Goal: Task Accomplishment & Management: Manage account settings

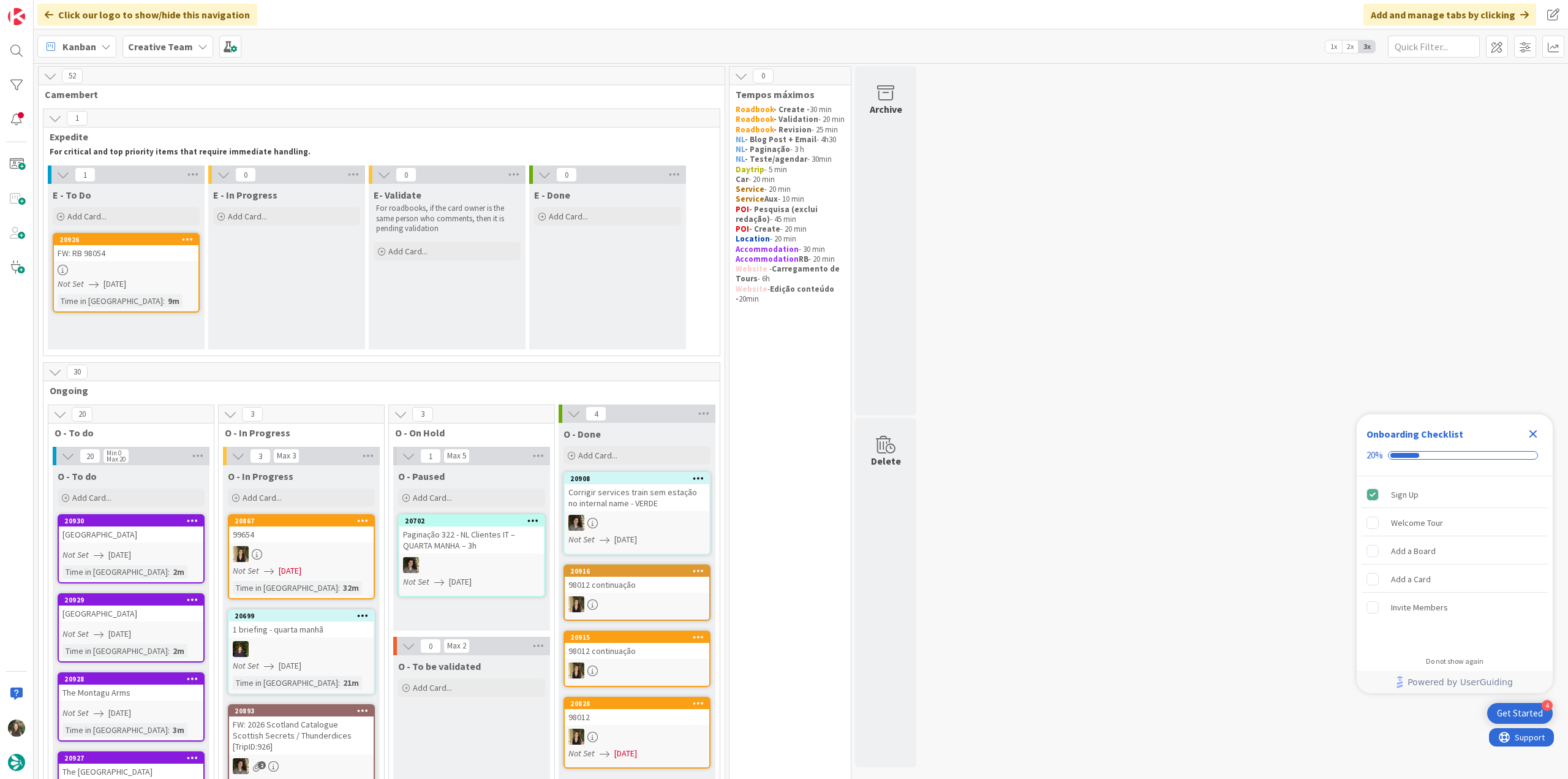
click at [1531, 428] on icon "Close Checklist" at bounding box center [1533, 434] width 15 height 15
click at [166, 280] on div "Not Set 08/13/2025" at bounding box center [127, 284] width 141 height 13
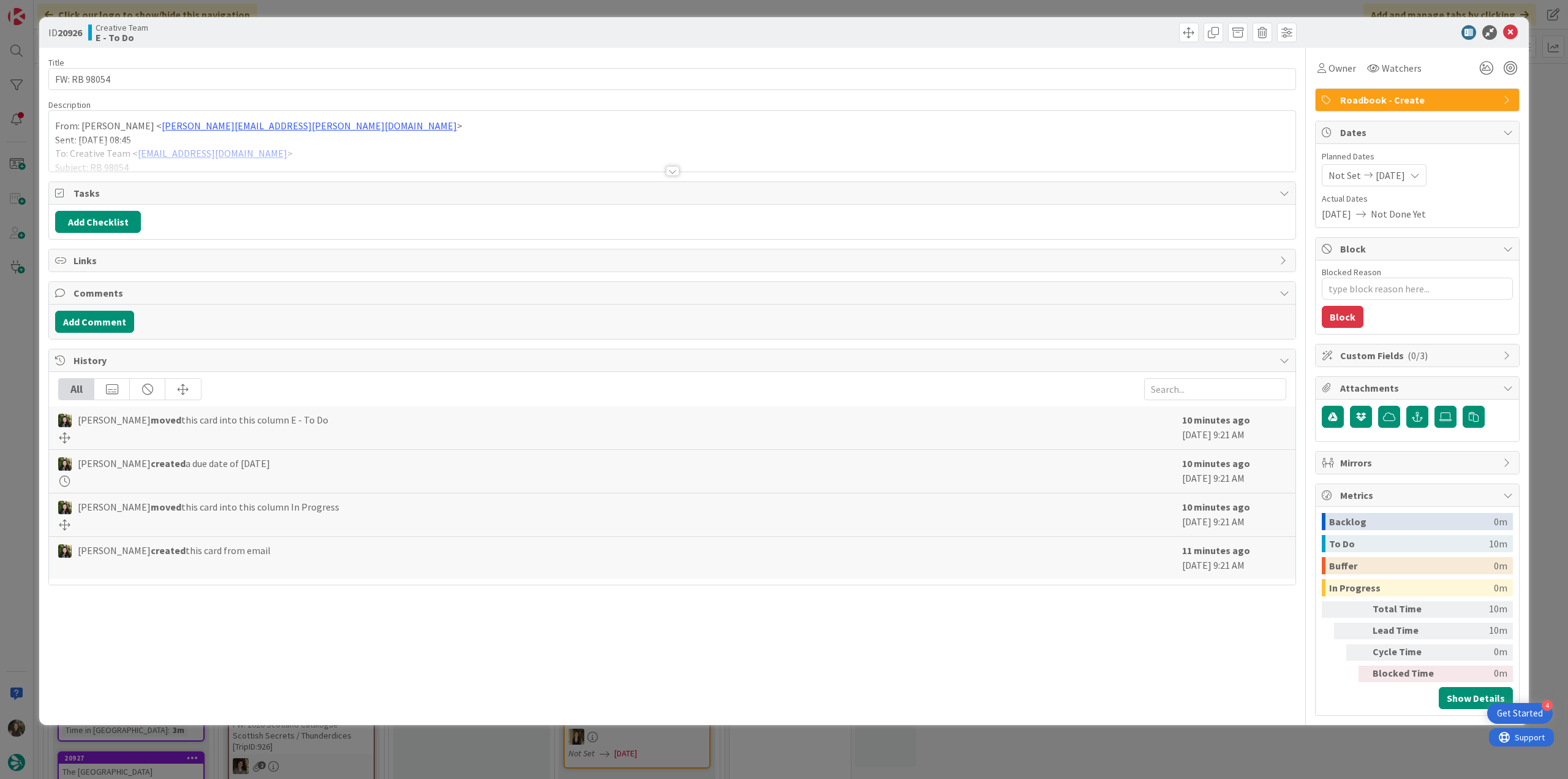
click at [322, 132] on div "From: Inês Martins < ines.martins@tourtailors.com > Sent: Wednesday, August 13,…" at bounding box center [672, 141] width 1246 height 61
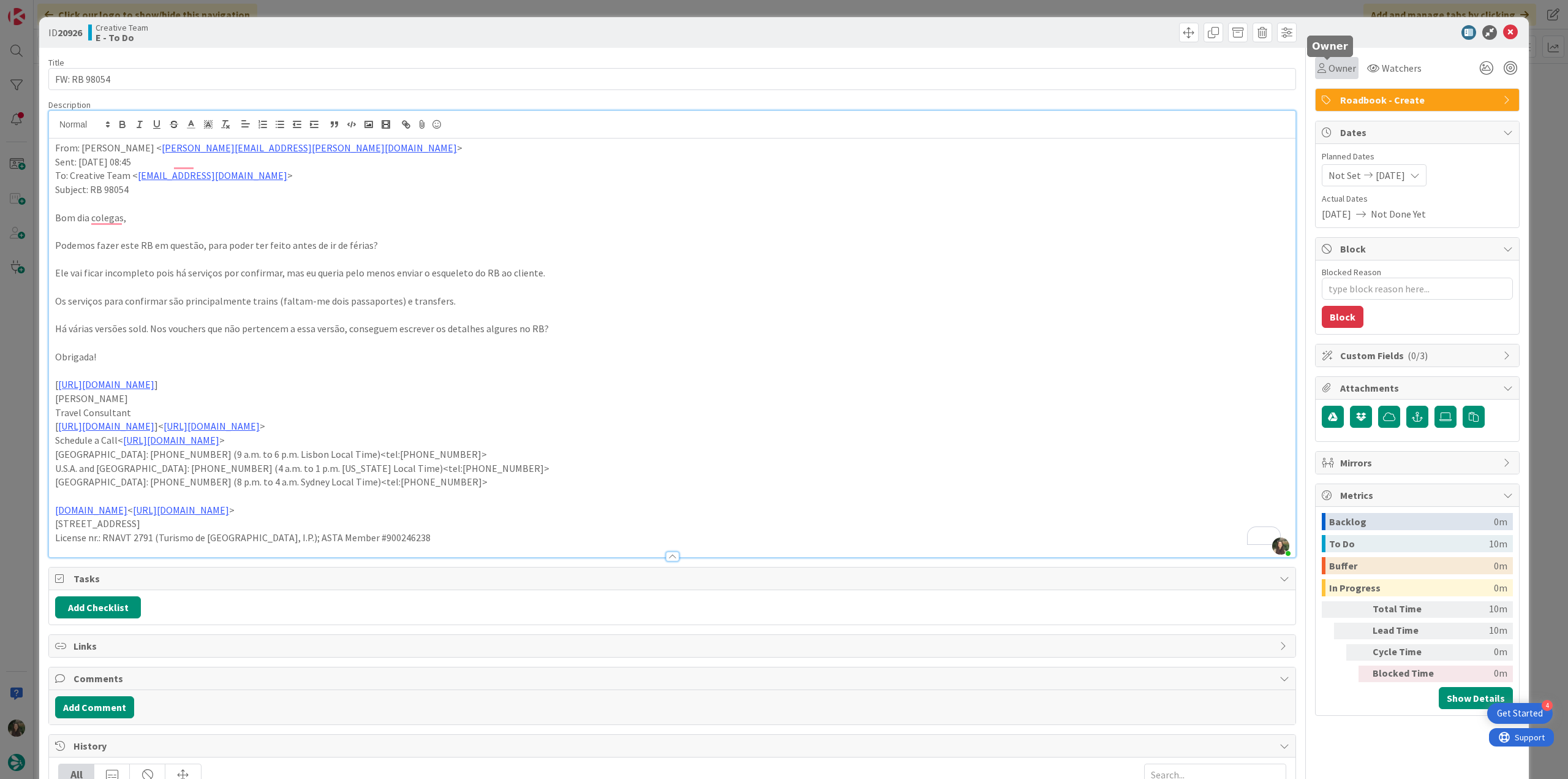
click at [1329, 72] on span "Owner" at bounding box center [1342, 68] width 27 height 15
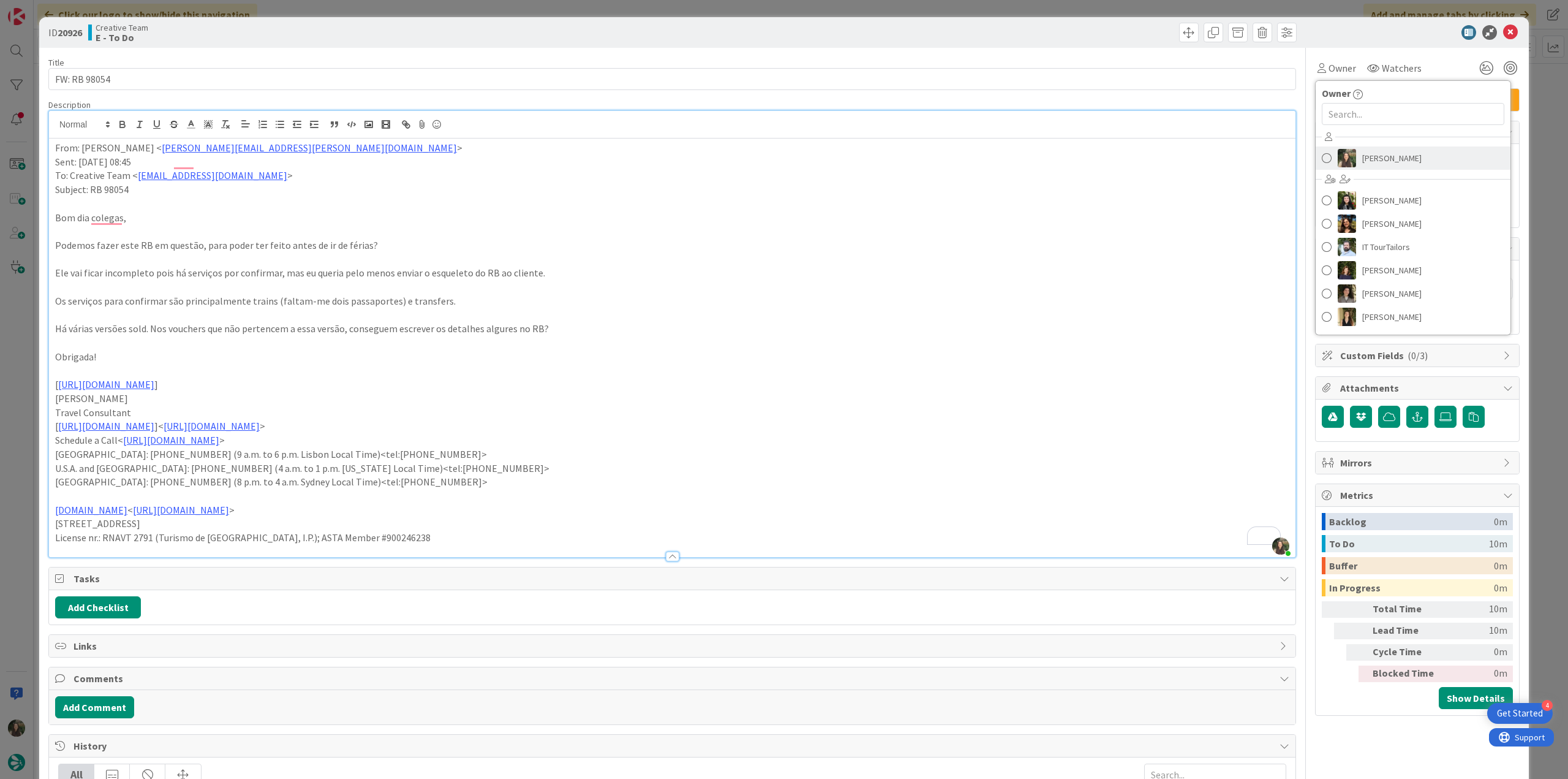
click at [1370, 160] on span "[PERSON_NAME]" at bounding box center [1392, 159] width 59 height 19
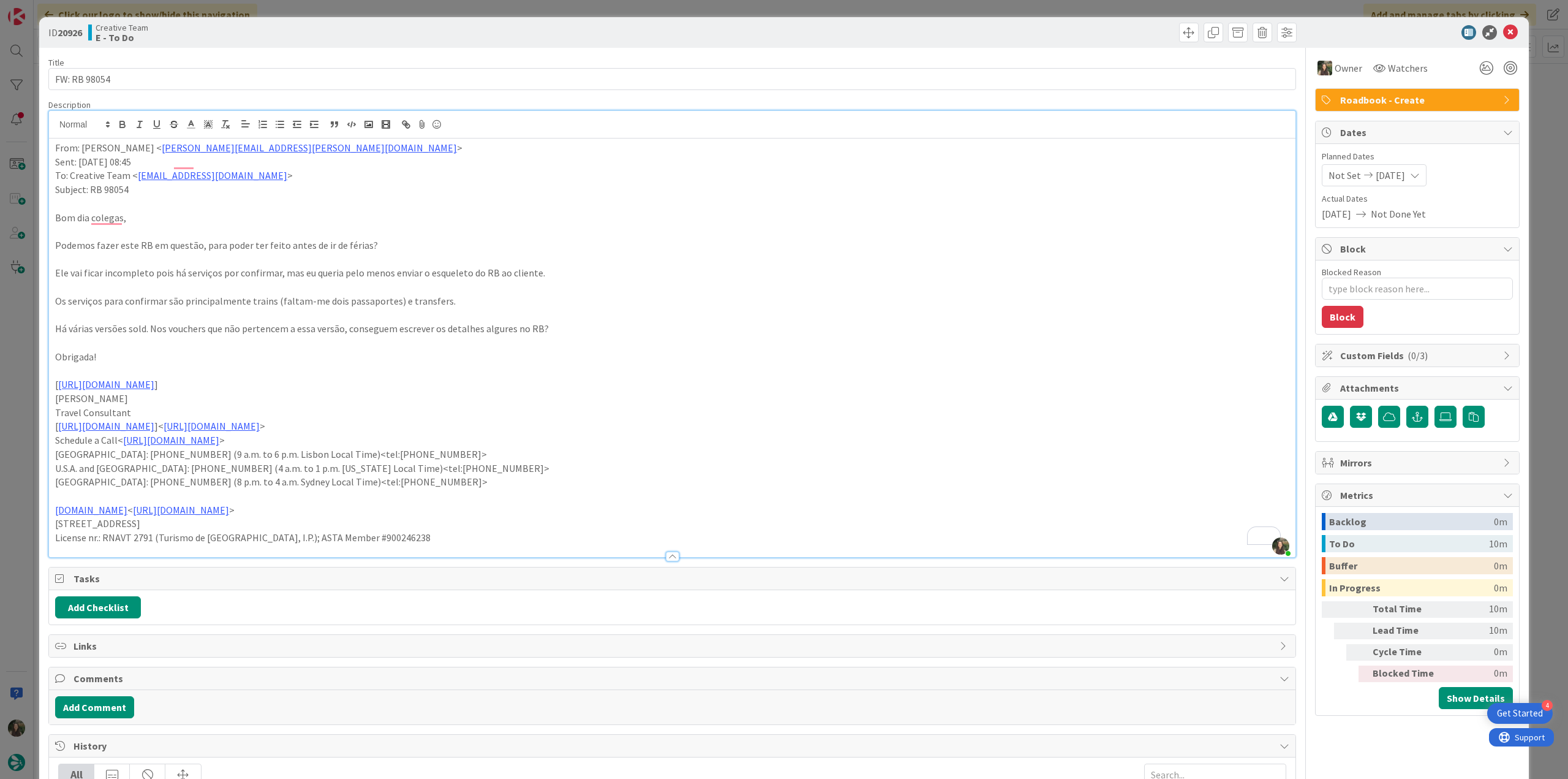
click at [1526, 126] on div "ID 20926 Creative Team E - To Do Title 12 / 128 FW: RB 98054 Description Inês G…" at bounding box center [784, 390] width 1568 height 779
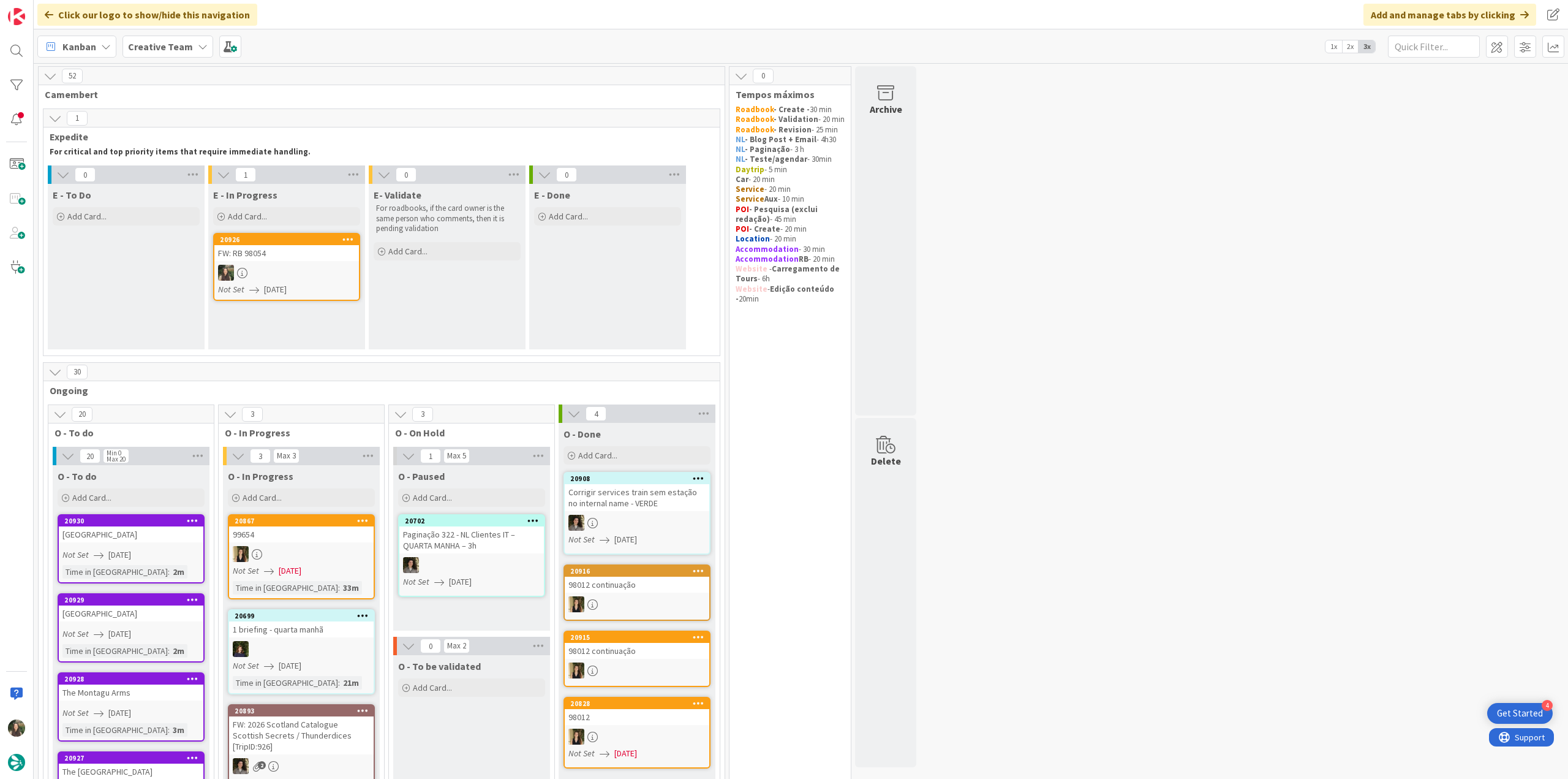
click at [278, 271] on div at bounding box center [287, 273] width 145 height 16
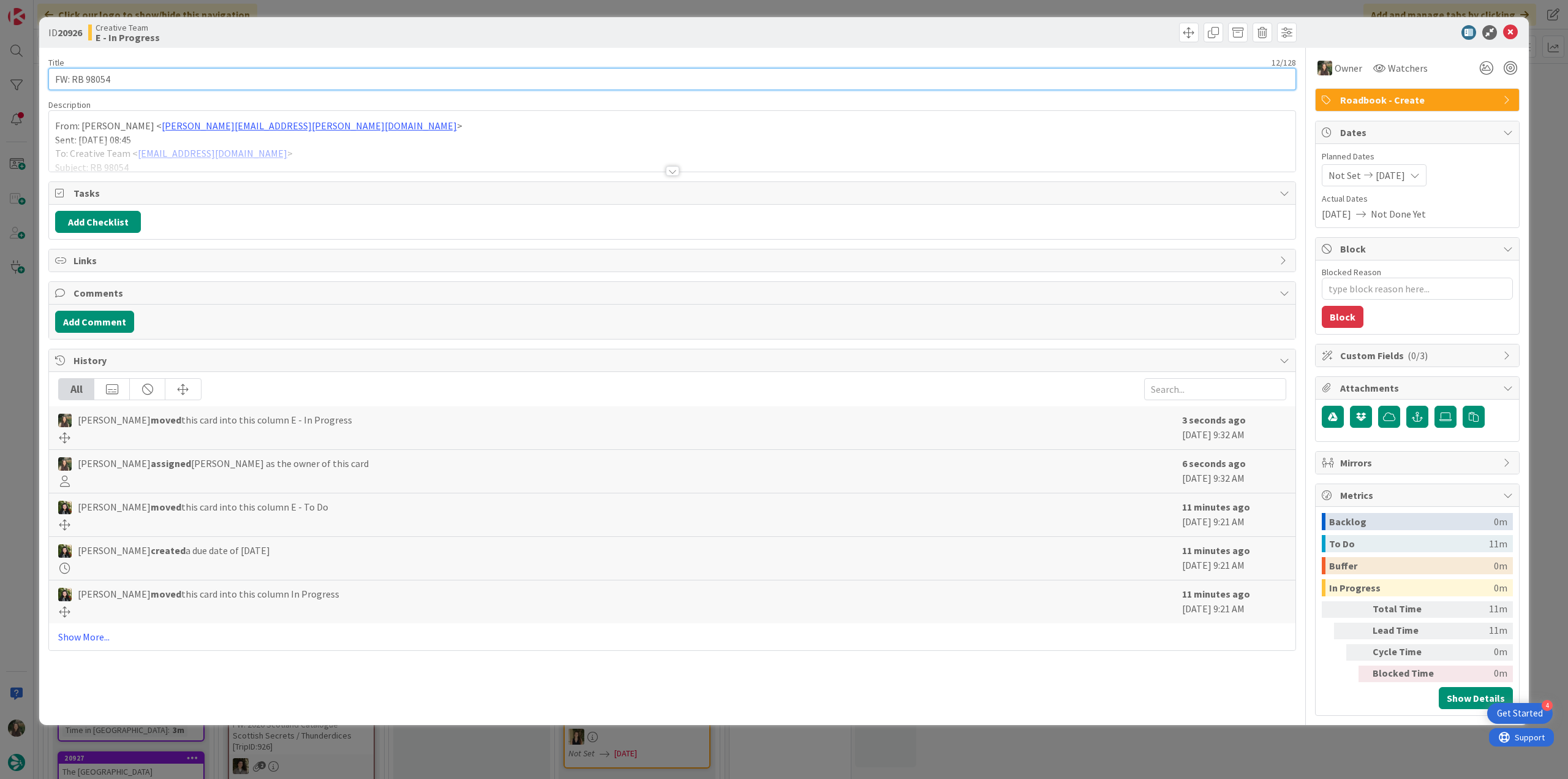
click at [106, 82] on input "FW: RB 98054" at bounding box center [672, 79] width 1248 height 22
click at [26, 346] on div "ID 20926 Creative Team E - In Progress Title 12 / 128 FW: RB 98054 Description …" at bounding box center [784, 390] width 1568 height 779
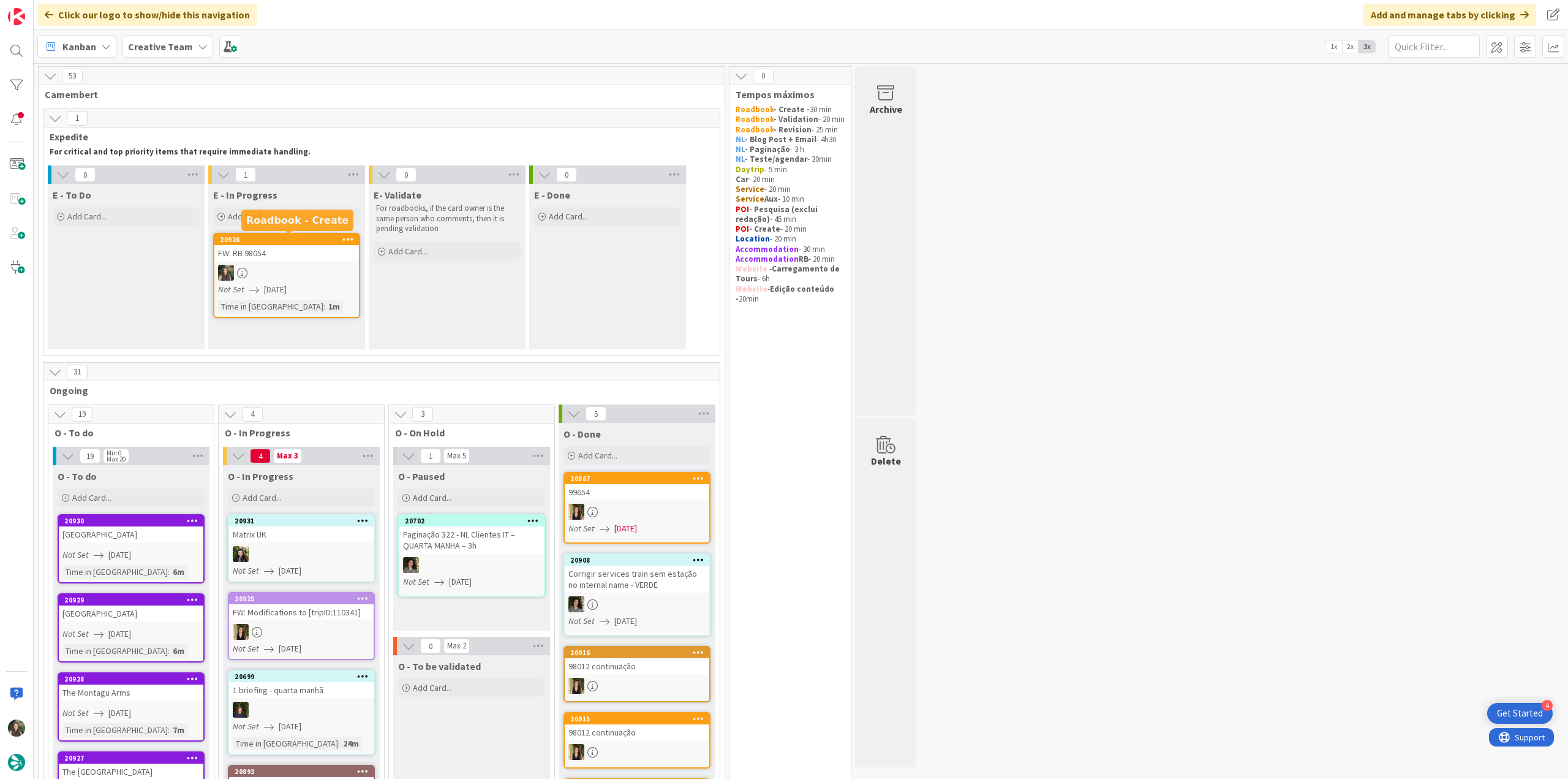
click at [291, 269] on div at bounding box center [287, 273] width 145 height 16
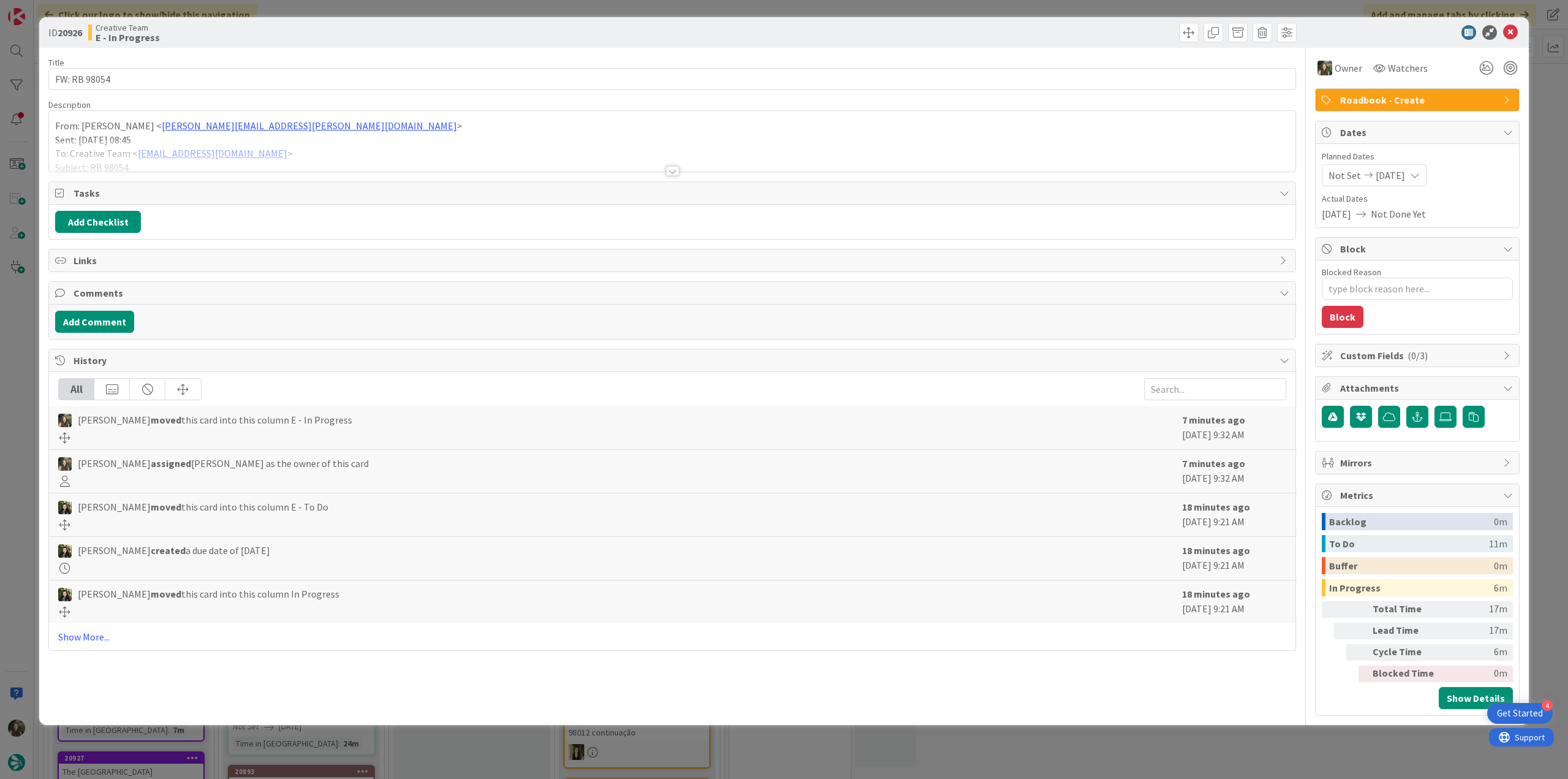
click at [347, 156] on div at bounding box center [672, 156] width 1246 height 31
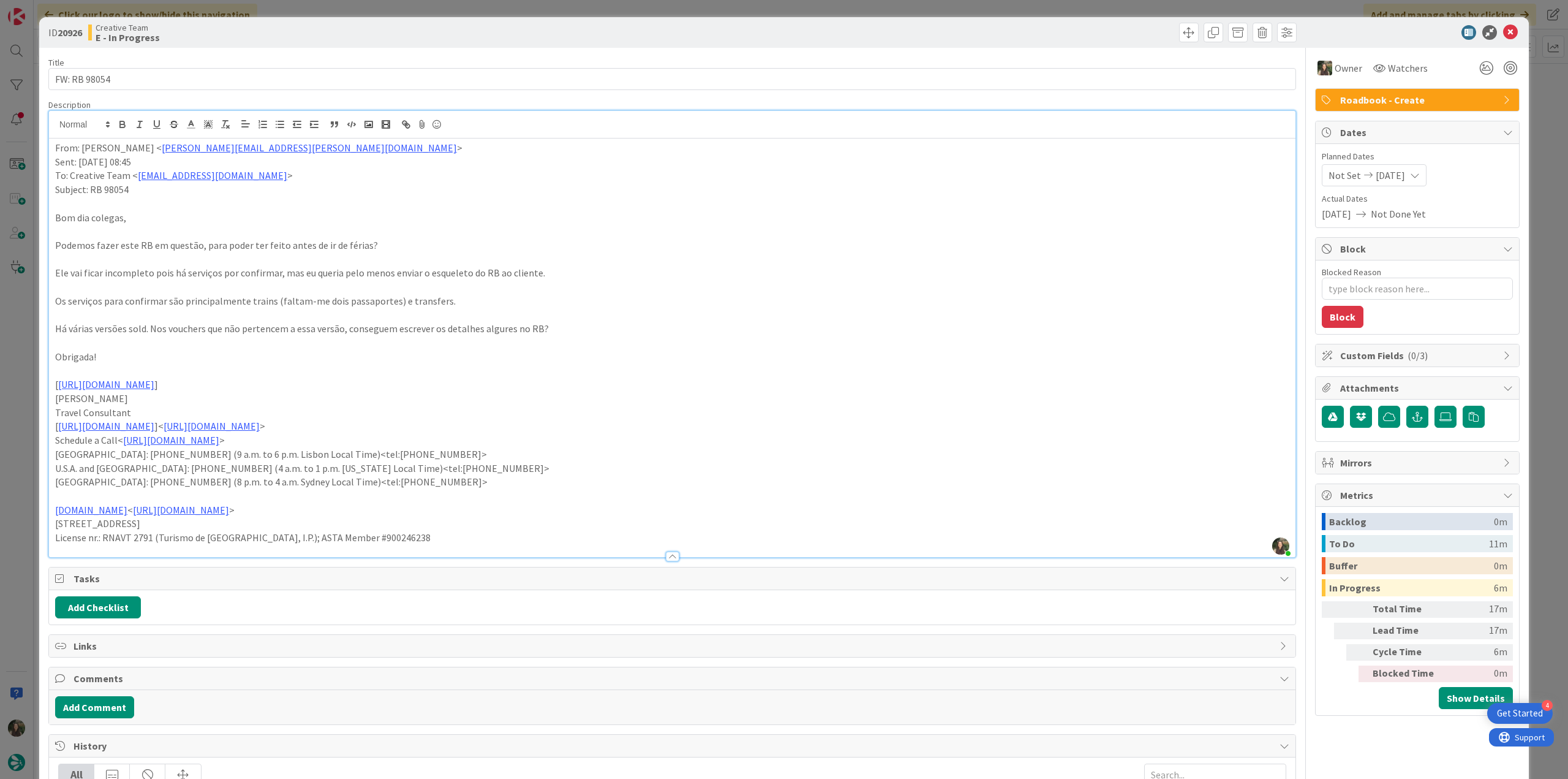
click at [28, 415] on div "ID 20926 Creative Team E - In Progress Title 12 / 128 FW: RB 98054 Description …" at bounding box center [784, 390] width 1568 height 779
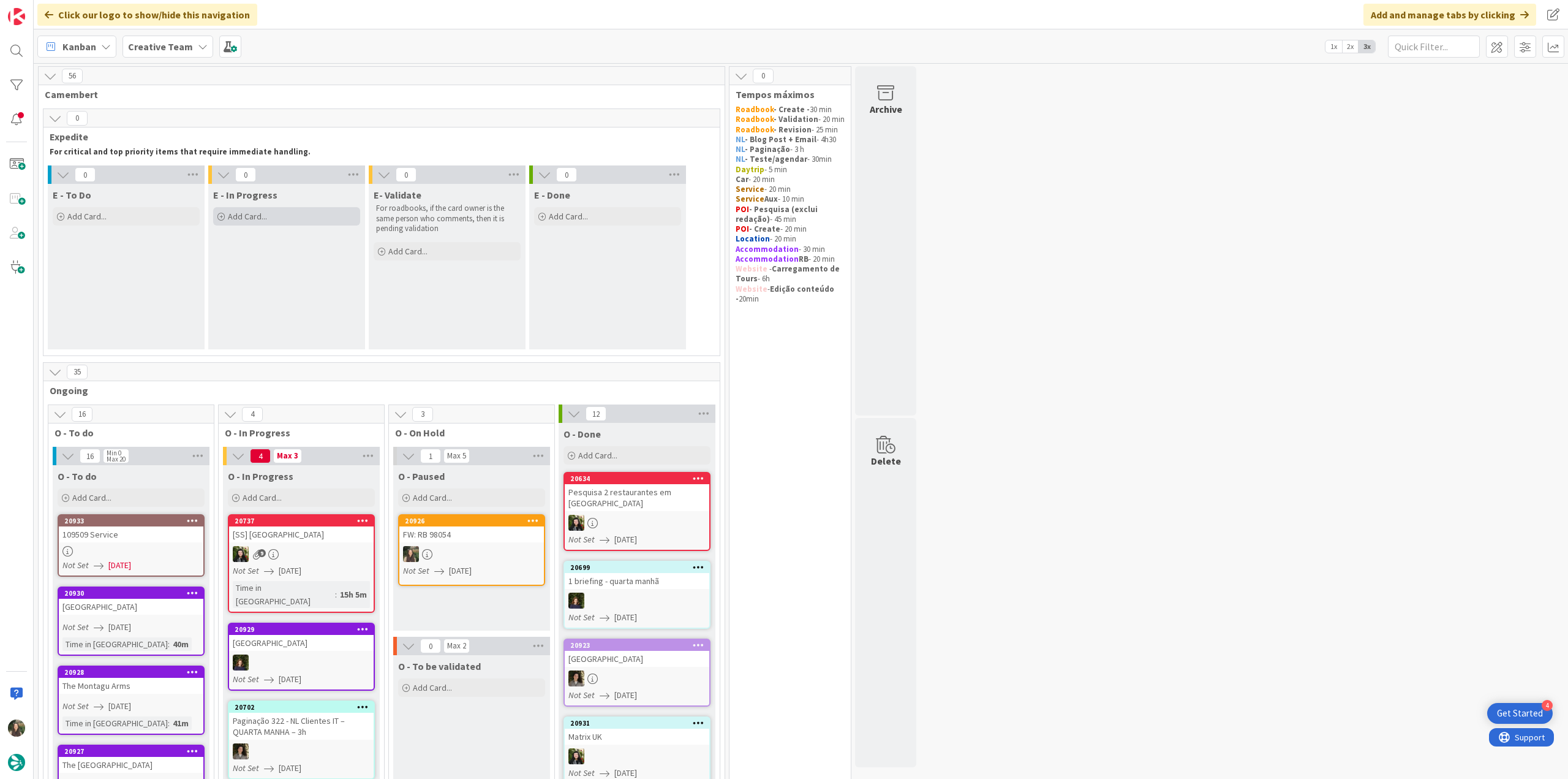
click at [260, 212] on span "Add Card..." at bounding box center [247, 216] width 39 height 11
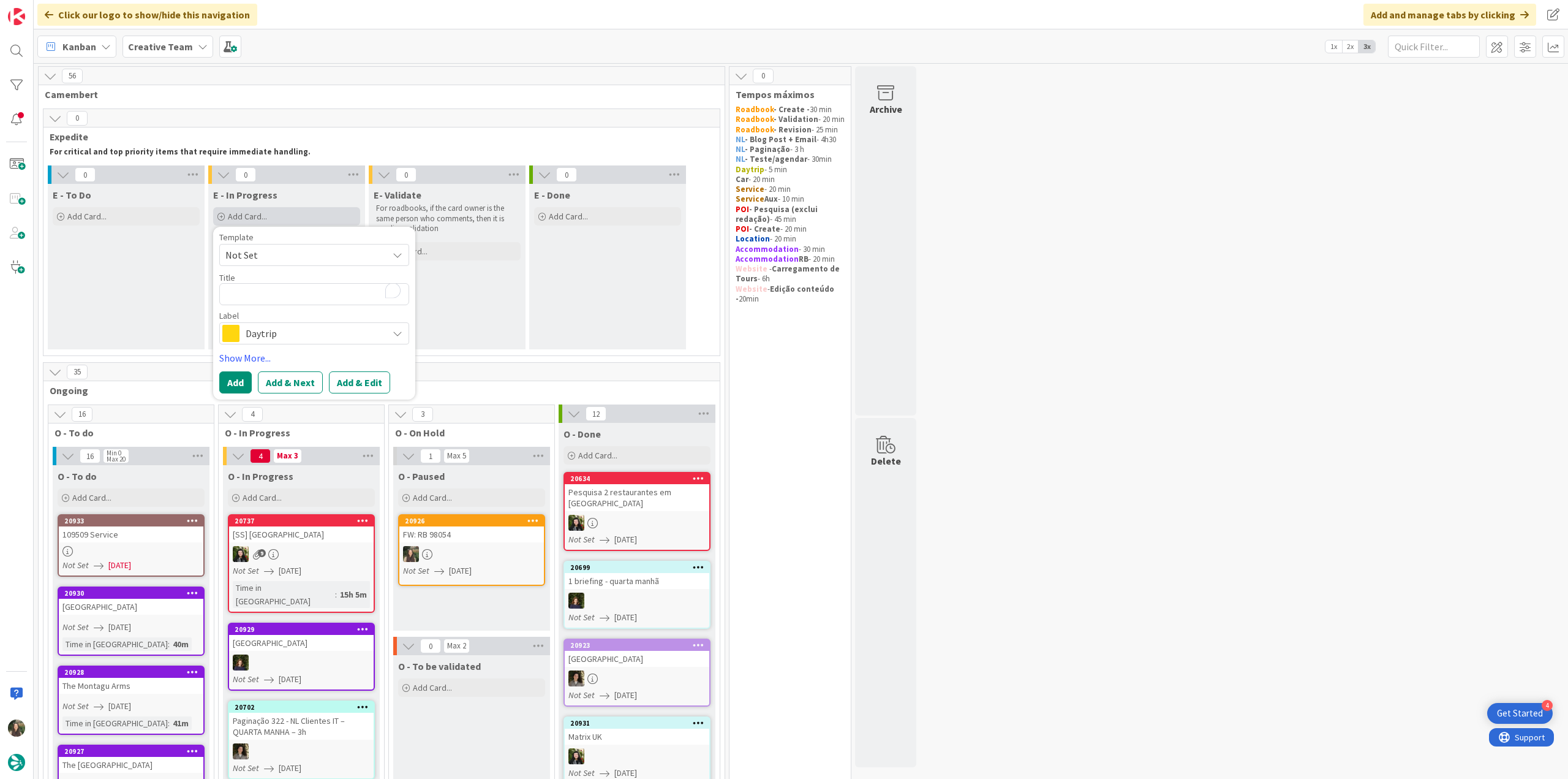
type textarea "x"
type textarea "G"
type textarea "x"
type textarea "GPS"
type textarea "x"
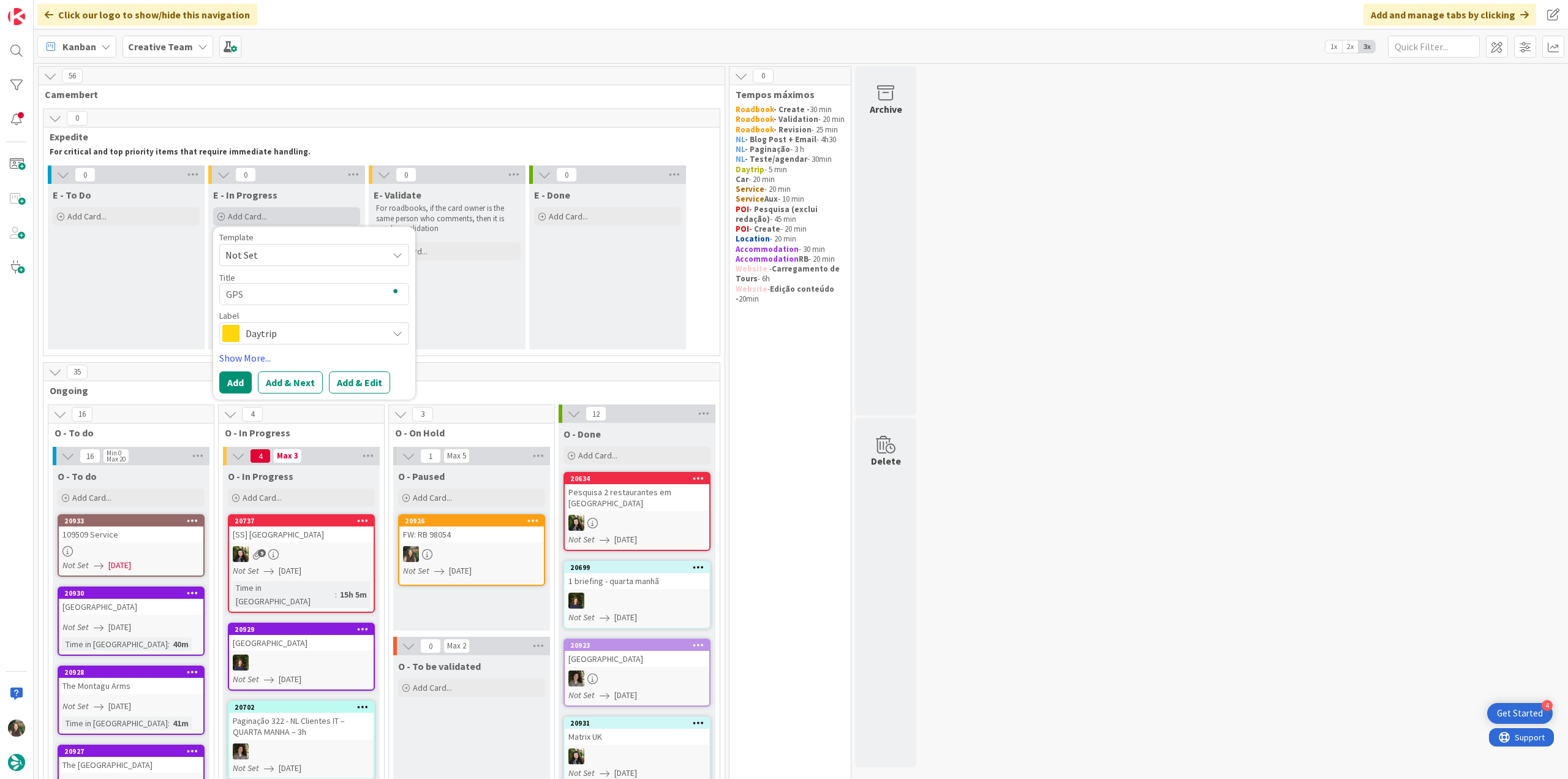
type textarea "GPS"
type textarea "x"
type textarea "GPS P"
type textarea "x"
type textarea "GPS Po"
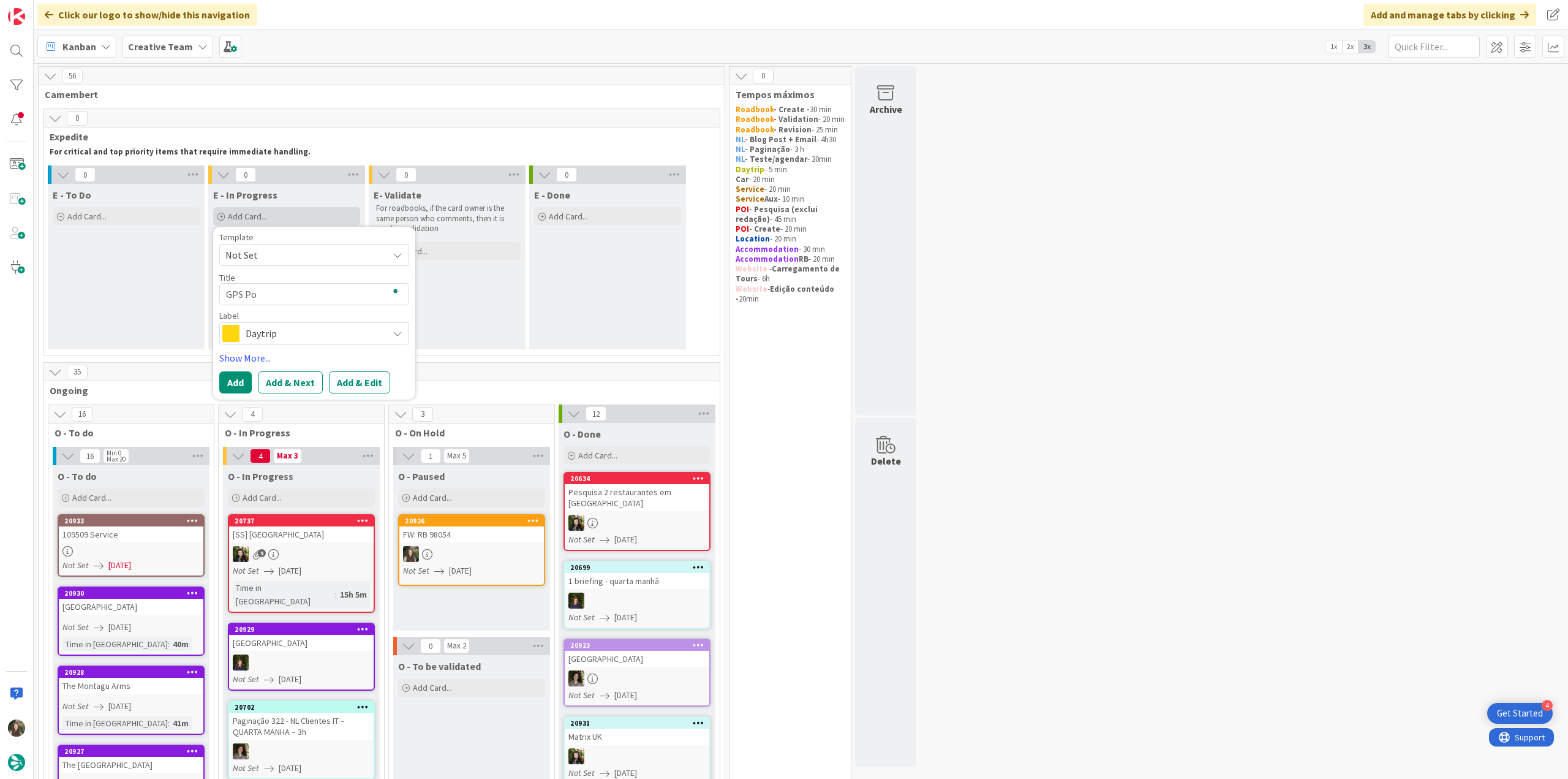
type textarea "x"
type textarea "GPS Poi"
type textarea "x"
type textarea "GPS Poin"
type textarea "x"
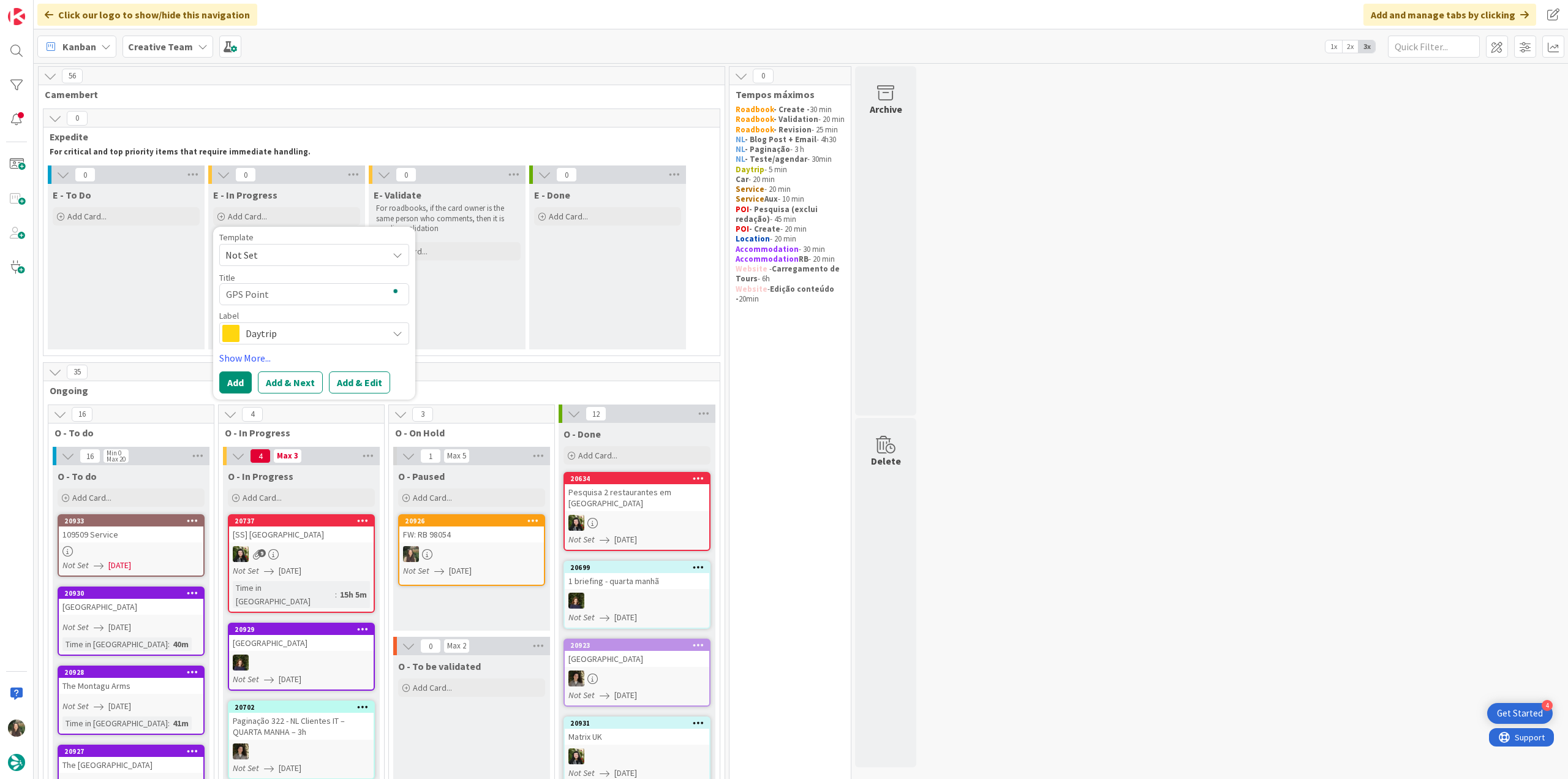
type textarea "GPS Point"
click at [289, 338] on span "Daytrip" at bounding box center [313, 334] width 136 height 17
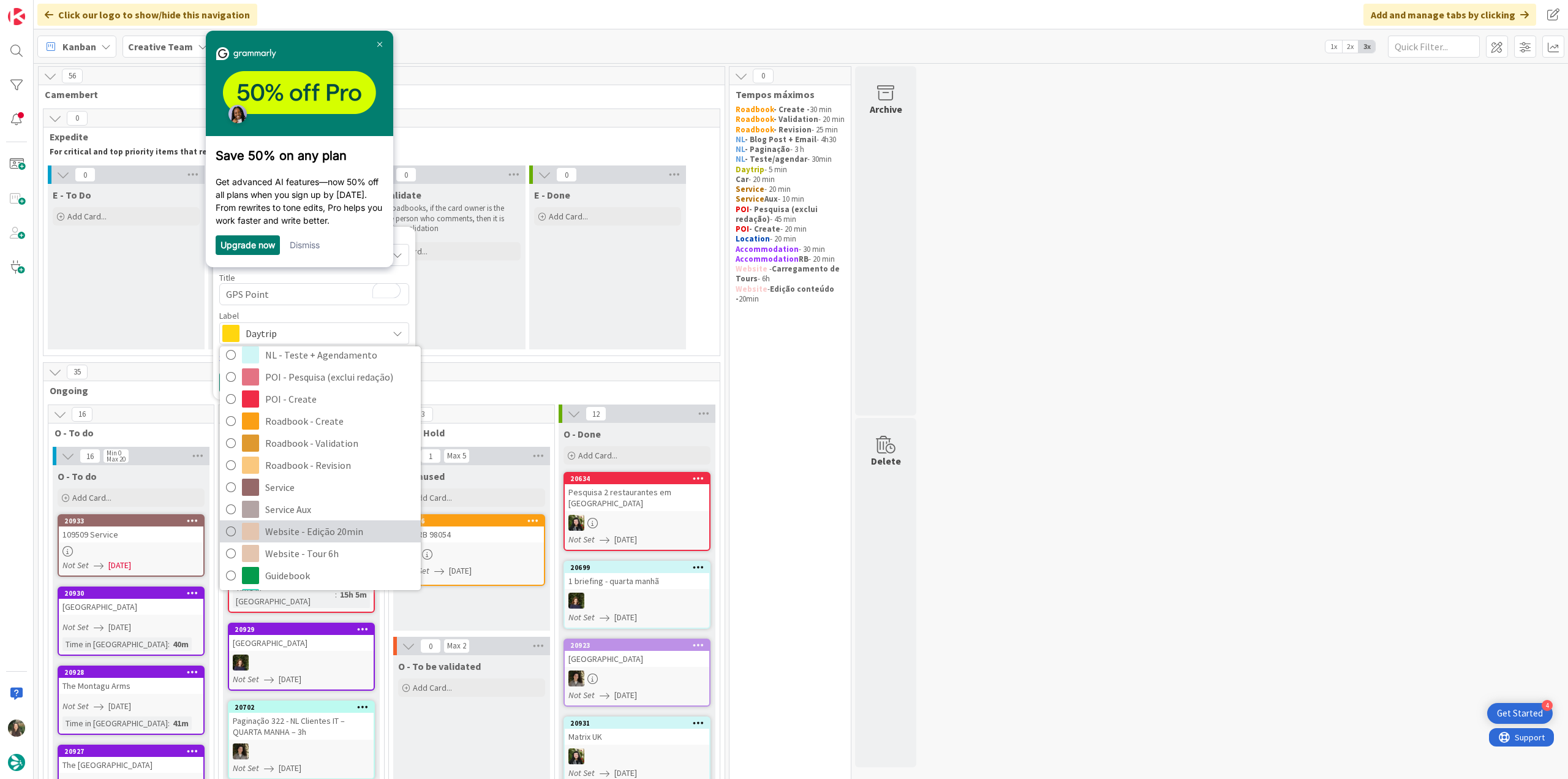
click at [342, 522] on span "Website - Edição 20min" at bounding box center [340, 532] width 149 height 19
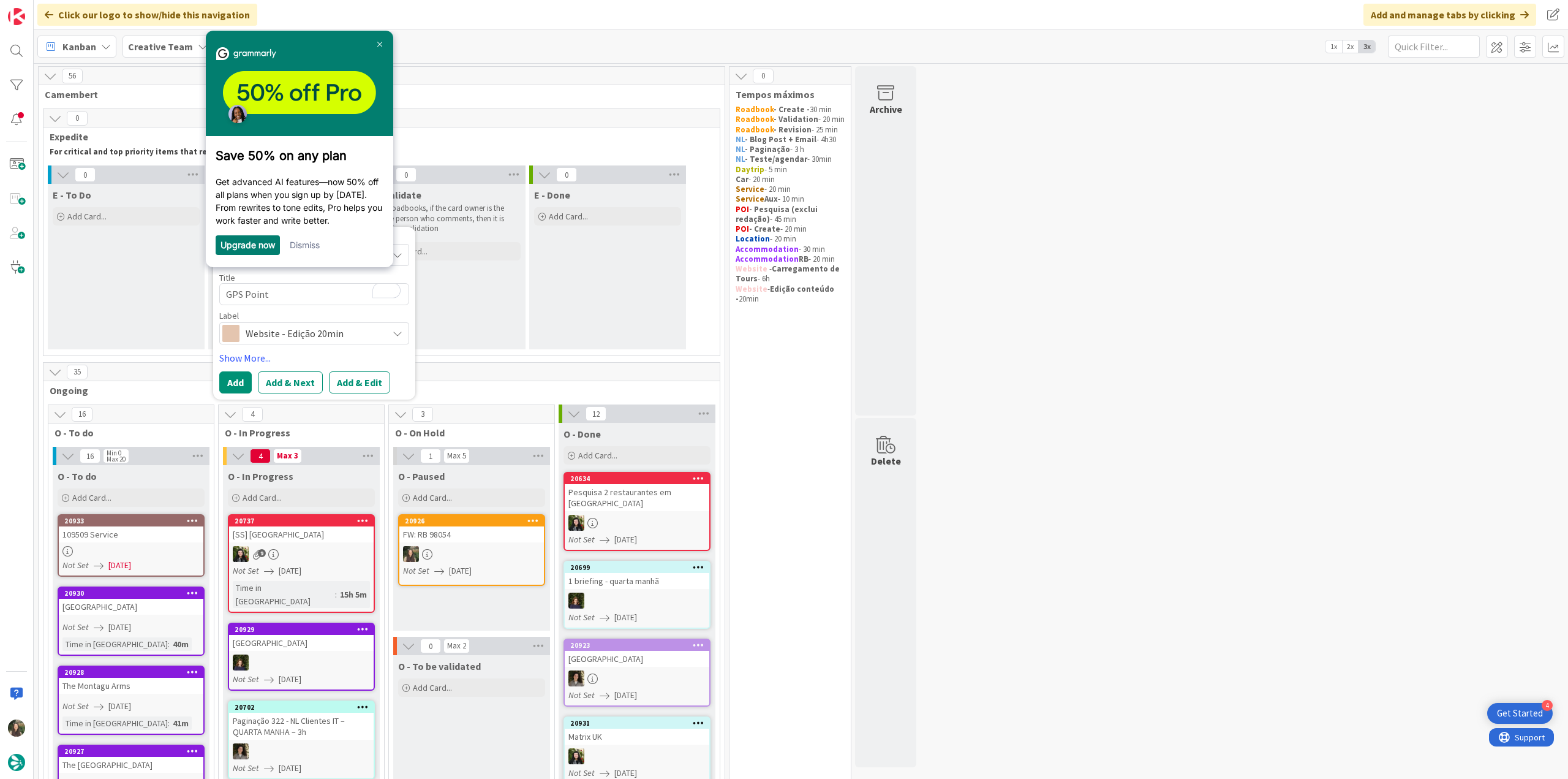
click at [331, 333] on span "Website - Edição 20min" at bounding box center [313, 334] width 136 height 17
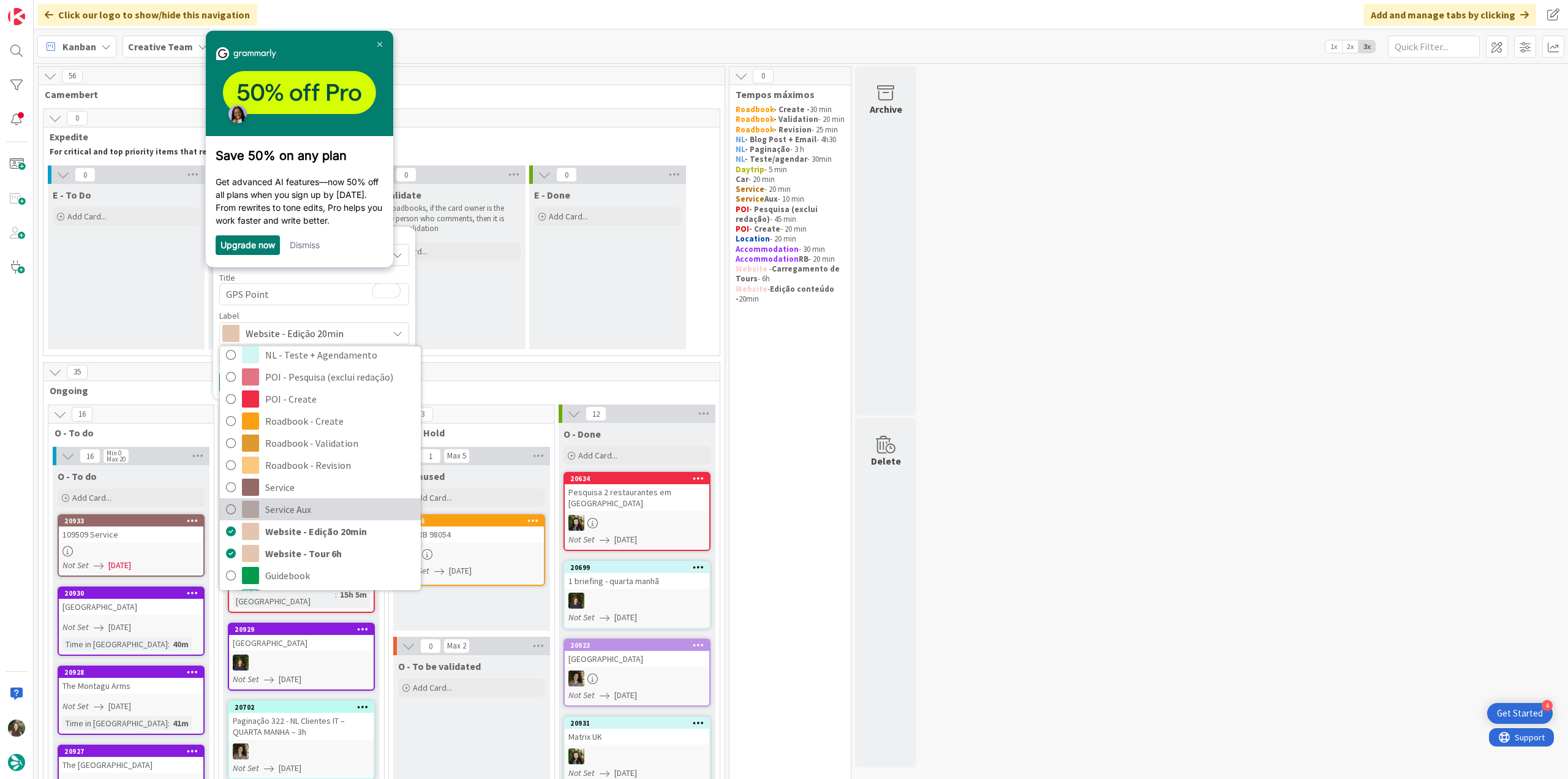
click at [335, 507] on span "Service Aux" at bounding box center [340, 509] width 149 height 19
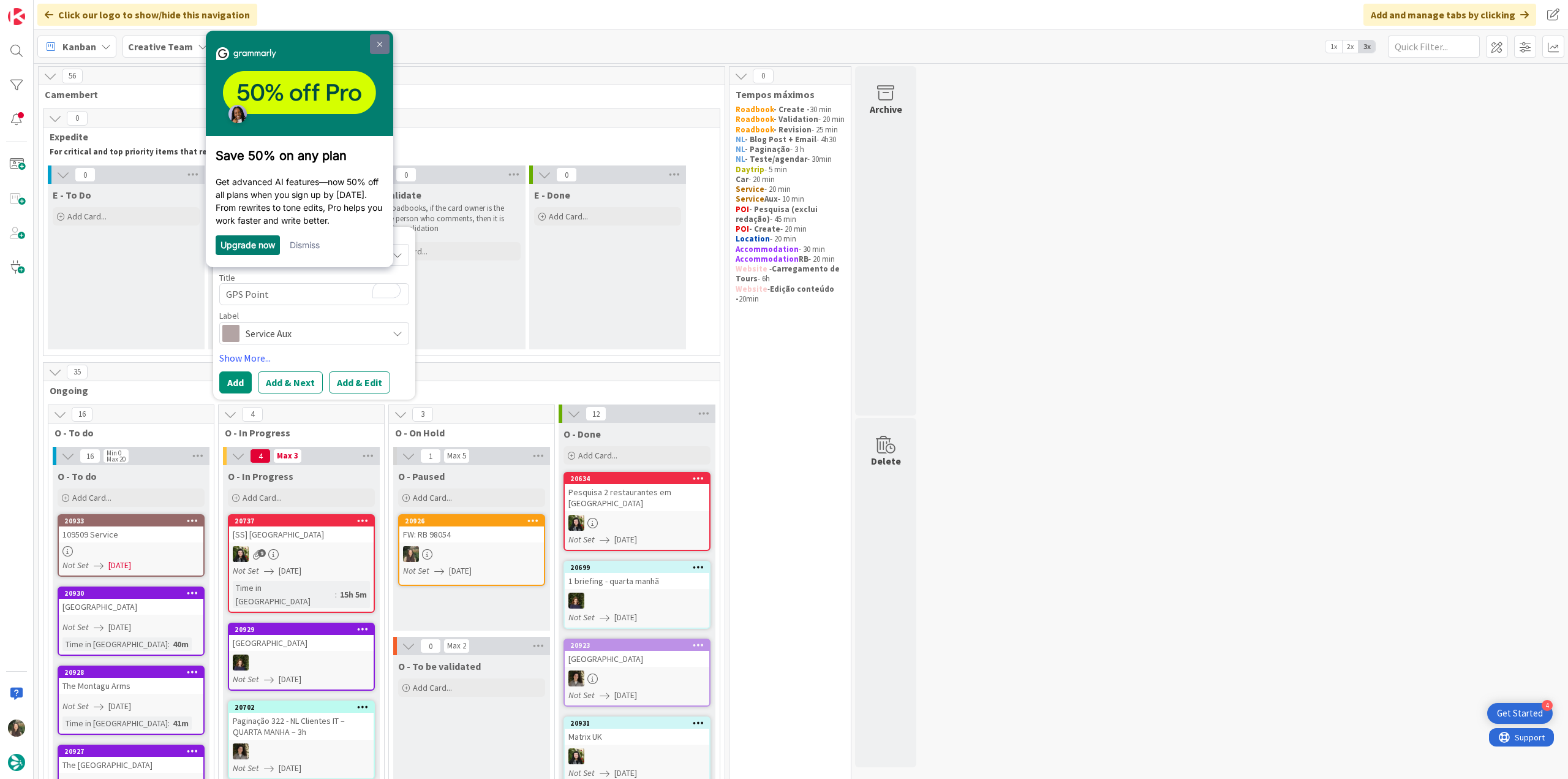
click at [383, 43] on link at bounding box center [379, 44] width 19 height 19
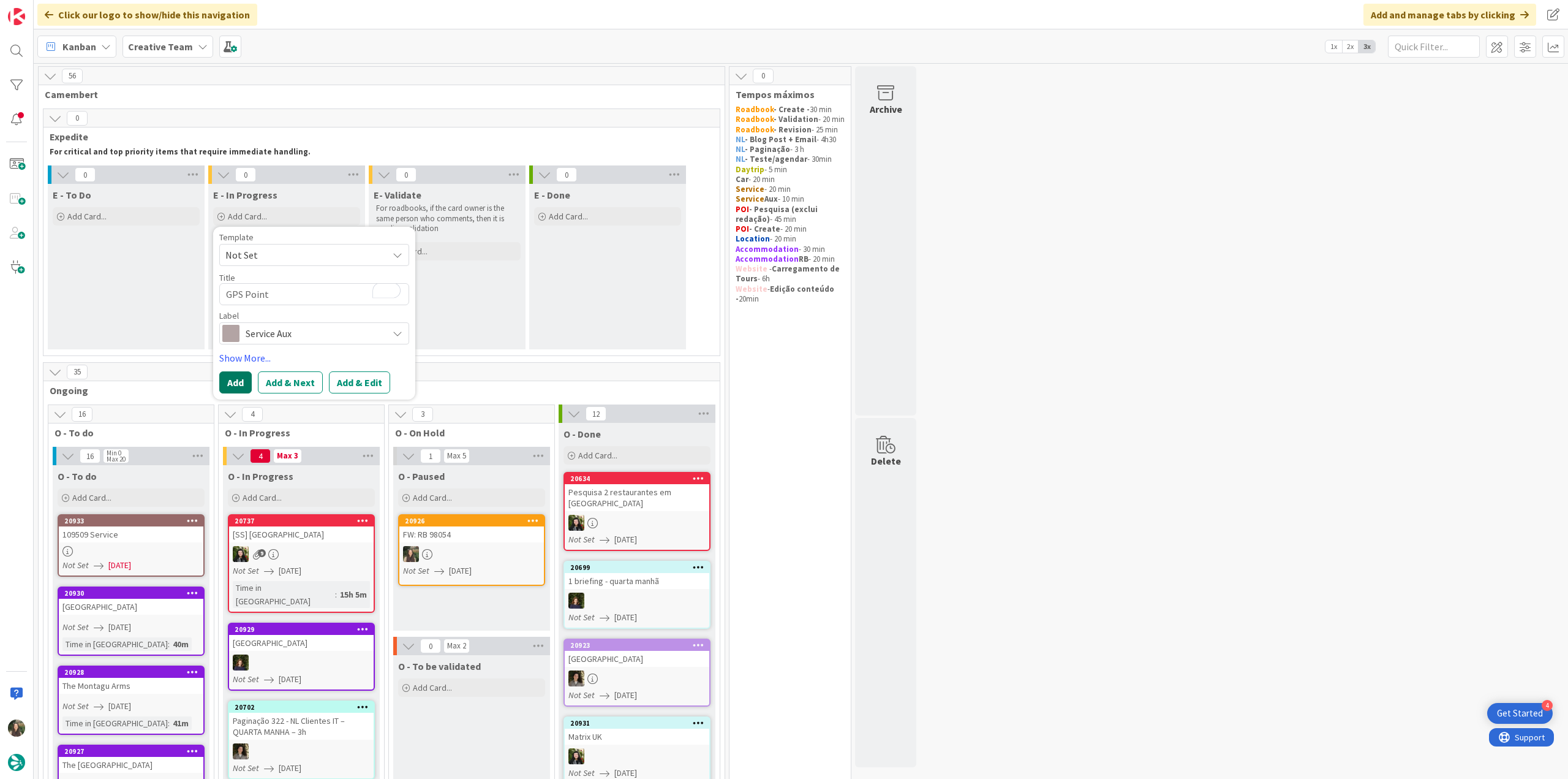
click at [229, 386] on button "Add" at bounding box center [235, 383] width 33 height 22
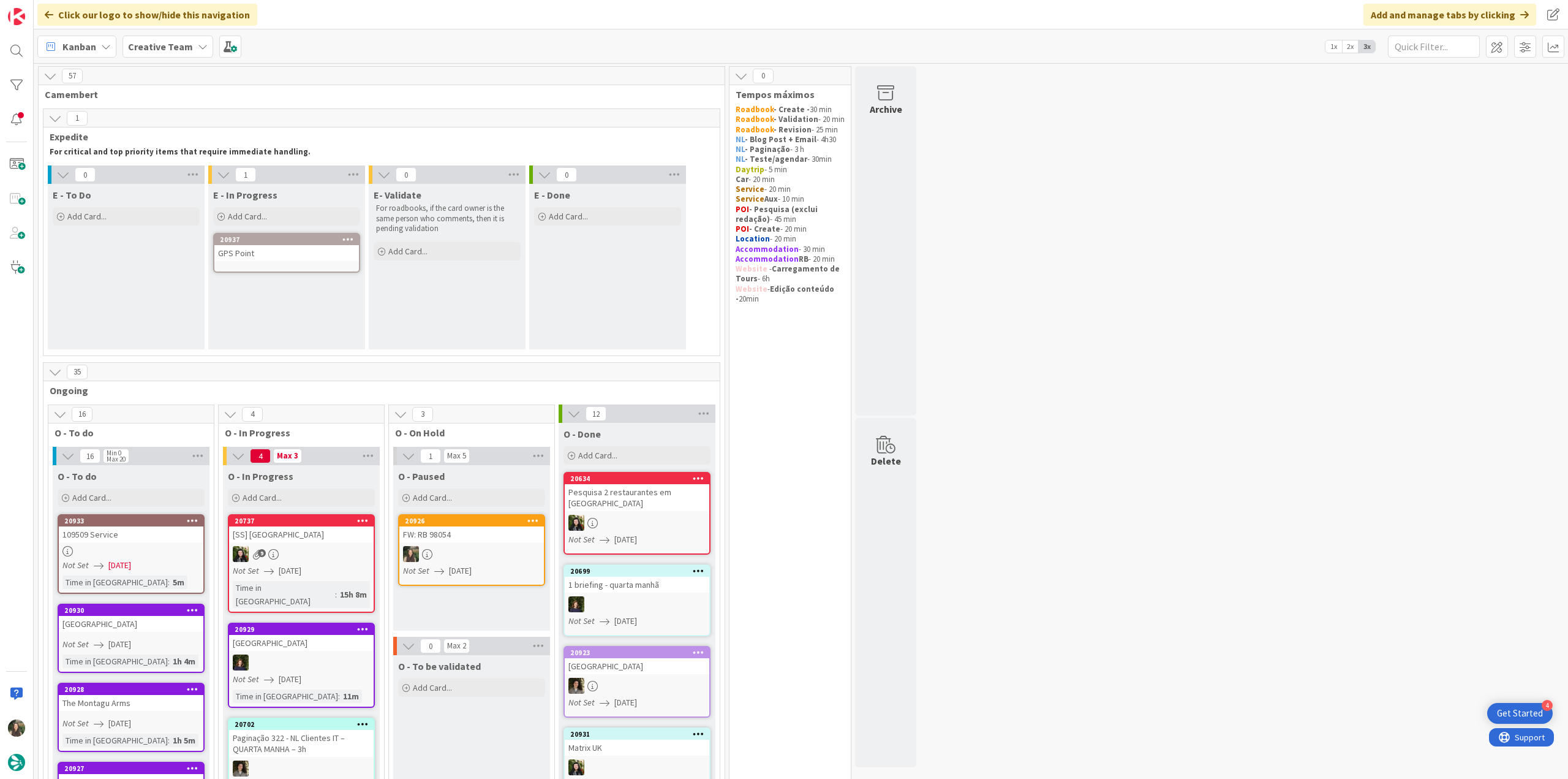
click at [285, 257] on div "GPS Point" at bounding box center [287, 253] width 145 height 16
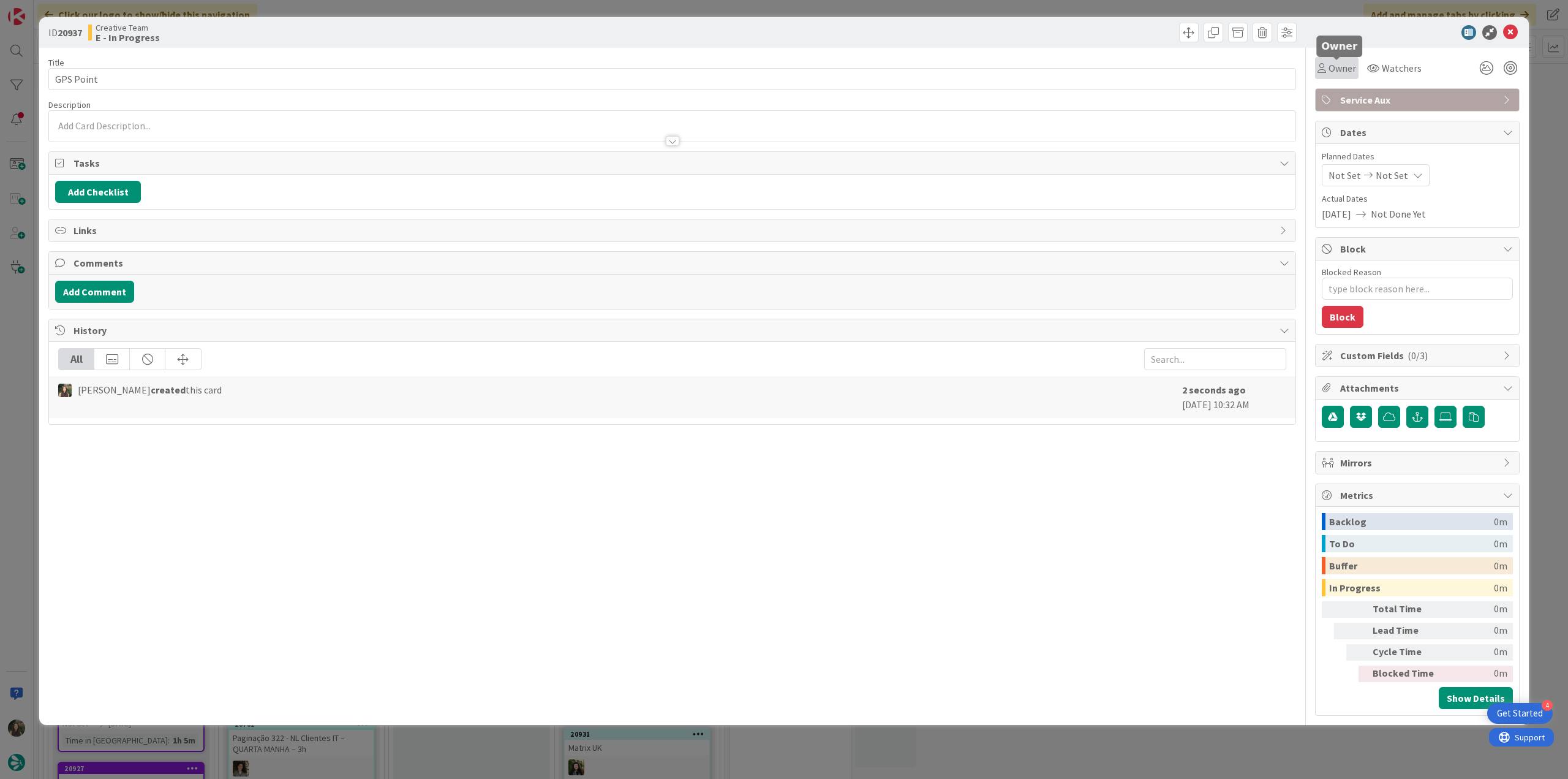
click at [1335, 73] on span "Owner" at bounding box center [1342, 68] width 27 height 15
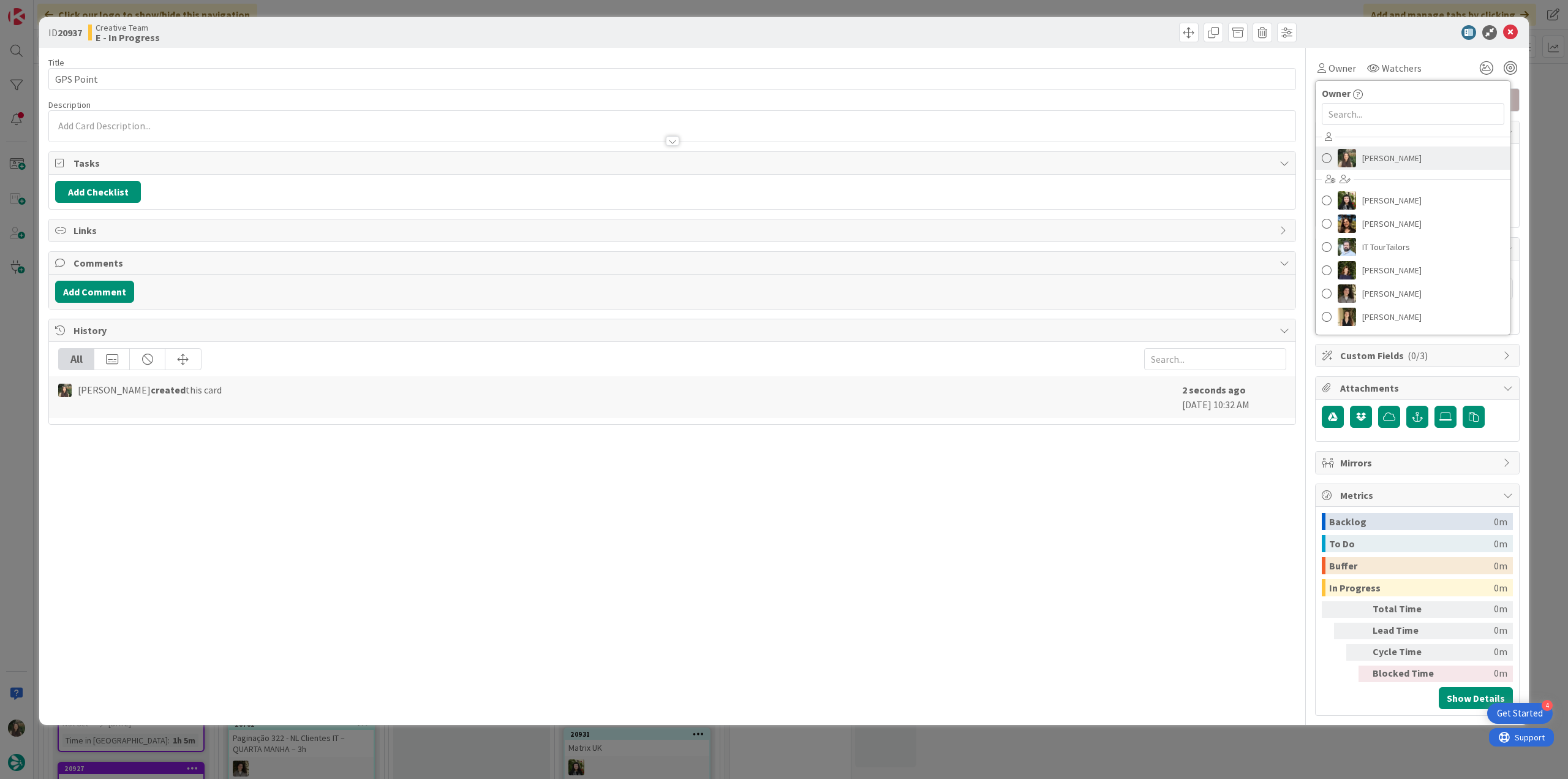
click at [1352, 153] on img at bounding box center [1347, 159] width 19 height 19
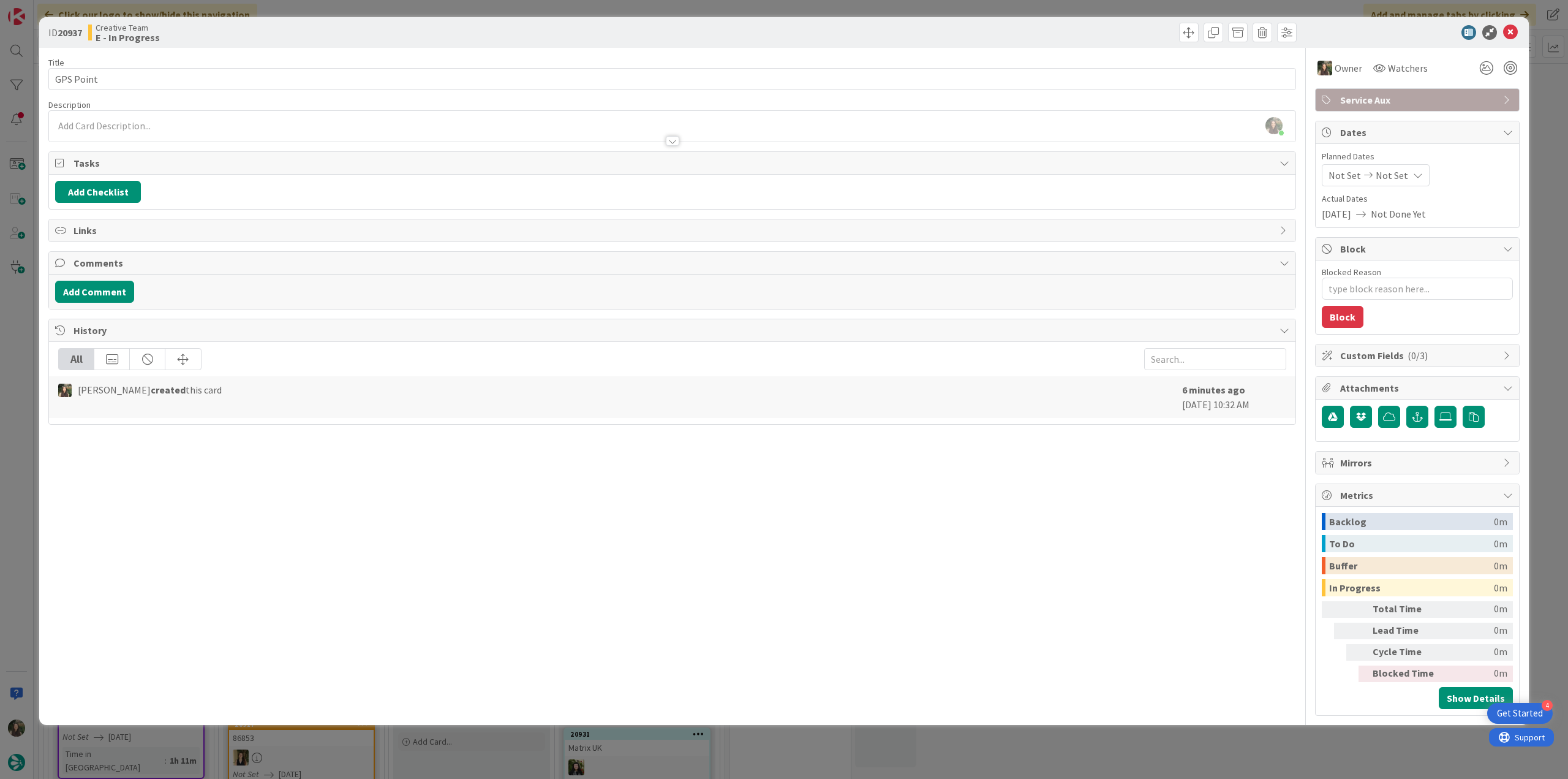
click at [26, 327] on div "ID 20937 Creative Team E - In Progress Title 9 / 128 GPS Point Description Inês…" at bounding box center [784, 390] width 1568 height 779
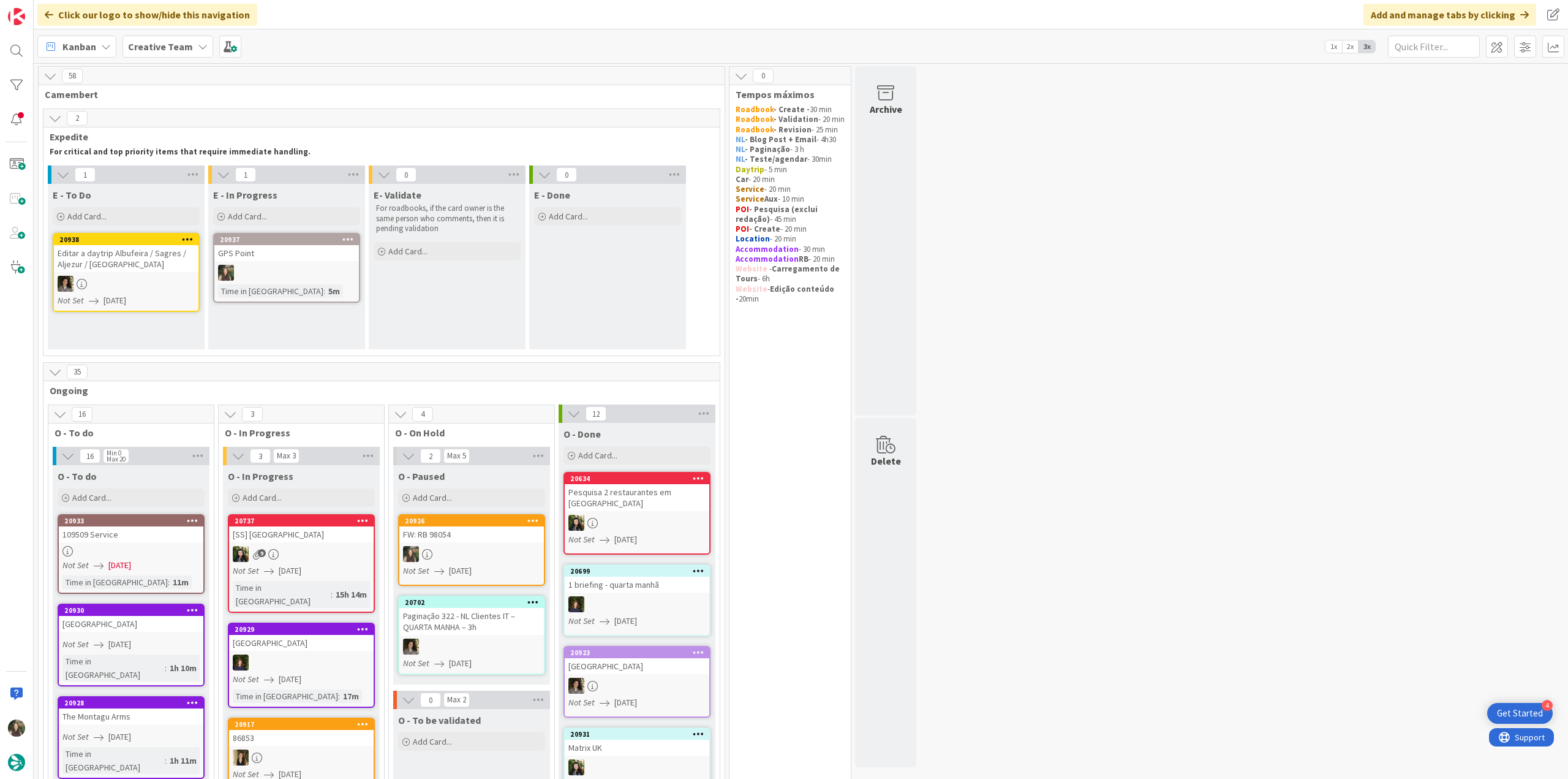
click at [156, 265] on div "Editar a daytrip Albufeira / Sagres / Aljezur / [GEOGRAPHIC_DATA]" at bounding box center [126, 258] width 145 height 27
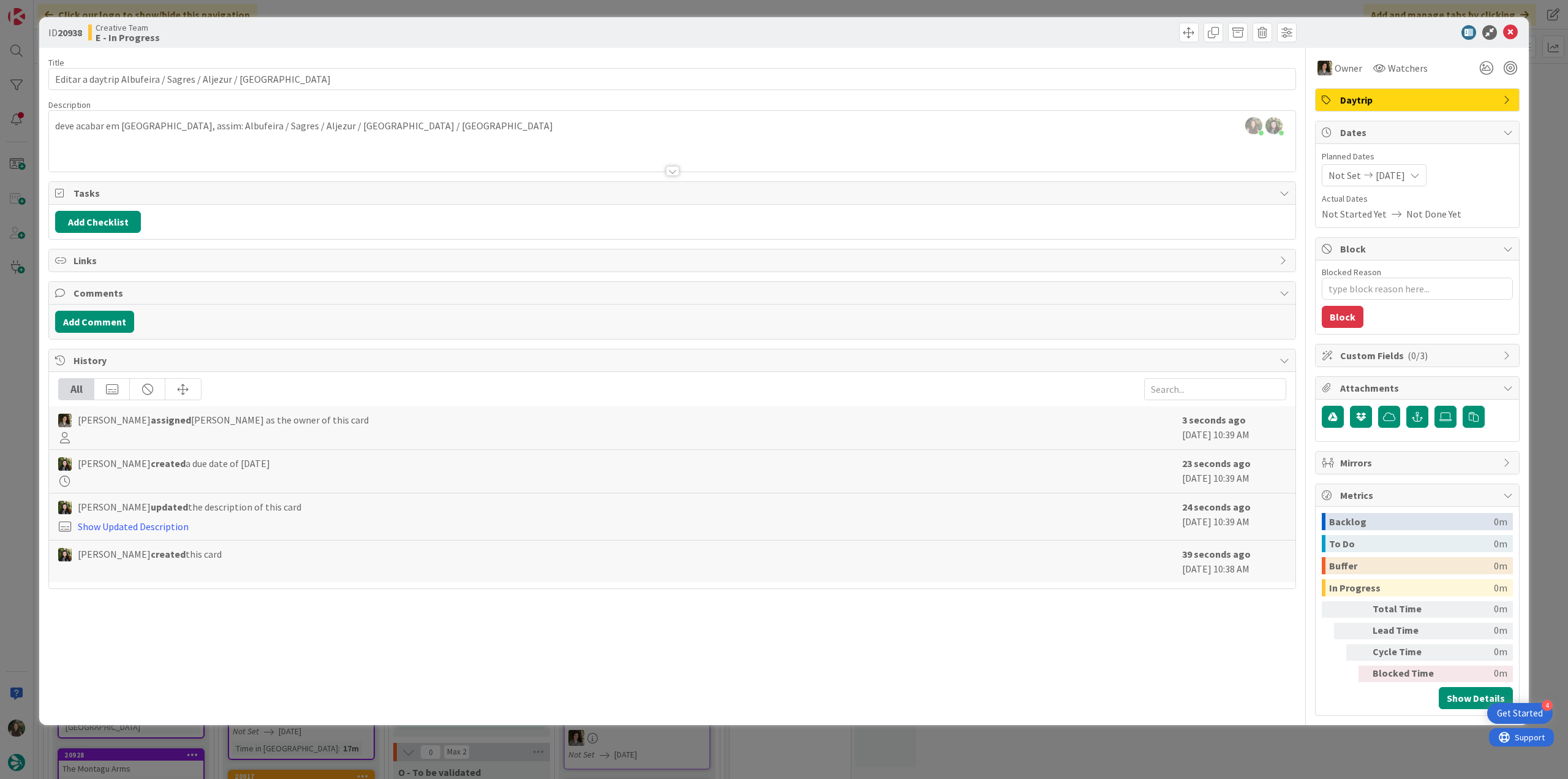
click at [26, 330] on div "ID 20938 Creative Team E - In Progress Title 69 / 128 Editar a daytrip Albufeir…" at bounding box center [784, 390] width 1568 height 779
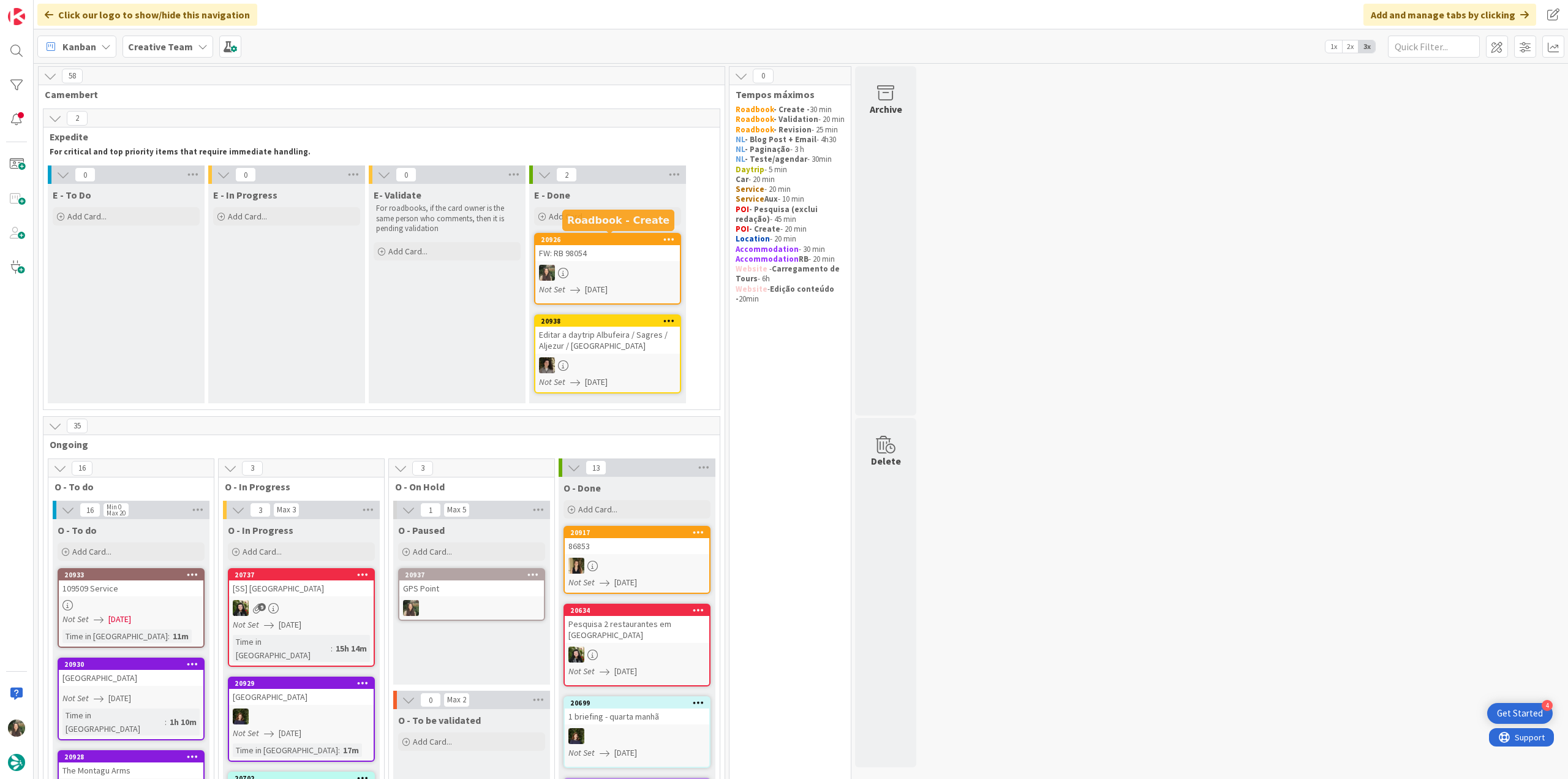
click at [605, 259] on div "FW: RB 98054" at bounding box center [608, 253] width 145 height 16
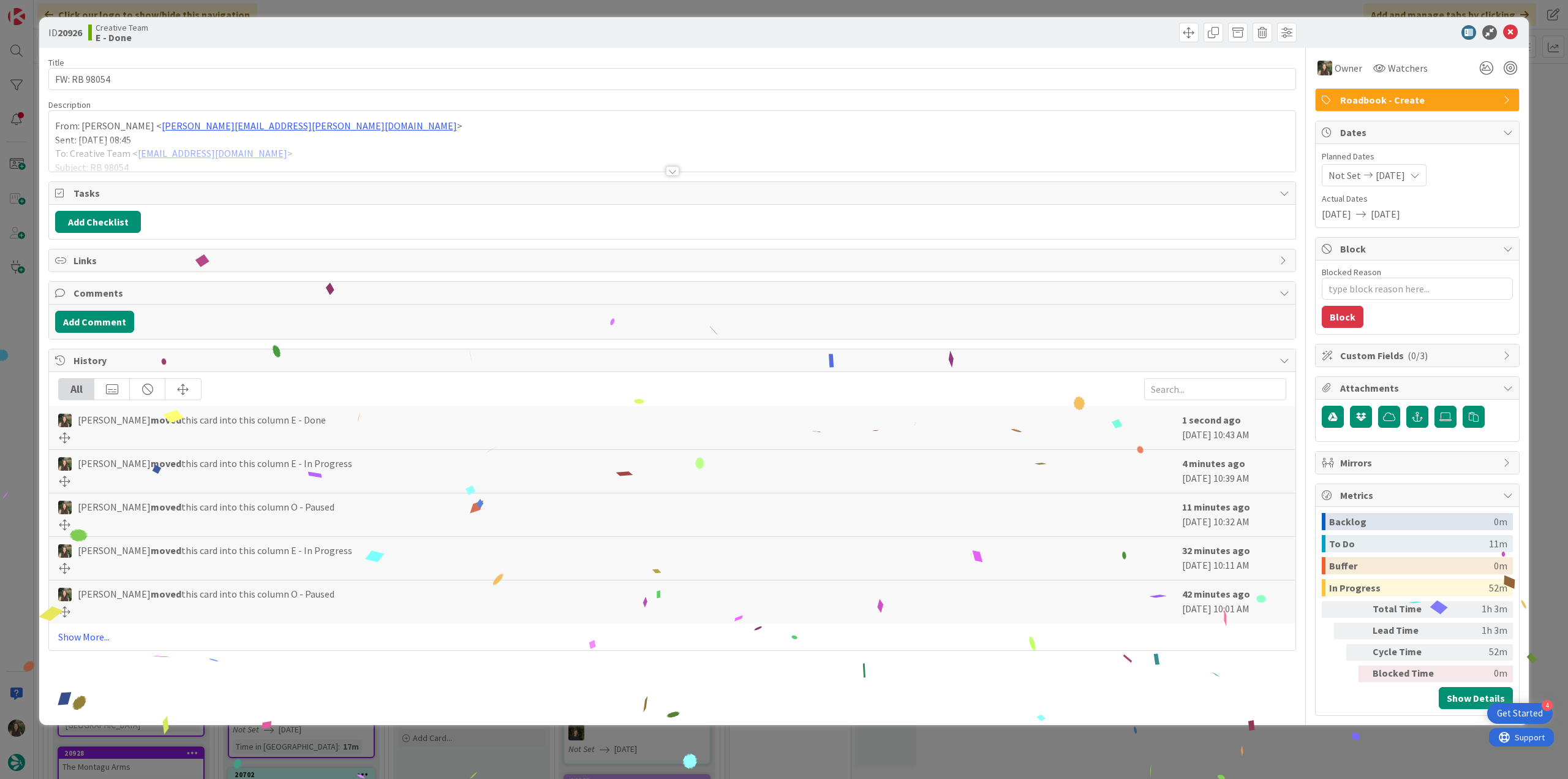
click at [1158, 736] on div "ID 20926 Creative Team E - Done Title 12 / 128 FW: RB 98054 Description From: I…" at bounding box center [784, 390] width 1568 height 779
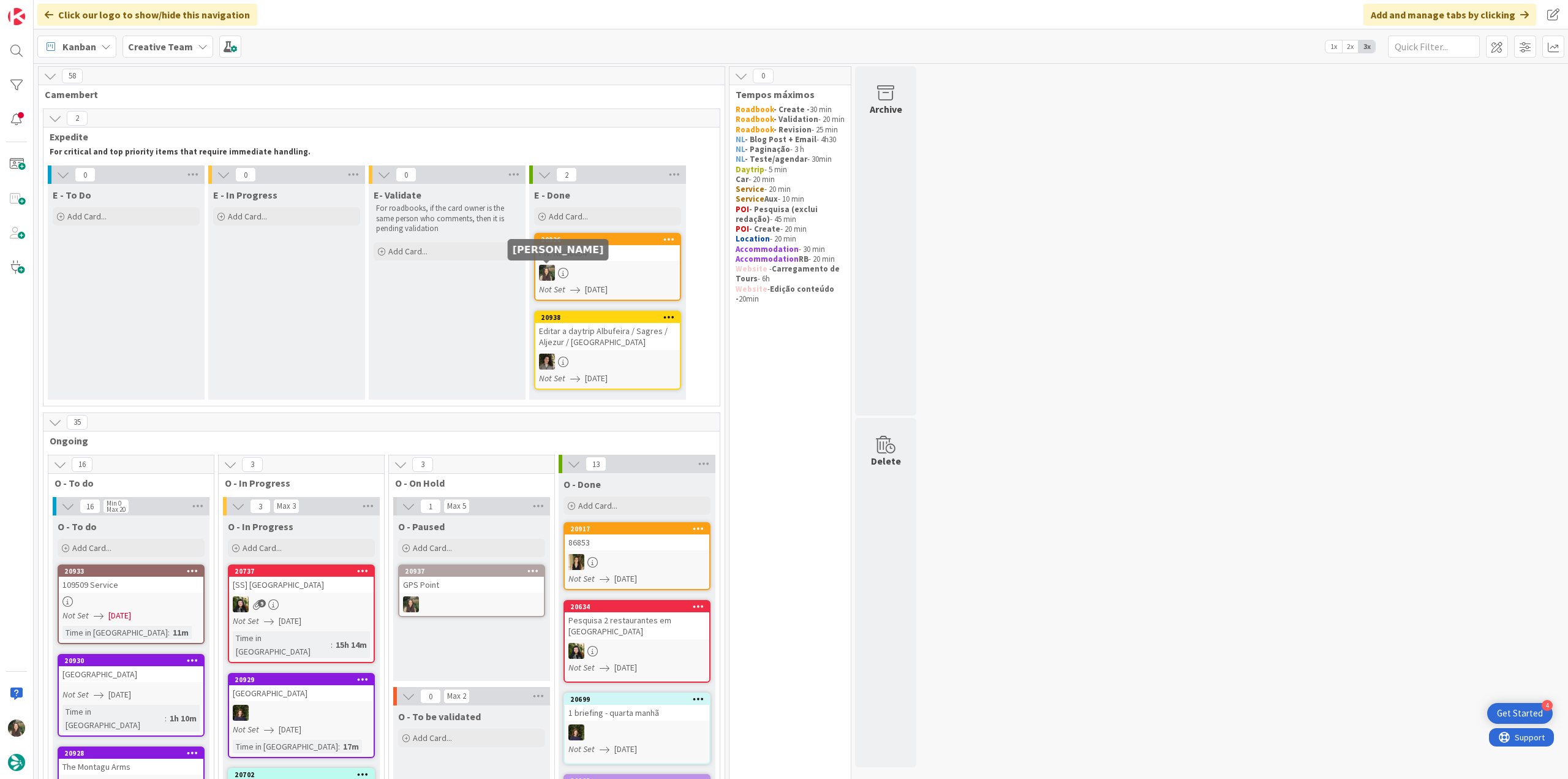
click at [580, 271] on div at bounding box center [608, 273] width 145 height 16
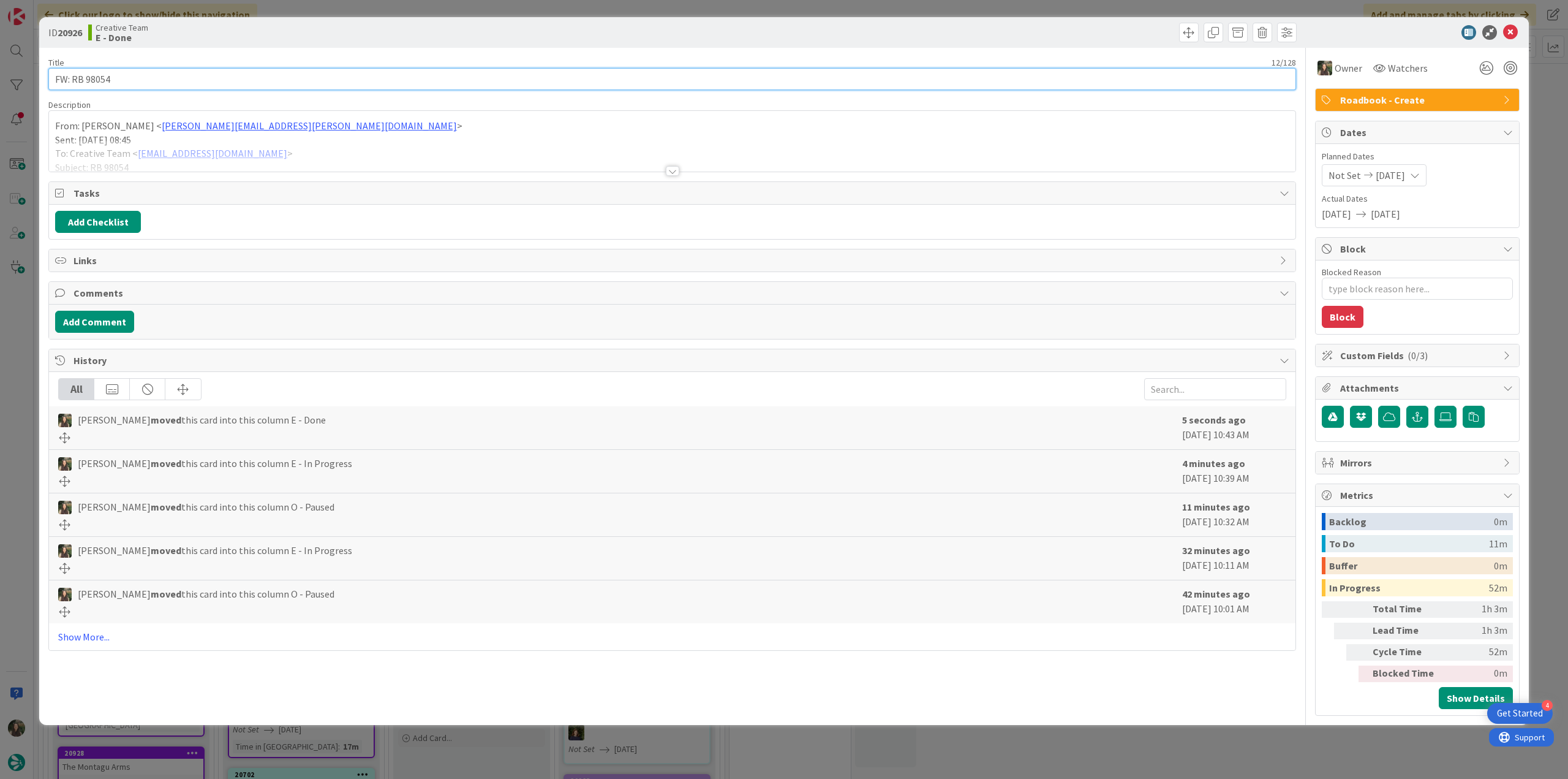
drag, startPoint x: 138, startPoint y: 76, endPoint x: 40, endPoint y: 81, distance: 98.1
click at [42, 79] on div "ID 20926 Creative Team E - Done Title 12 / 128 FW: RB 98054 Description From: I…" at bounding box center [783, 371] width 1490 height 707
click at [25, 400] on div "ID 20926 Creative Team E - Done Title 12 / 128 FW: RB 98054 Description From: I…" at bounding box center [784, 390] width 1568 height 779
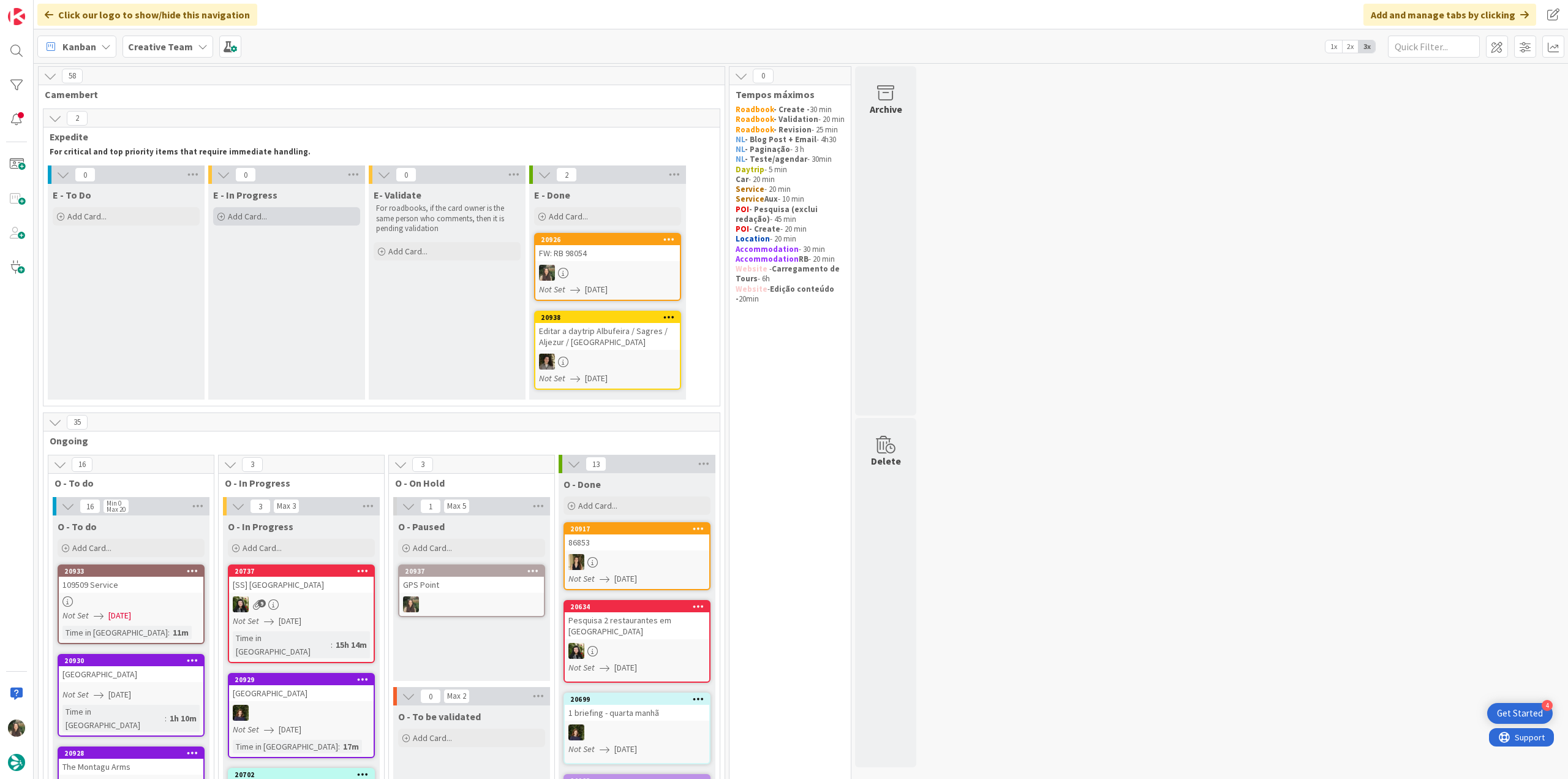
click at [285, 219] on div "Add Card..." at bounding box center [286, 216] width 147 height 19
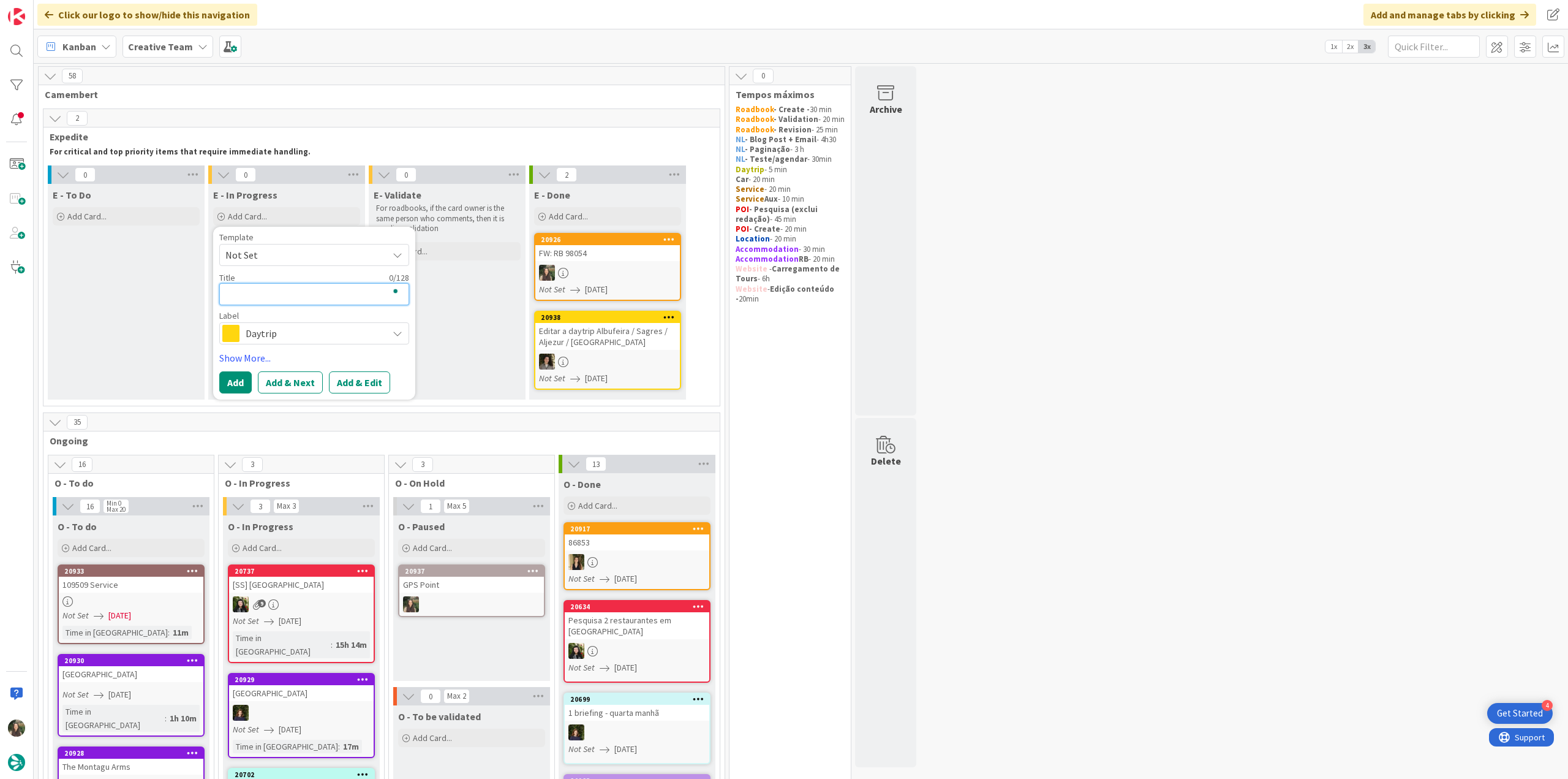
paste textarea "FW: RB 98054"
type textarea "x"
type textarea "FW: RB 98054"
type textarea "x"
type textarea "FW: RB 98054"
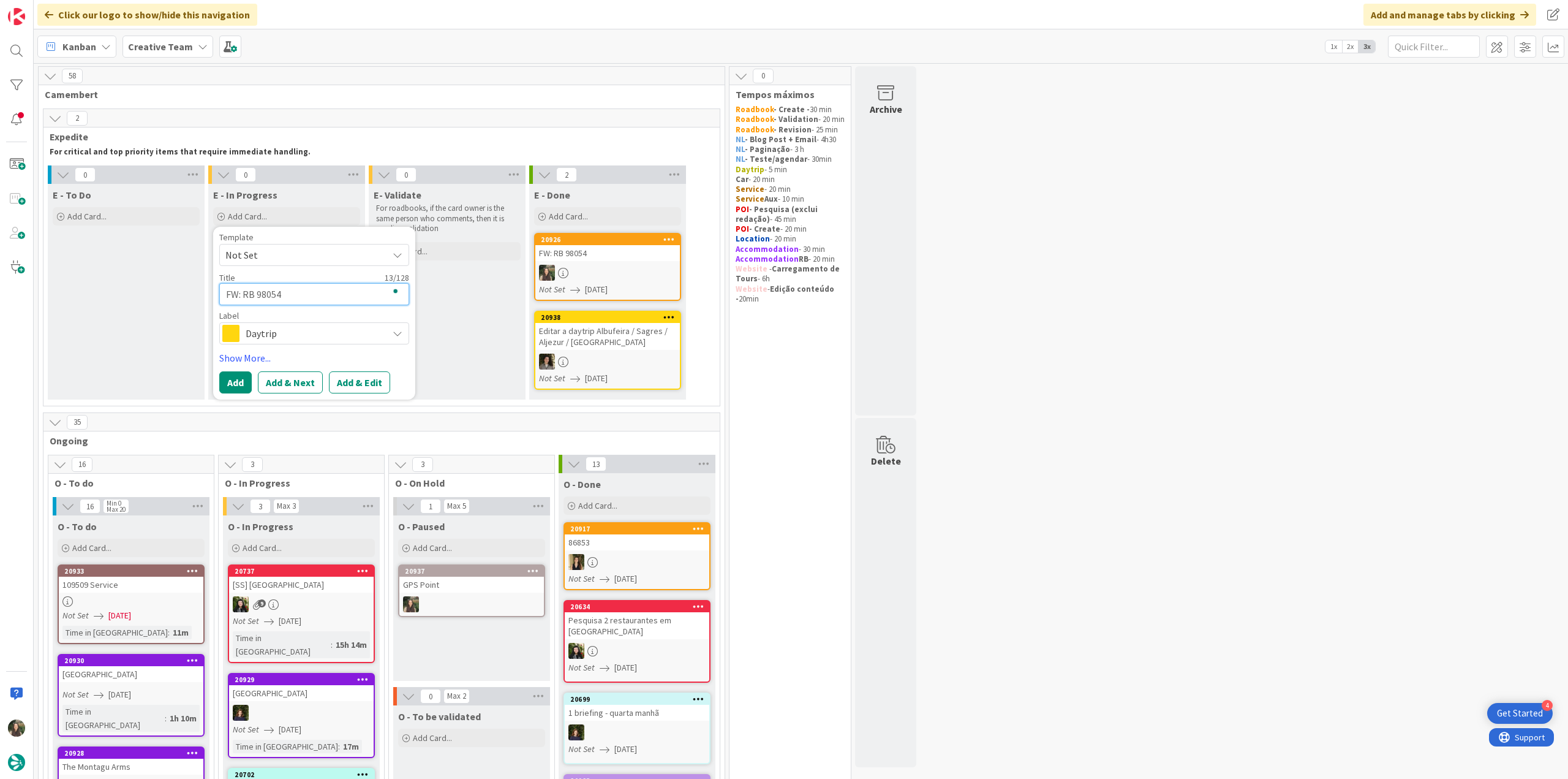
type textarea "x"
type textarea "FW: RB 98054 -"
type textarea "x"
type textarea "FW: RB 98054 -"
type textarea "x"
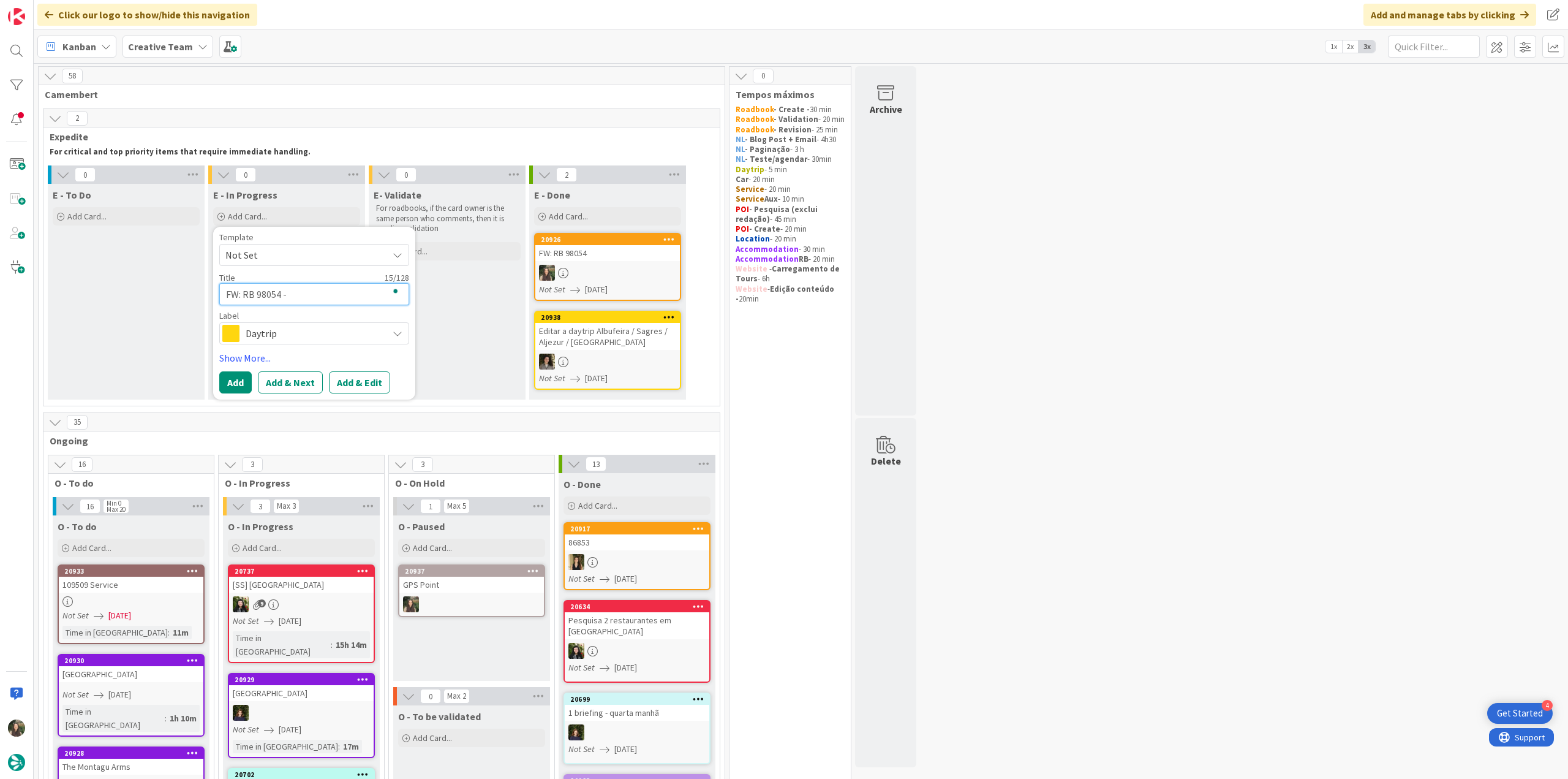
type textarea "FW: RB 98054 - c"
type textarea "x"
type textarea "FW: RB 98054 - co"
type textarea "x"
type textarea "FW: RB 98054 - con"
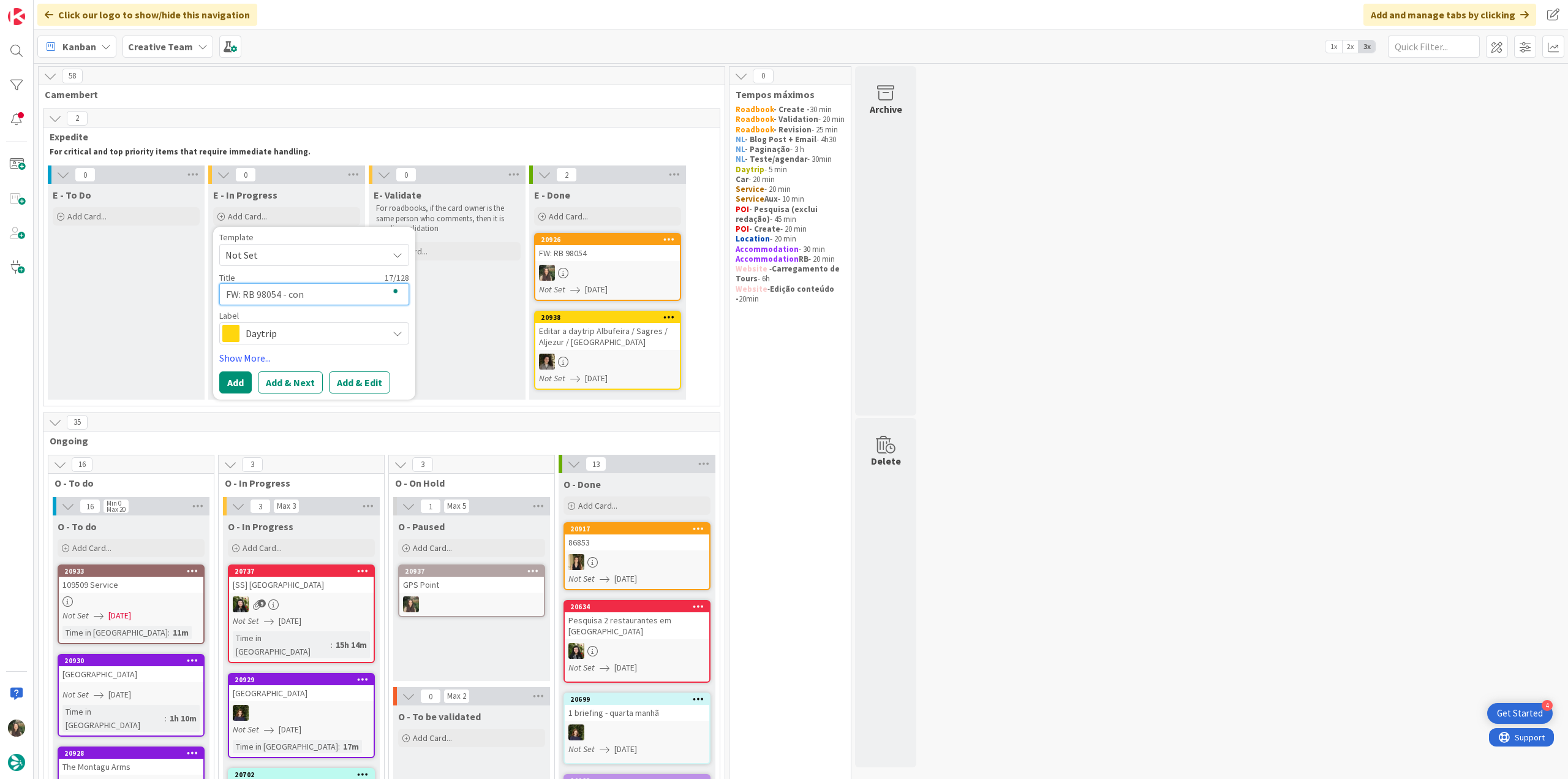
type textarea "x"
type textarea "FW: RB 98054 - cont"
type textarea "x"
type textarea "FW: RB 98054 - conti"
type textarea "x"
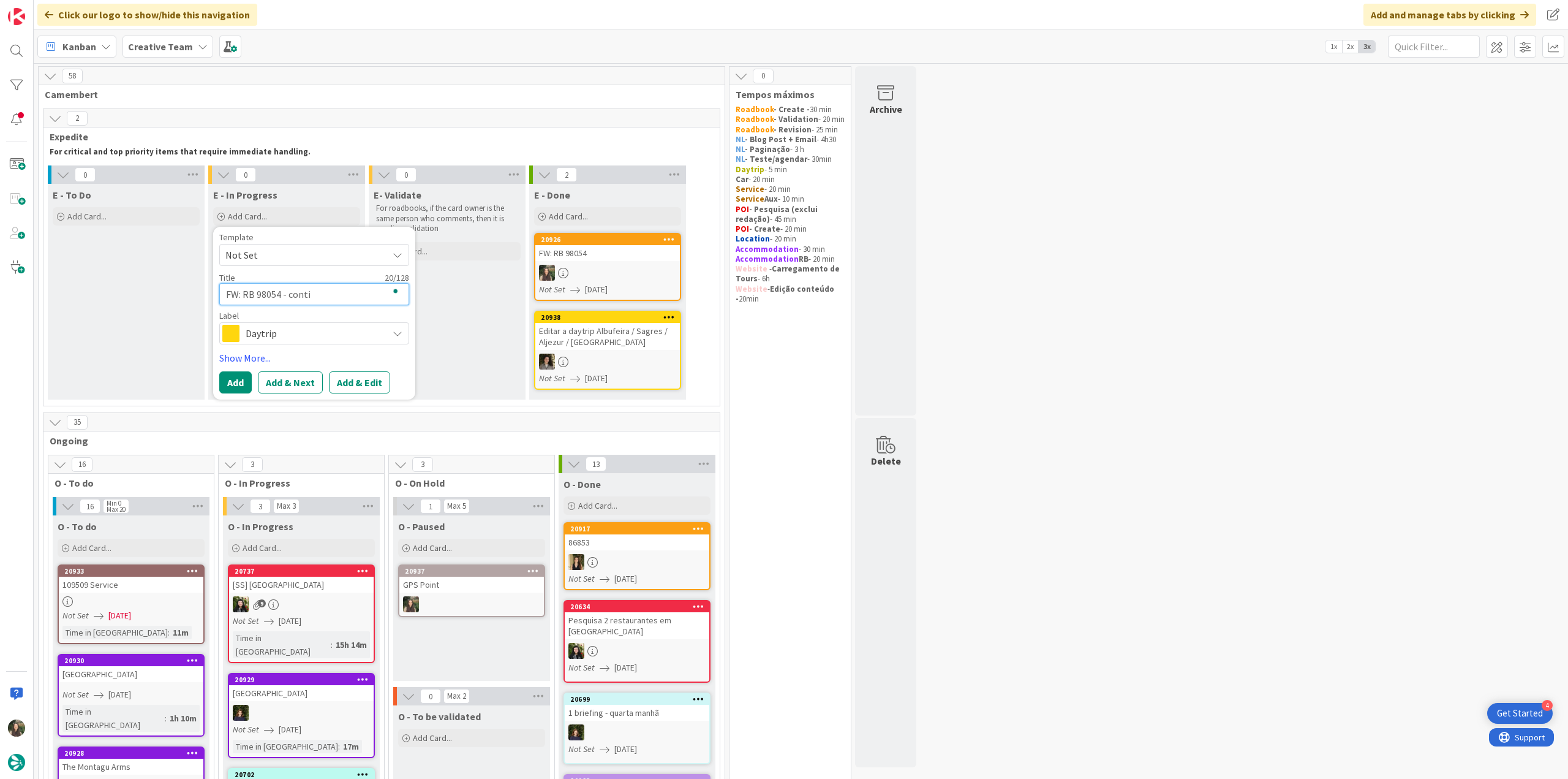
type textarea "FW: RB 98054 - contin"
type textarea "x"
type textarea "FW: RB 98054 - continu"
type textarea "x"
type textarea "FW: RB 98054 - continua"
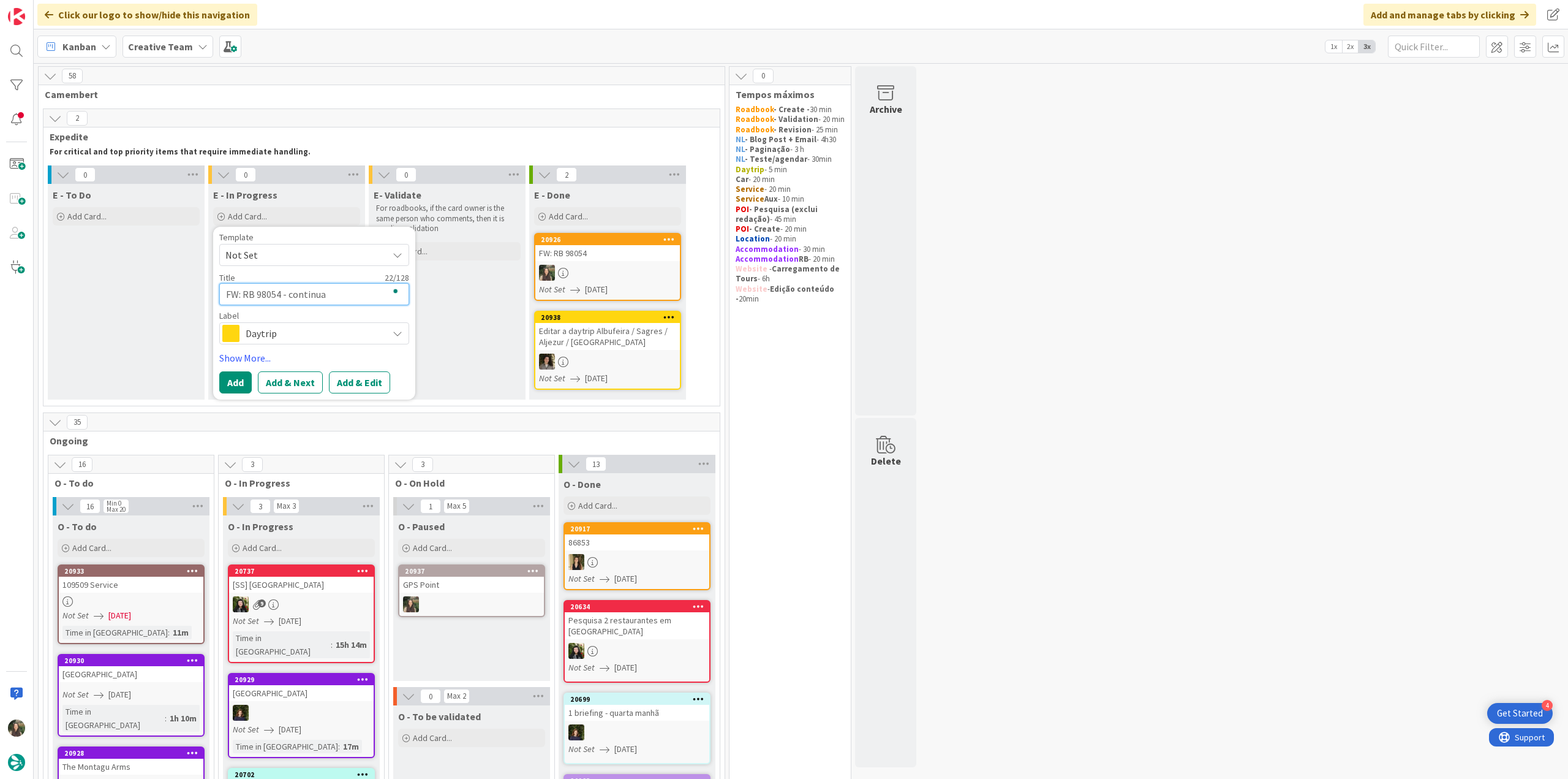
type textarea "x"
type textarea "FW: RB 98054 - continuaç"
type textarea "x"
type textarea "FW: RB 98054 - continuaçã"
type textarea "x"
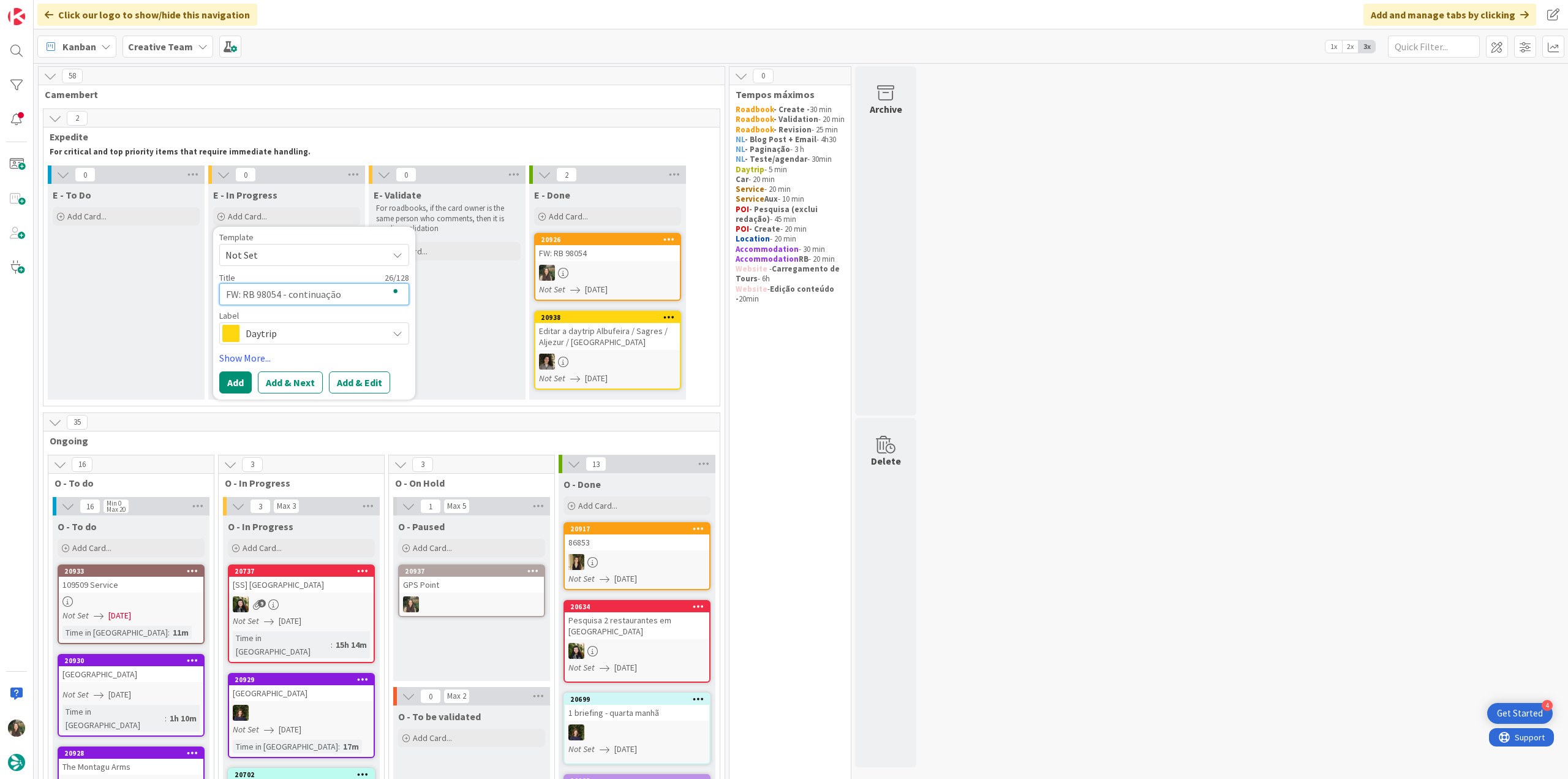
type textarea "FW: RB 98054 - continuação"
click at [331, 331] on span "Daytrip" at bounding box center [313, 334] width 136 height 17
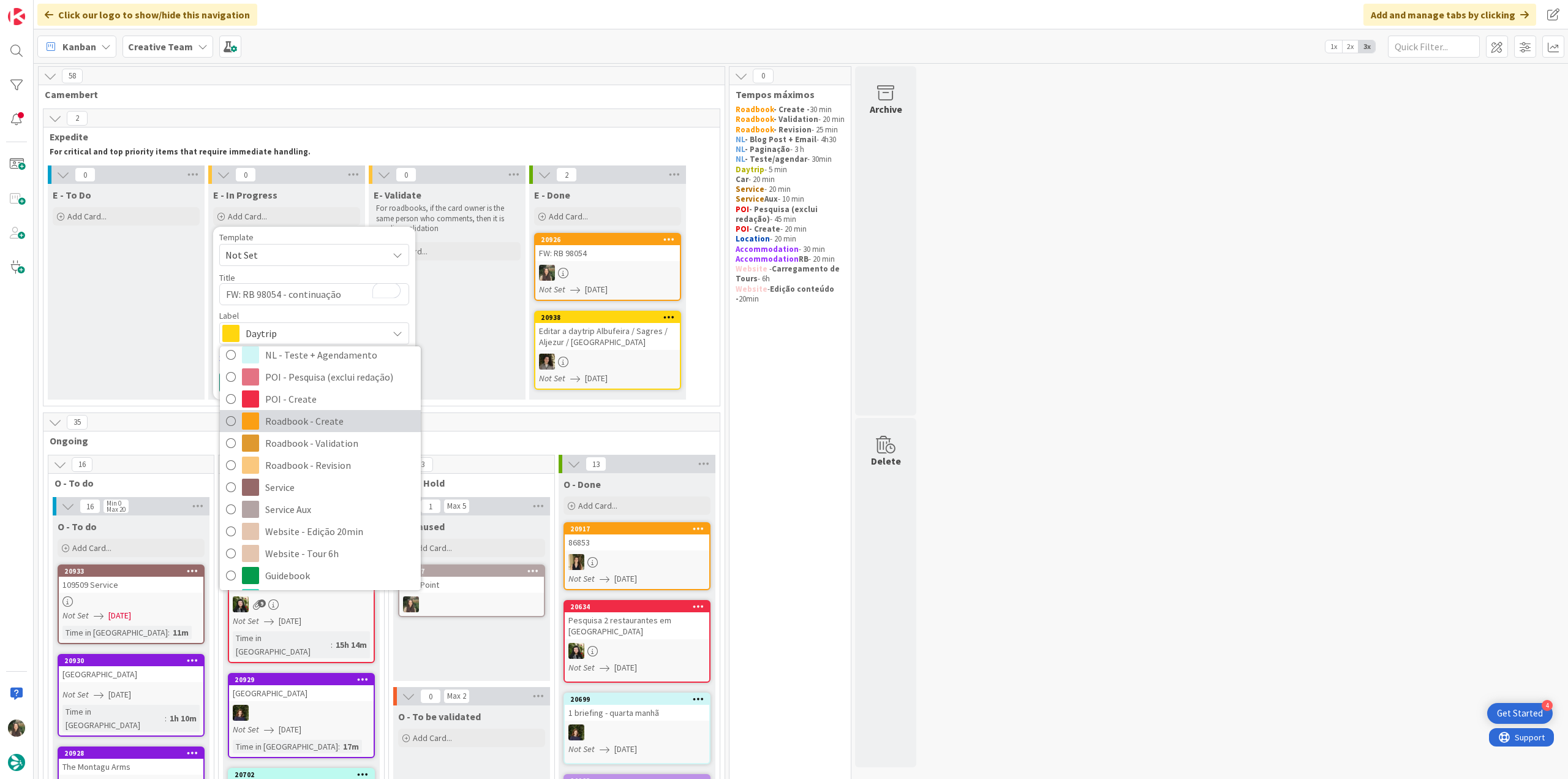
drag, startPoint x: 330, startPoint y: 416, endPoint x: 285, endPoint y: 390, distance: 52.0
click at [330, 417] on span "Roadbook - Create" at bounding box center [340, 421] width 149 height 19
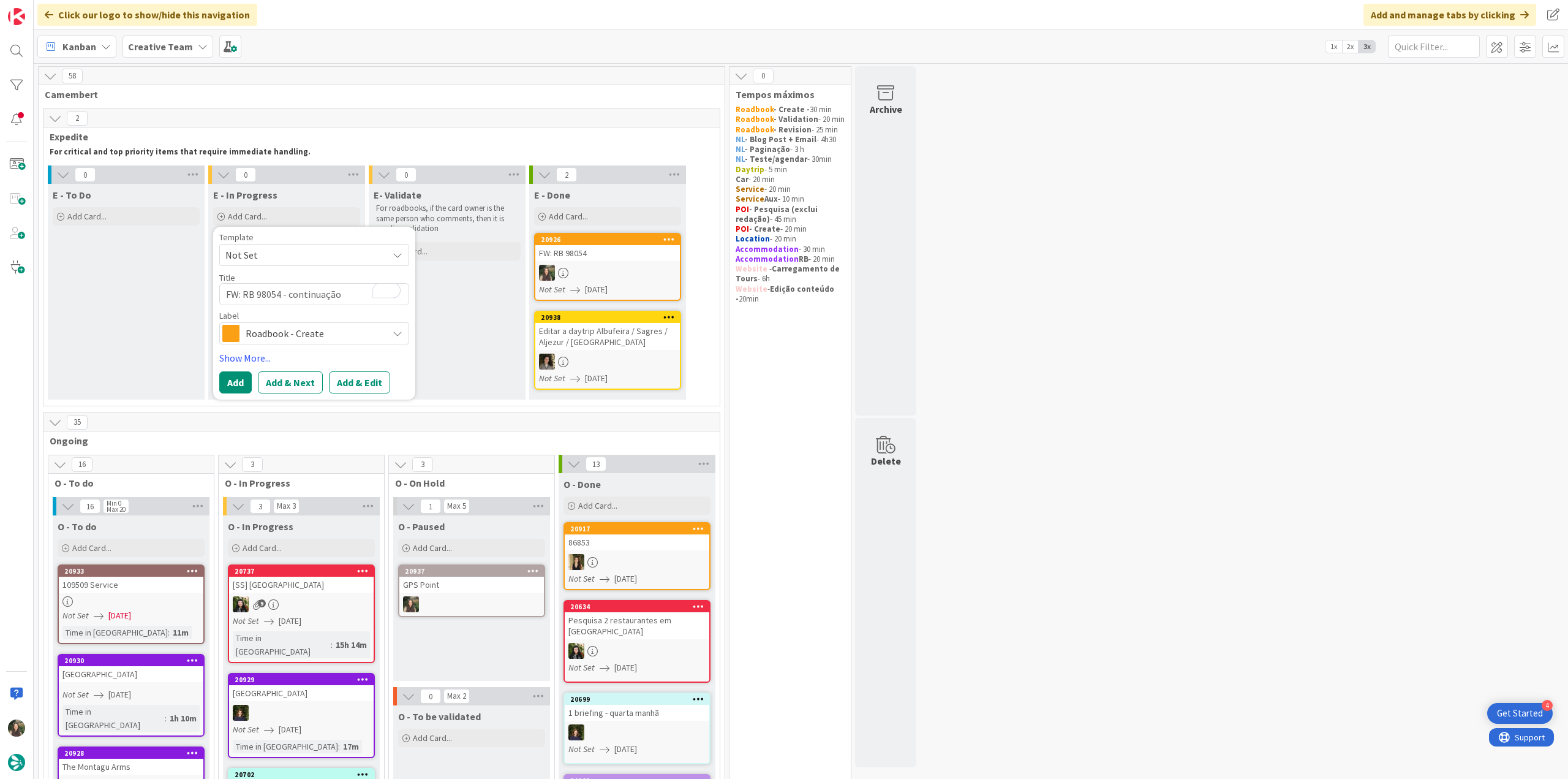
click at [274, 339] on span "Roadbook - Create" at bounding box center [313, 334] width 136 height 17
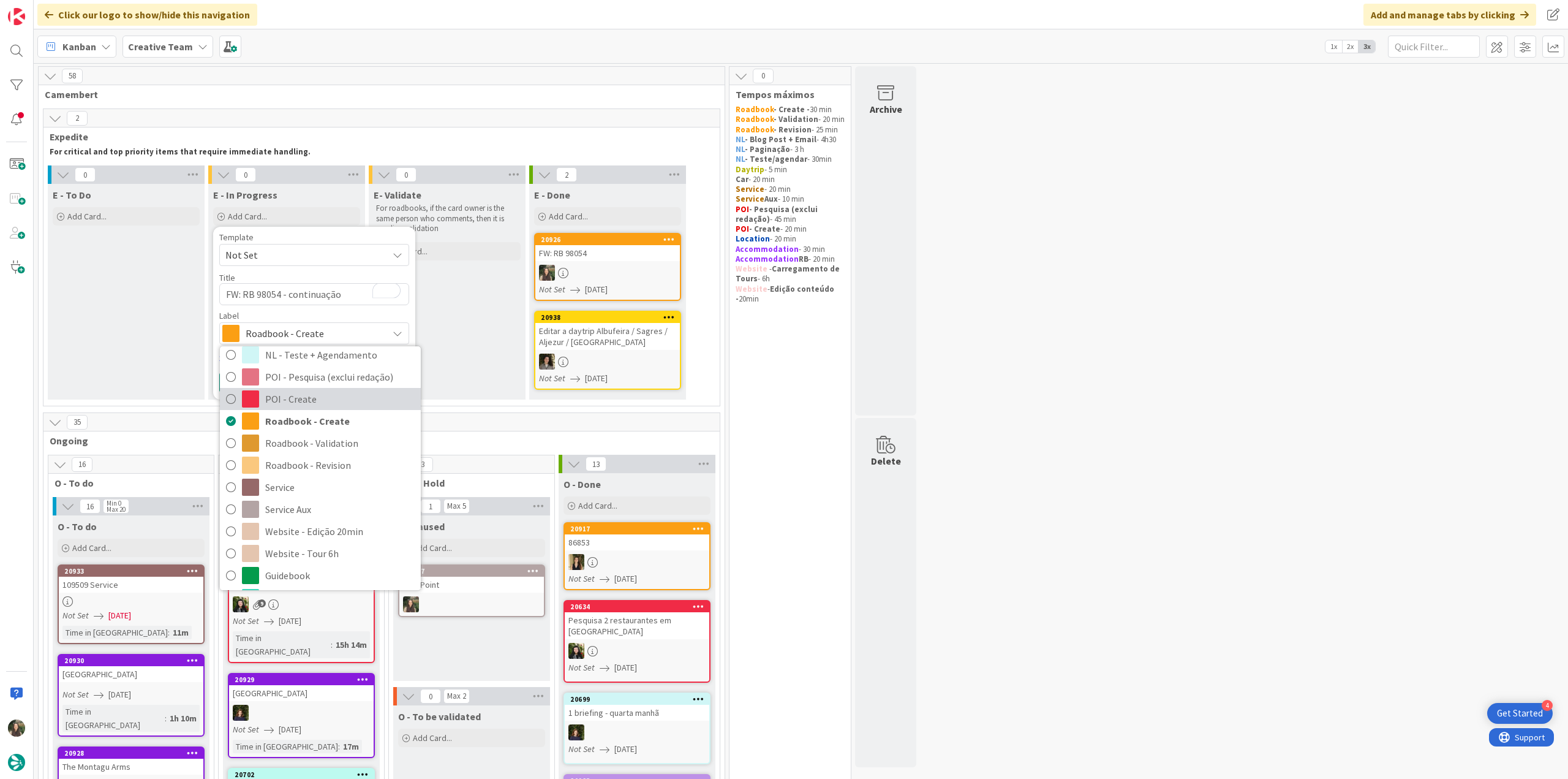
click at [291, 398] on span "POI - Create" at bounding box center [340, 399] width 149 height 19
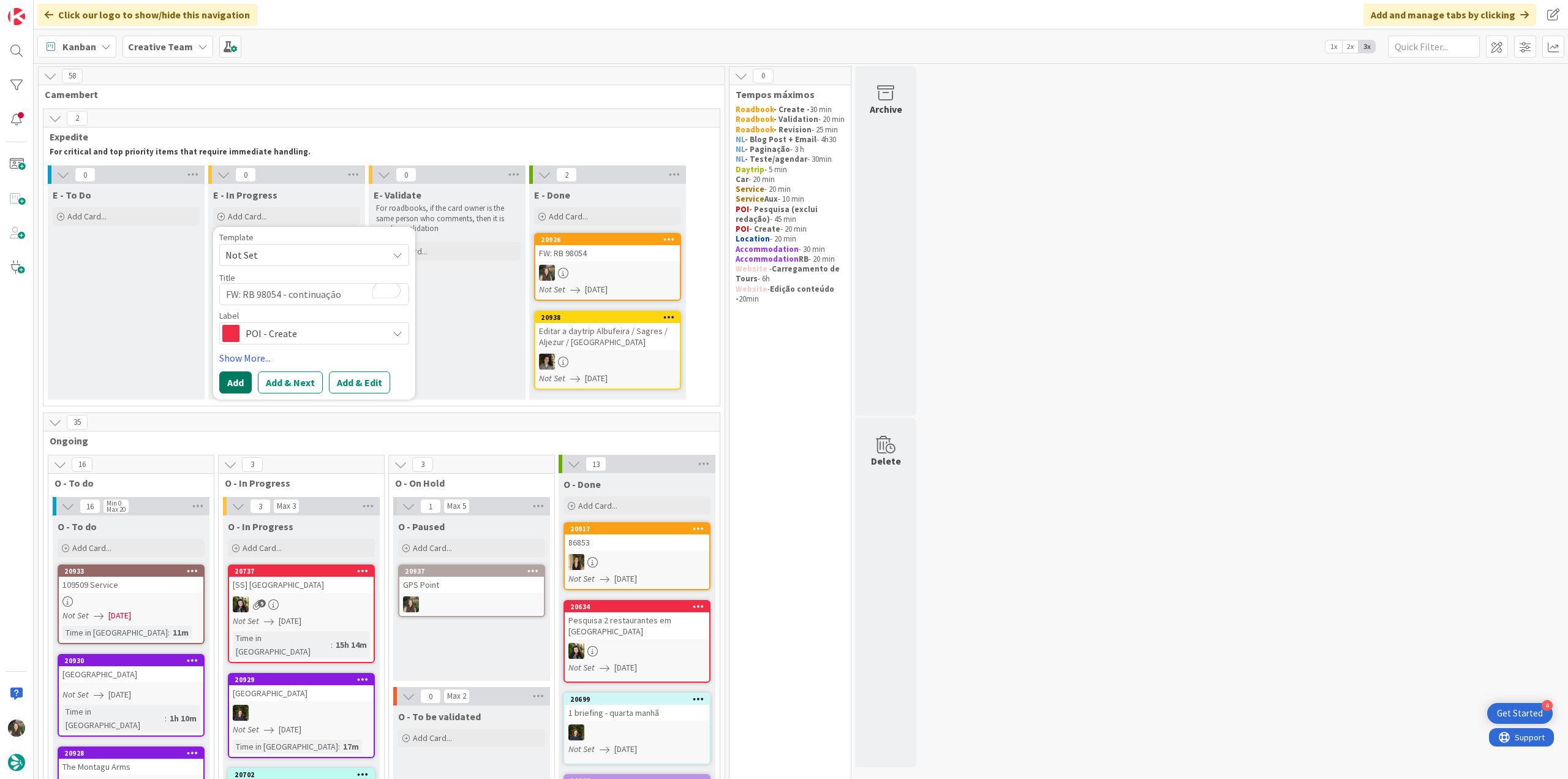
click at [238, 381] on button "Add" at bounding box center [235, 383] width 33 height 22
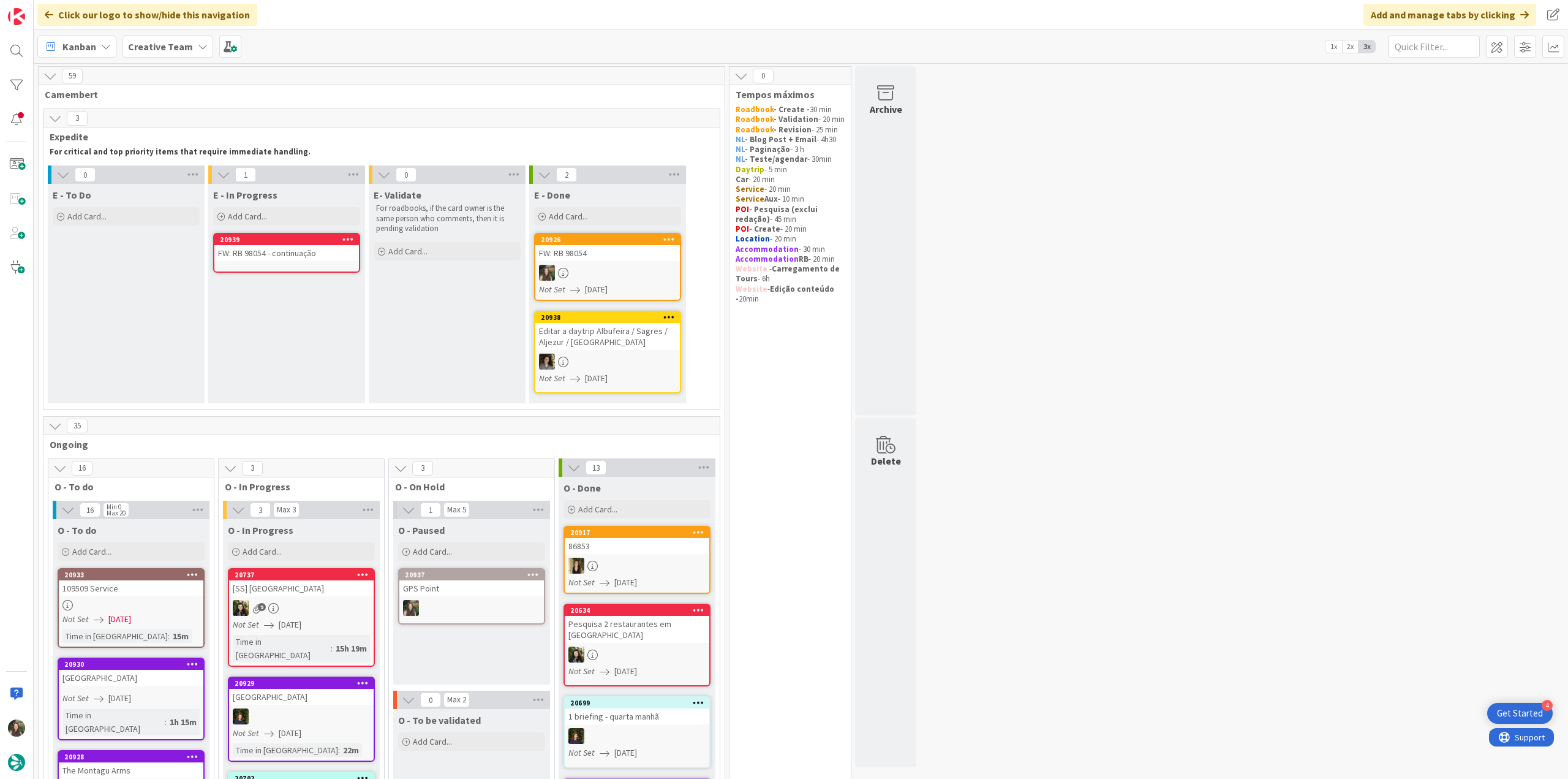
click at [263, 255] on div "FW: RB 98054 - continuação" at bounding box center [287, 253] width 145 height 16
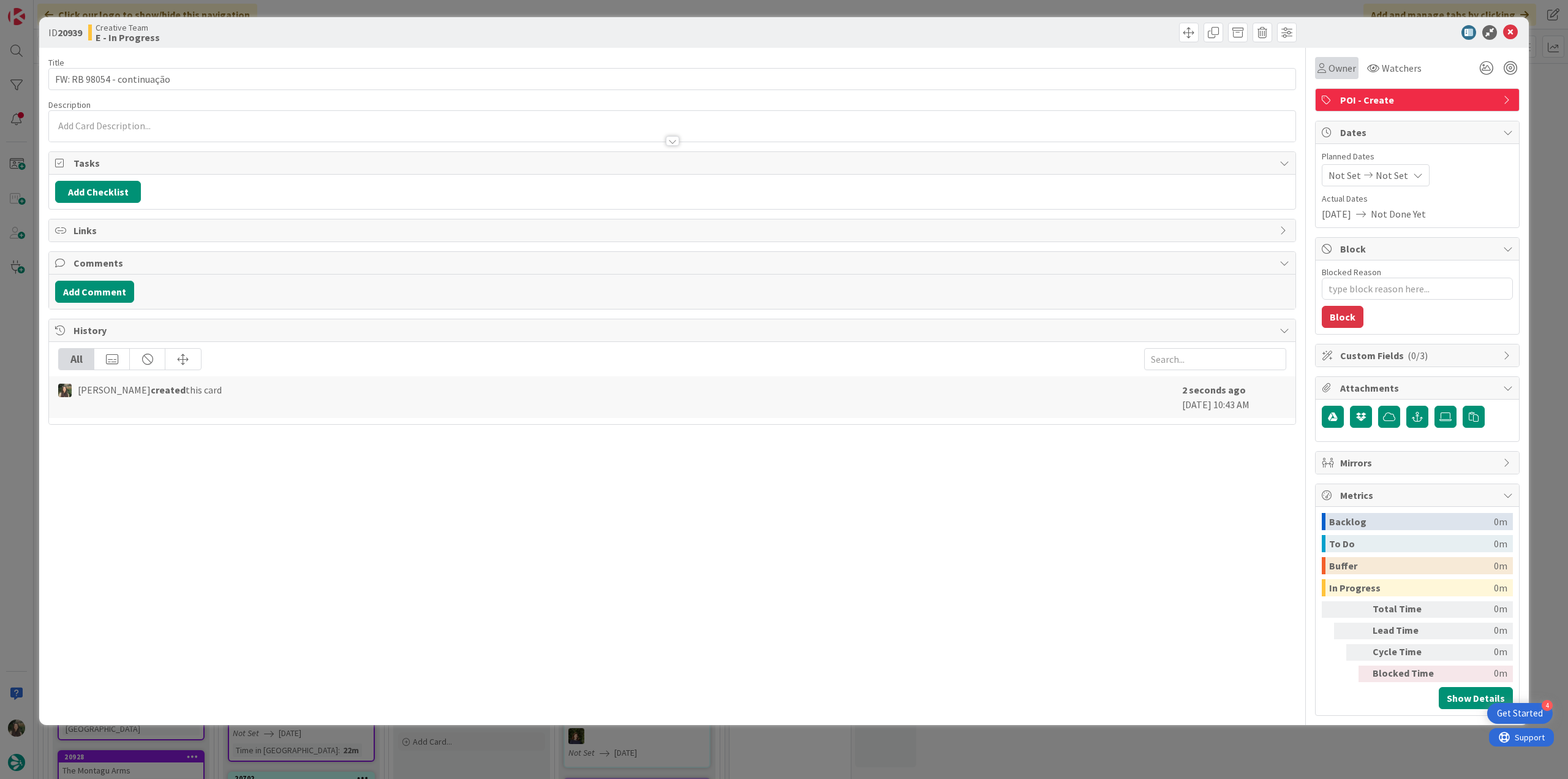
click at [1340, 77] on div "Owner" at bounding box center [1336, 68] width 44 height 22
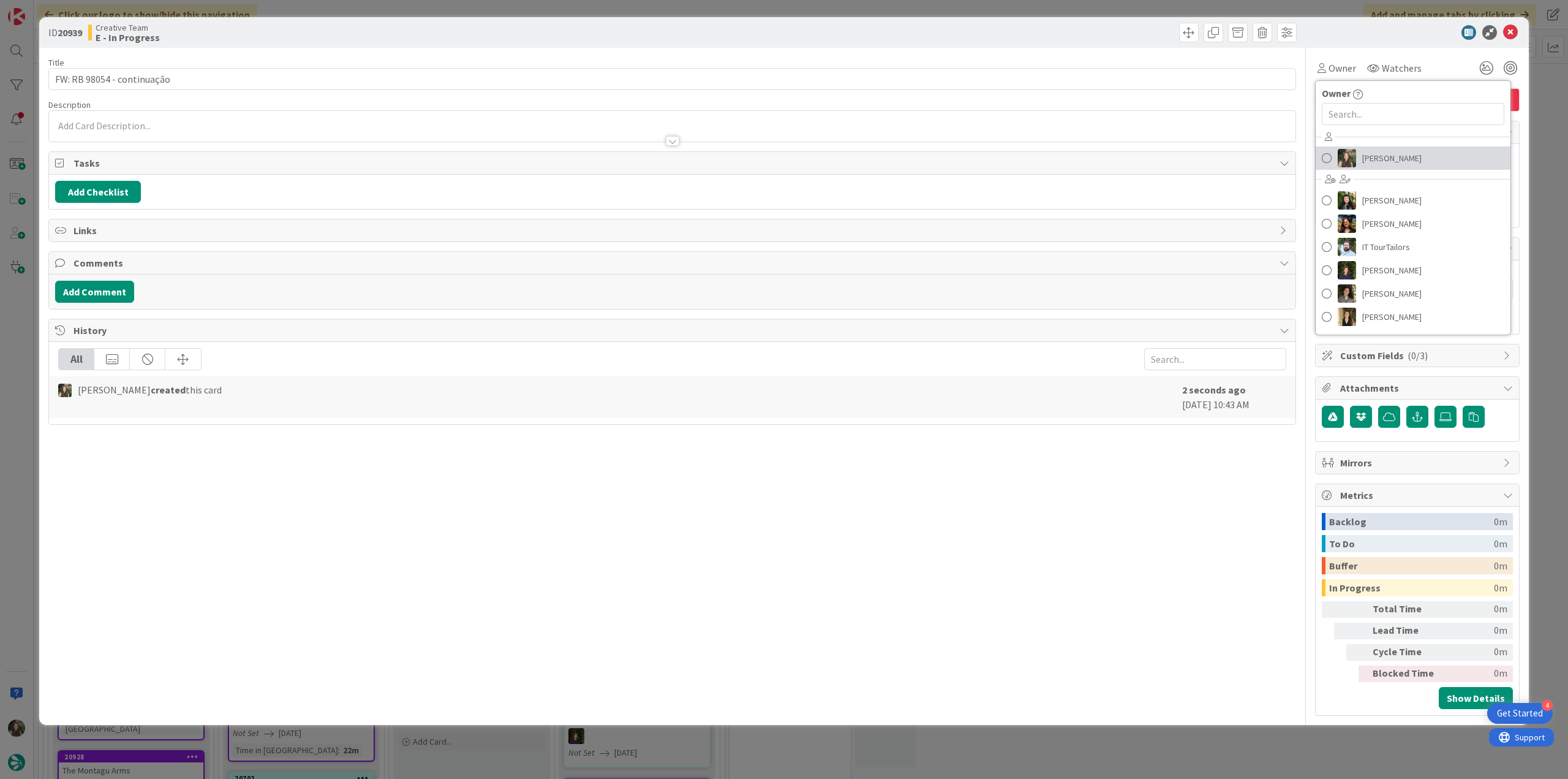
click at [1358, 151] on link "[PERSON_NAME]" at bounding box center [1413, 158] width 195 height 23
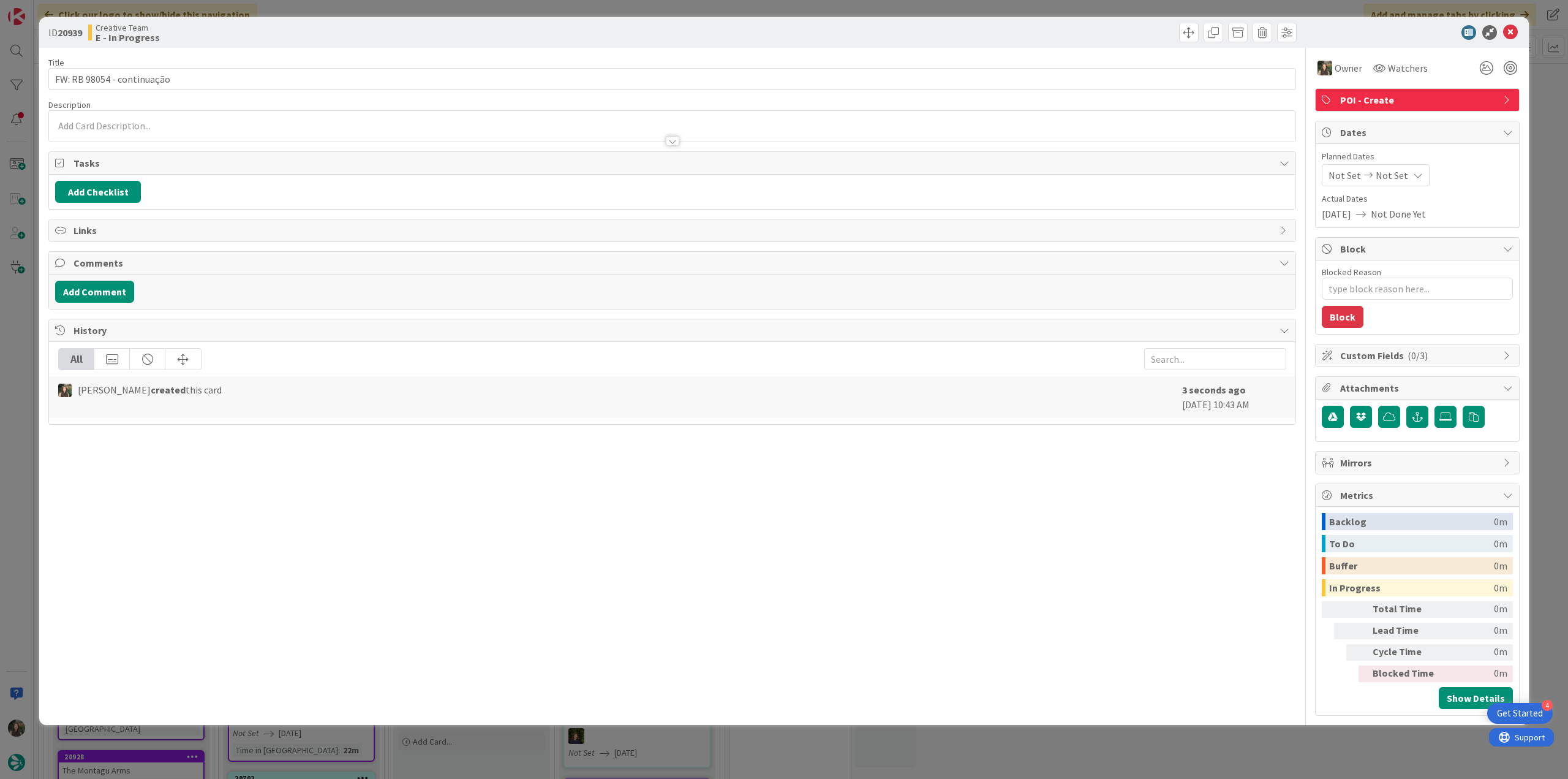
click at [1535, 104] on div "ID 20939 Creative Team E - In Progress Title 26 / 128 FW: RB 98054 - continuaçã…" at bounding box center [784, 390] width 1568 height 779
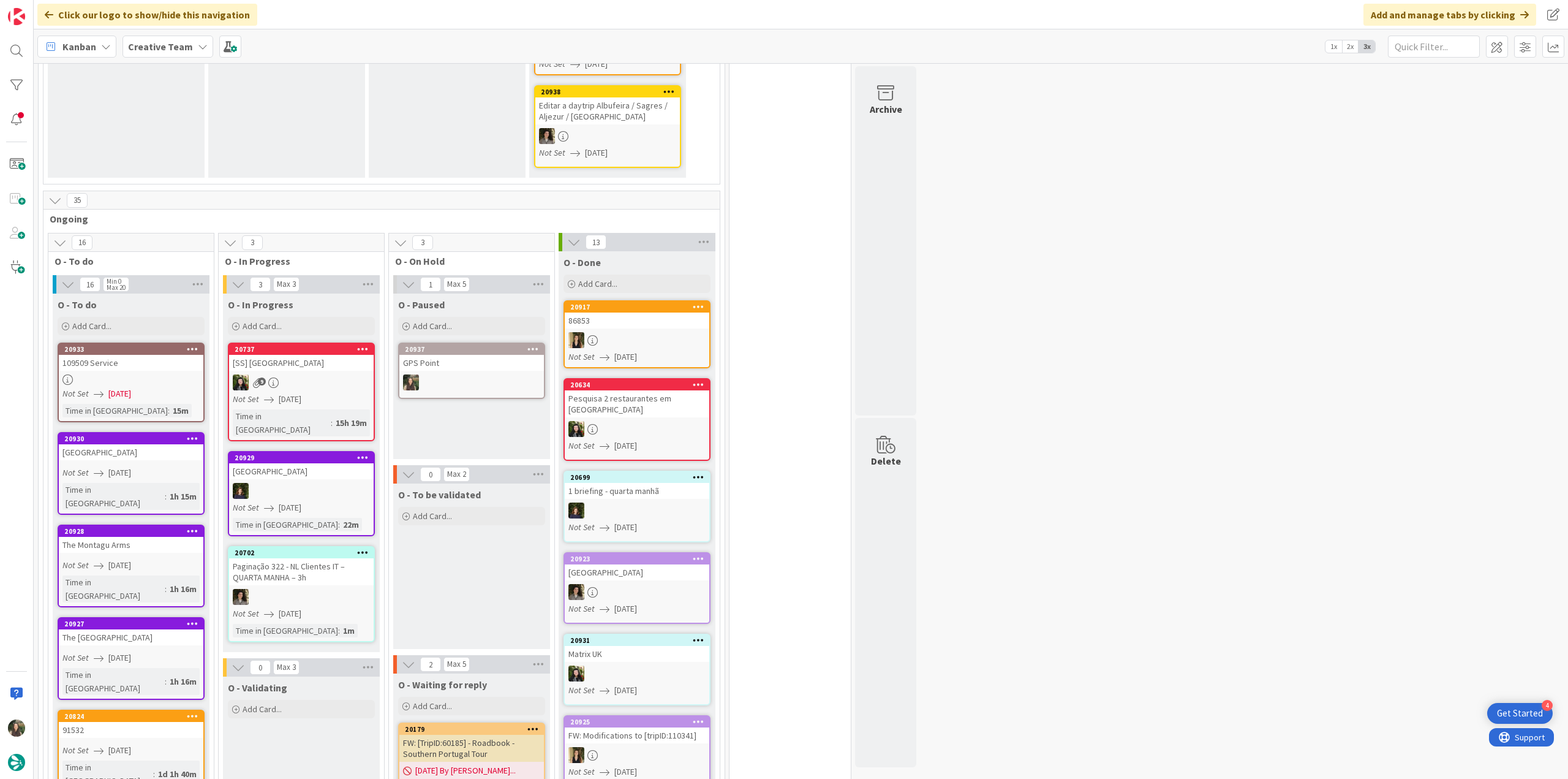
scroll to position [368, 0]
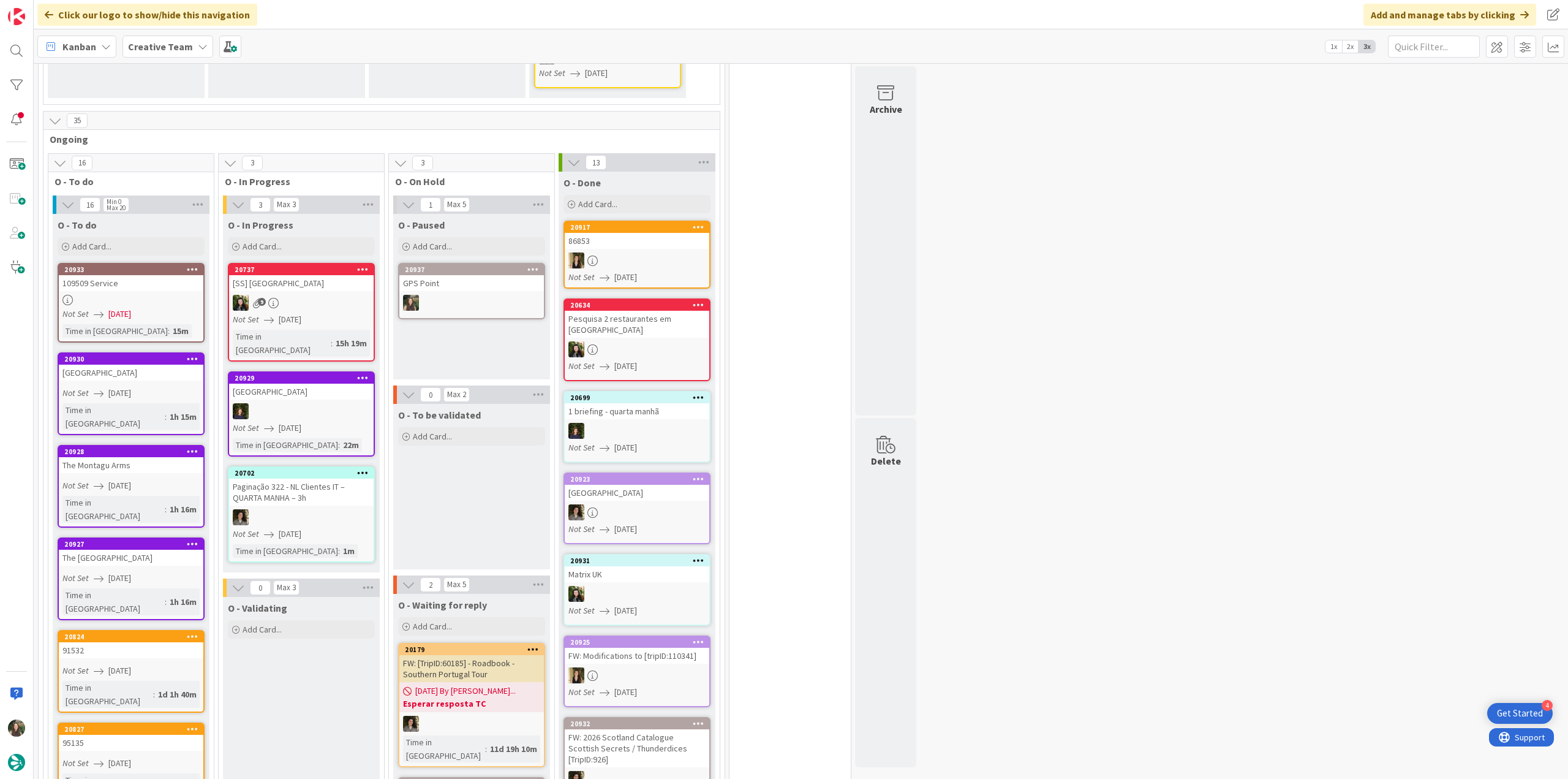
click at [124, 301] on div at bounding box center [131, 299] width 145 height 10
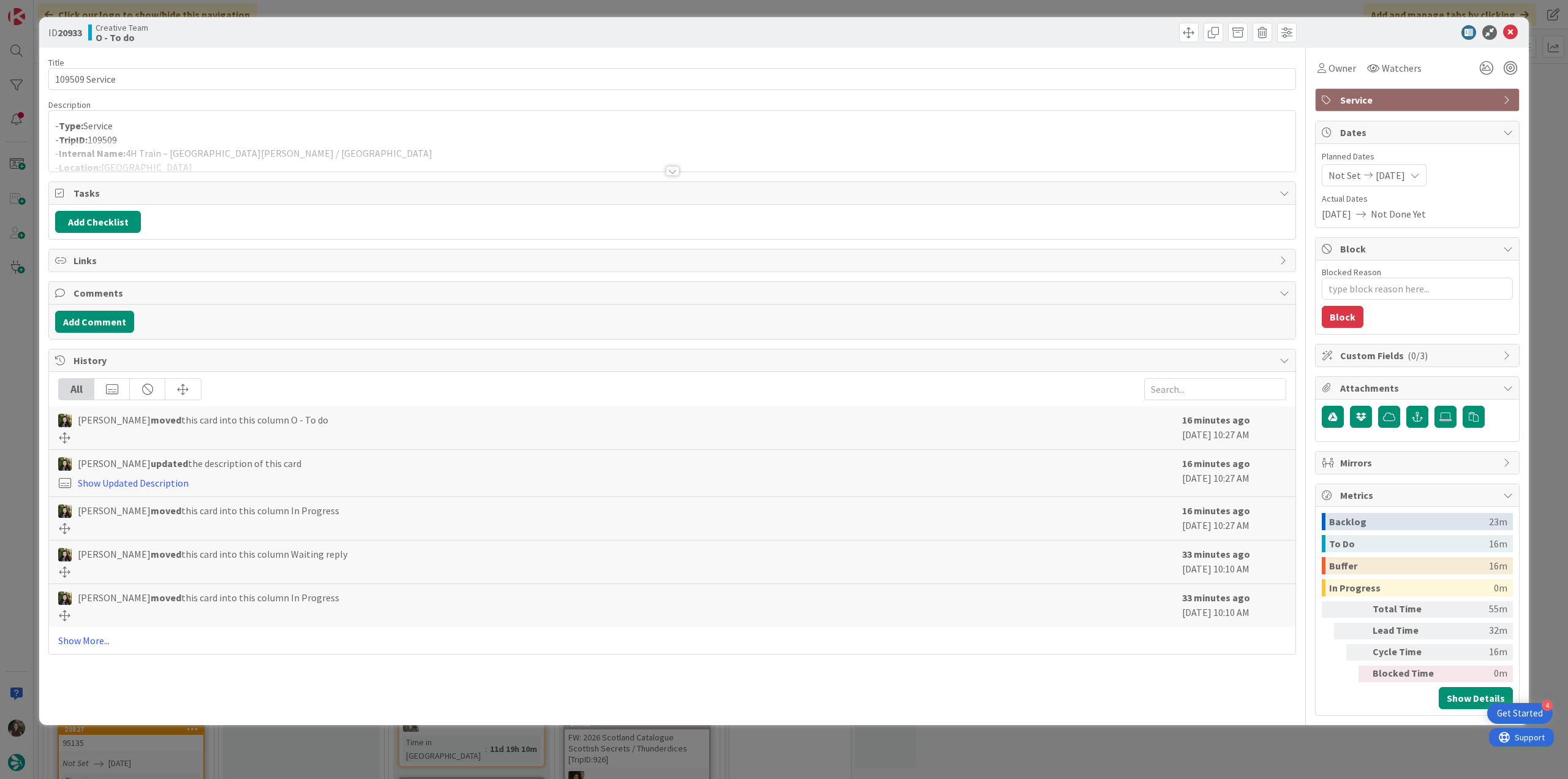
click at [23, 326] on div "ID 20933 Creative Team O - To do Title 14 / 128 109509 Service Description - Ty…" at bounding box center [784, 390] width 1568 height 779
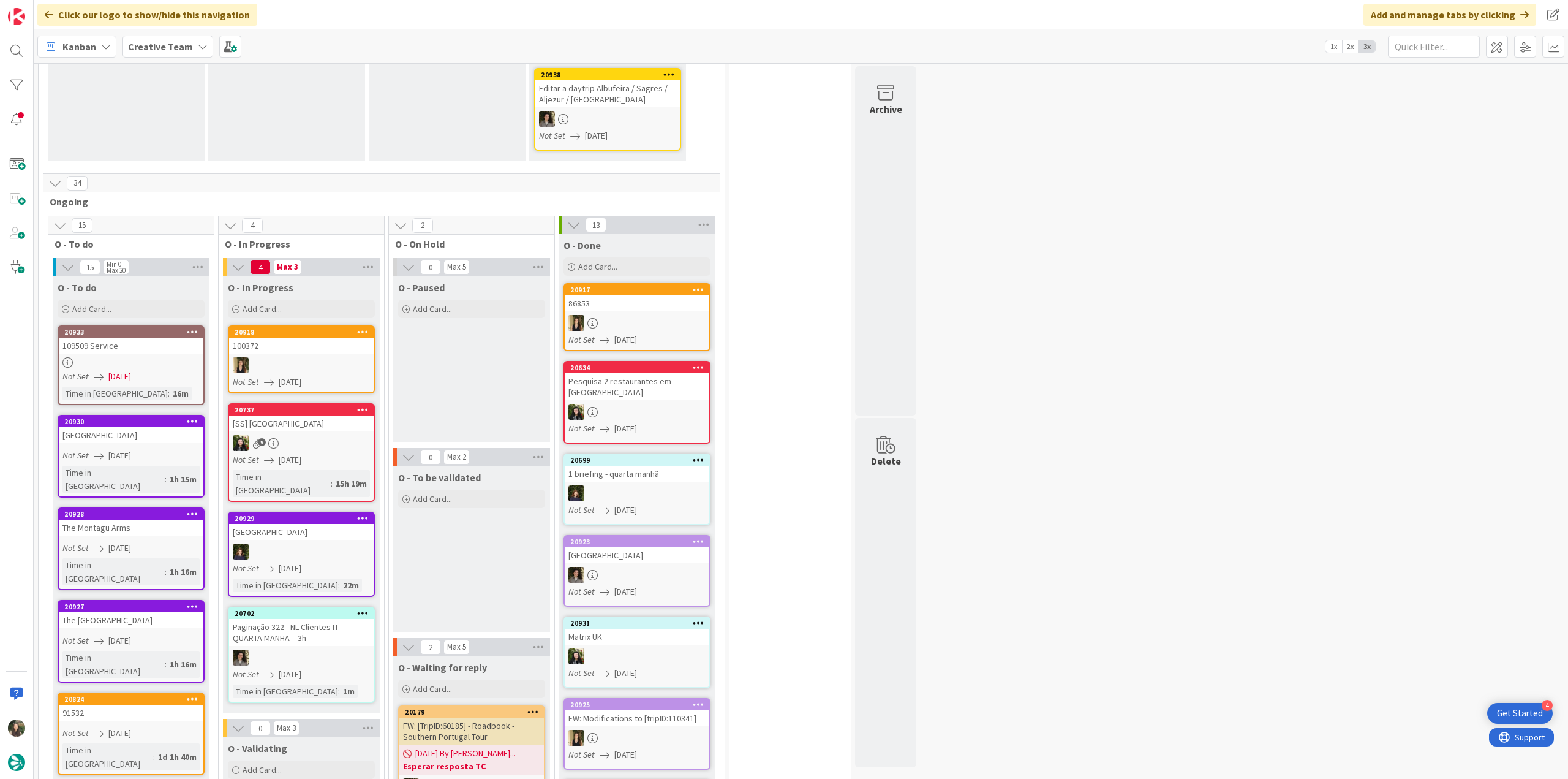
click at [166, 370] on div "Not Set 08/13/2025" at bounding box center [132, 376] width 141 height 13
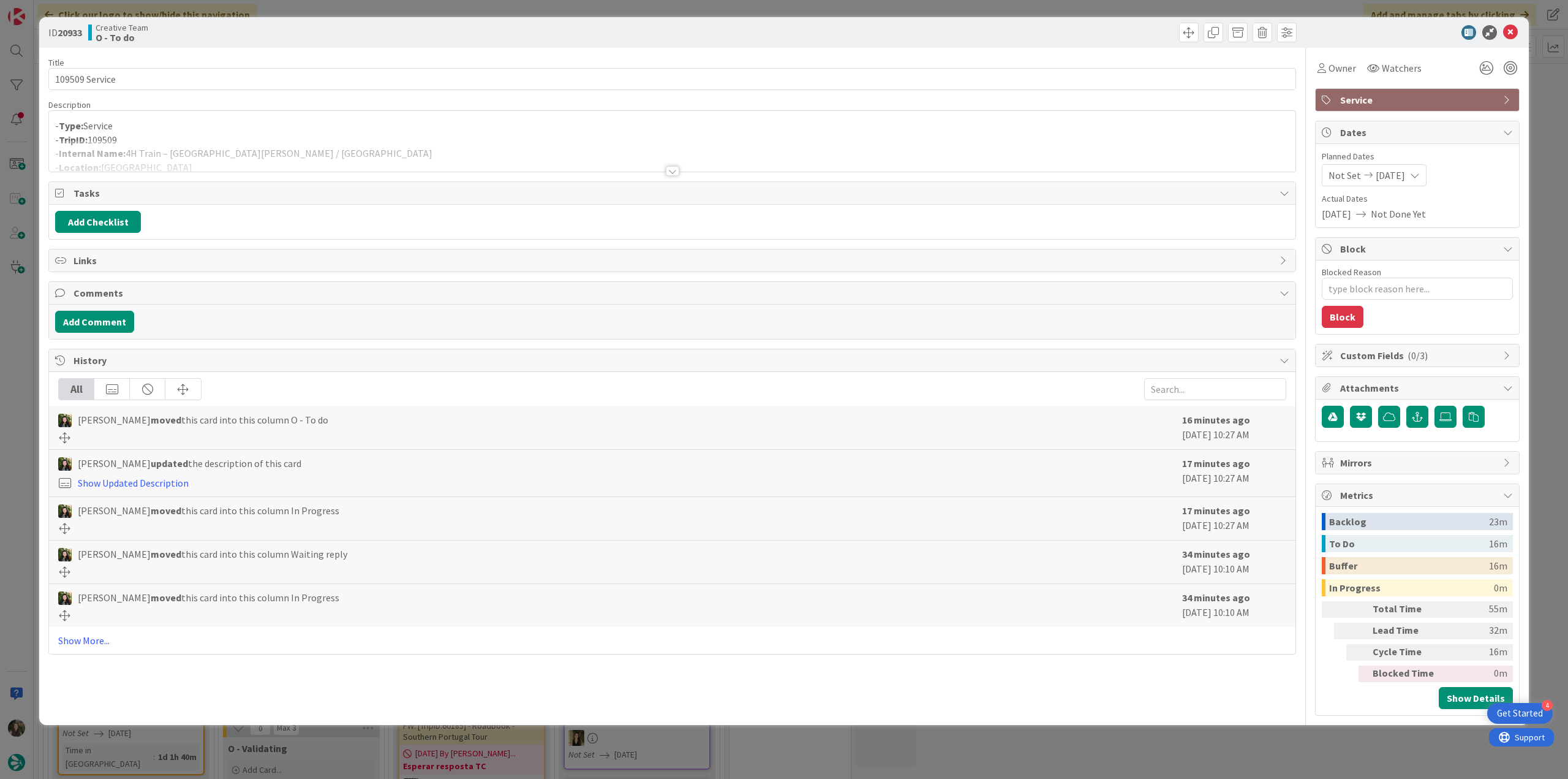
click at [309, 142] on div at bounding box center [672, 156] width 1246 height 31
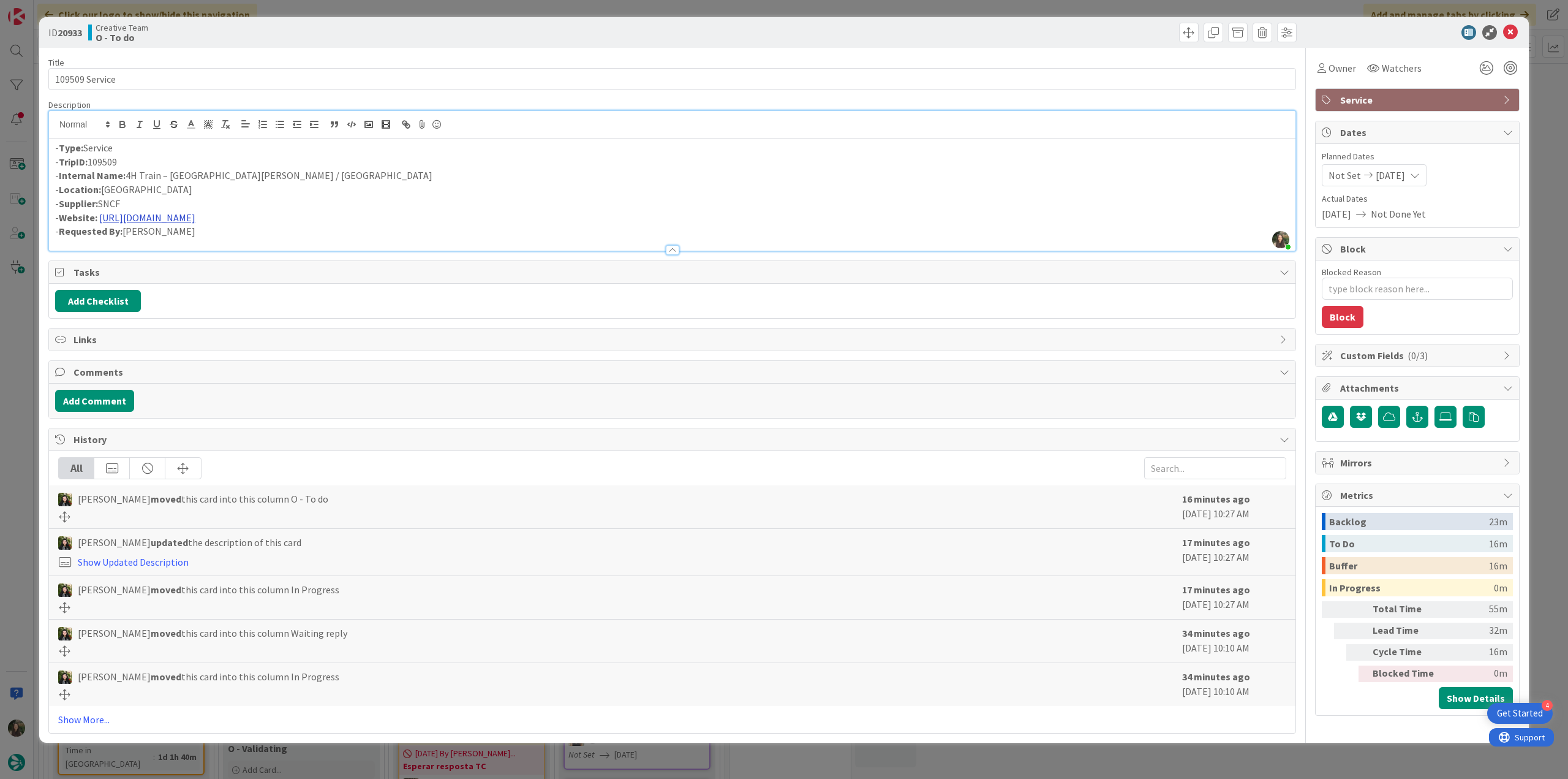
click at [195, 218] on link "https://www.sncf-connect.com/en-en/home/shop/results/outward" at bounding box center [148, 218] width 96 height 12
click at [247, 242] on link "https://www.sncf-connect.com/en-en/home/shop/results/outward" at bounding box center [205, 241] width 84 height 16
drag, startPoint x: 277, startPoint y: 176, endPoint x: 171, endPoint y: 176, distance: 106.0
click at [171, 176] on p "- Internal Name: 4H Train – Paris Gare de Lyon / Arles" at bounding box center [672, 176] width 1234 height 14
copy p "Paris Gare de Lyon / Arles"
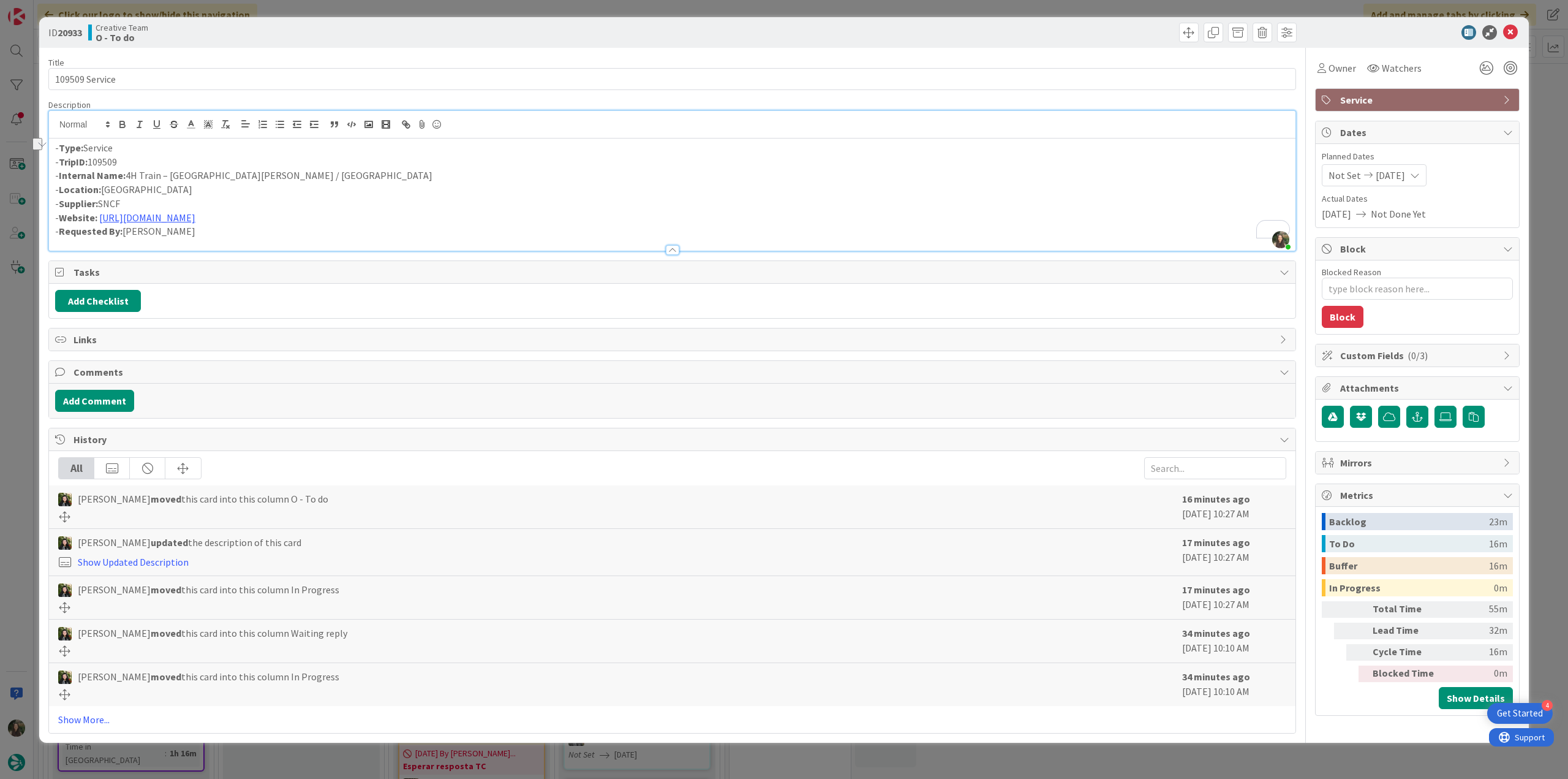
click at [15, 340] on div "ID 20933 Creative Team O - To do Title 14 / 128 109509 Service Description Inês…" at bounding box center [784, 390] width 1568 height 779
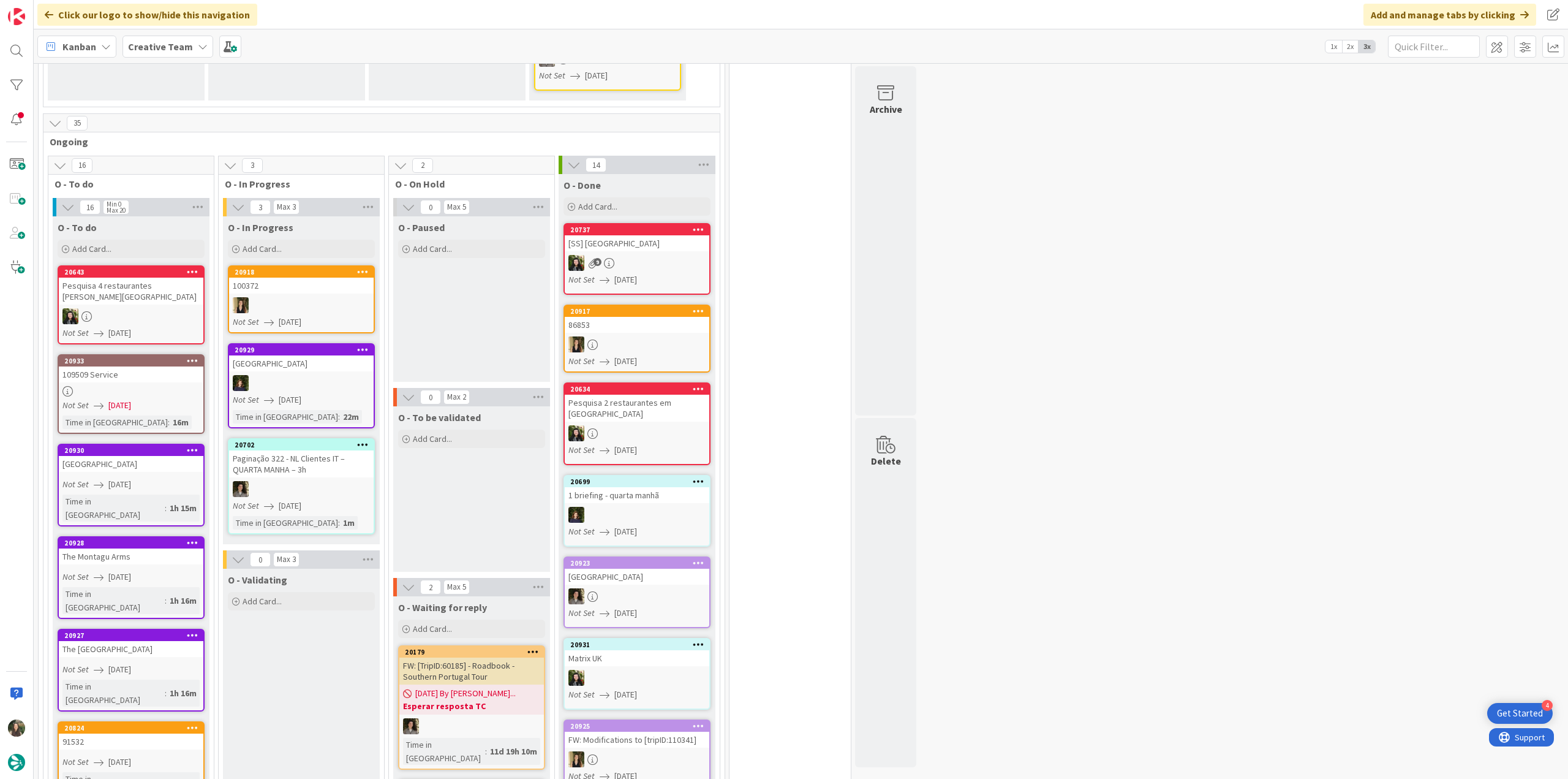
scroll to position [429, 0]
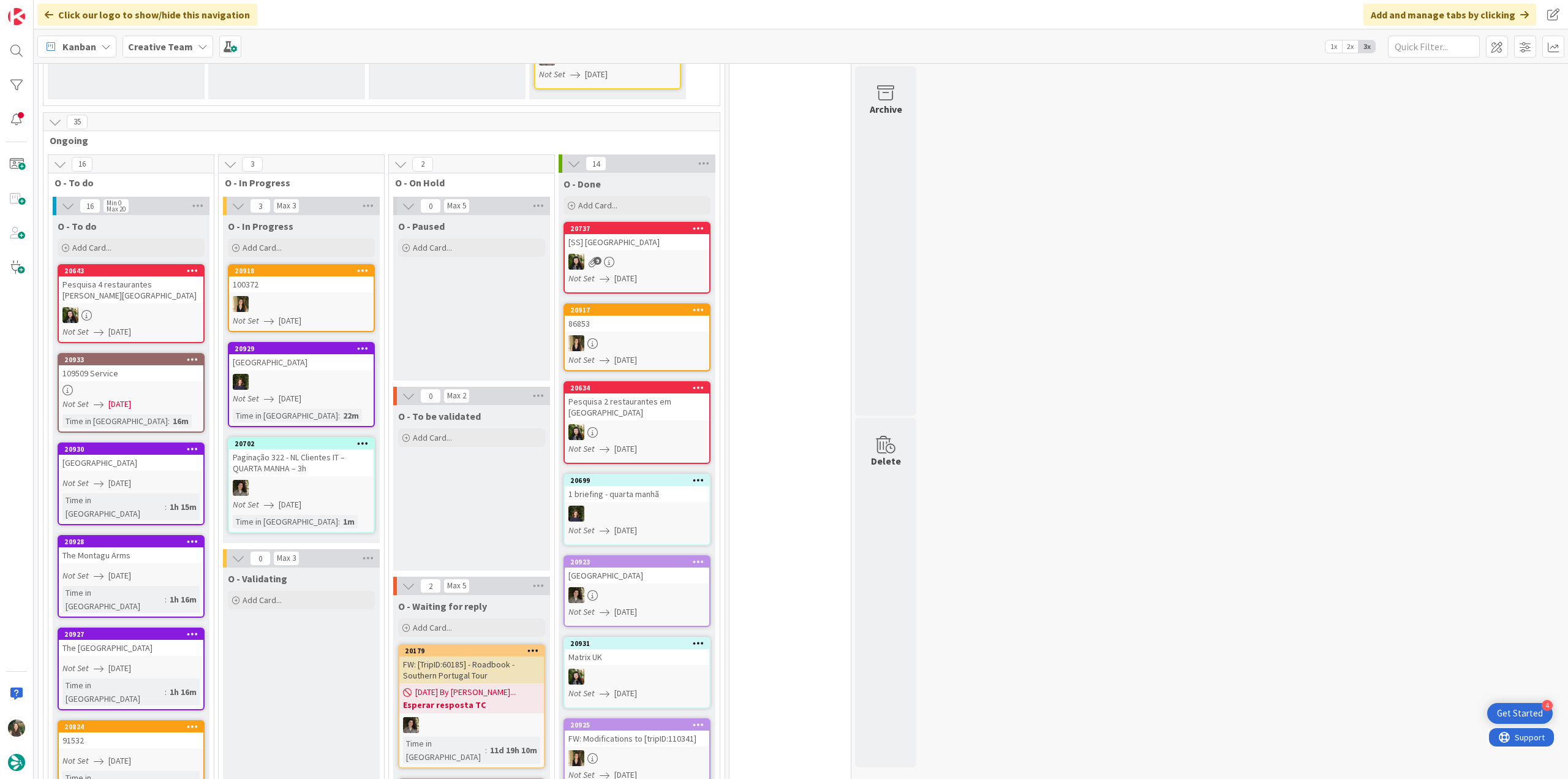
click at [170, 459] on link "20930 Ellenborough Park Not Set 08/13/2025 Time in Column : 1h 15m" at bounding box center [131, 484] width 147 height 82
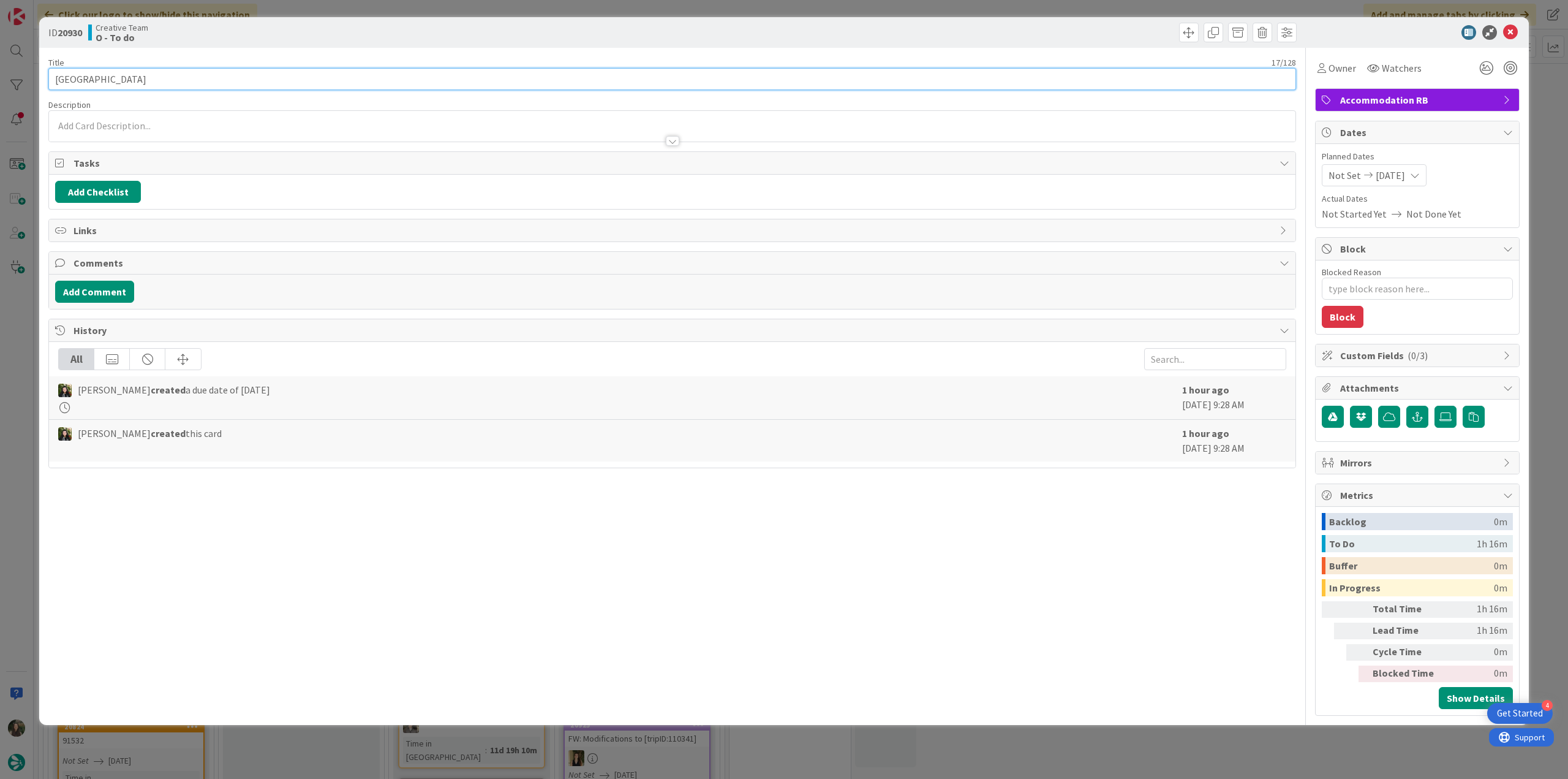
drag, startPoint x: 153, startPoint y: 72, endPoint x: -16, endPoint y: 390, distance: 360.1
click at [0, 390] on html "4 Get Started Click our logo to show/hide this navigation Add and manage tabs b…" at bounding box center [784, 390] width 1568 height 779
click at [1319, 76] on div "Owner" at bounding box center [1336, 68] width 44 height 22
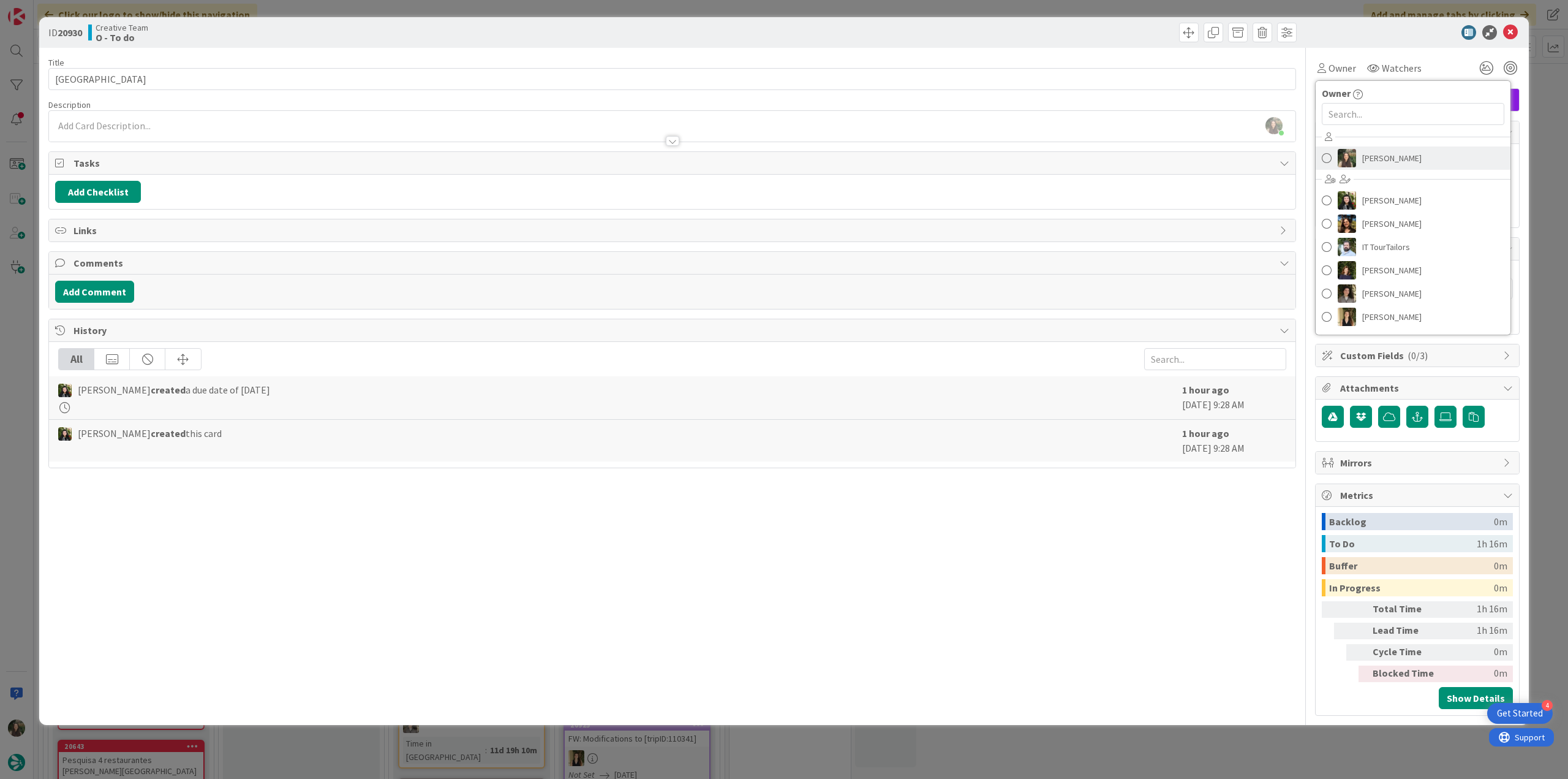
click at [1364, 150] on span "[PERSON_NAME]" at bounding box center [1392, 159] width 59 height 19
type textarea "x"
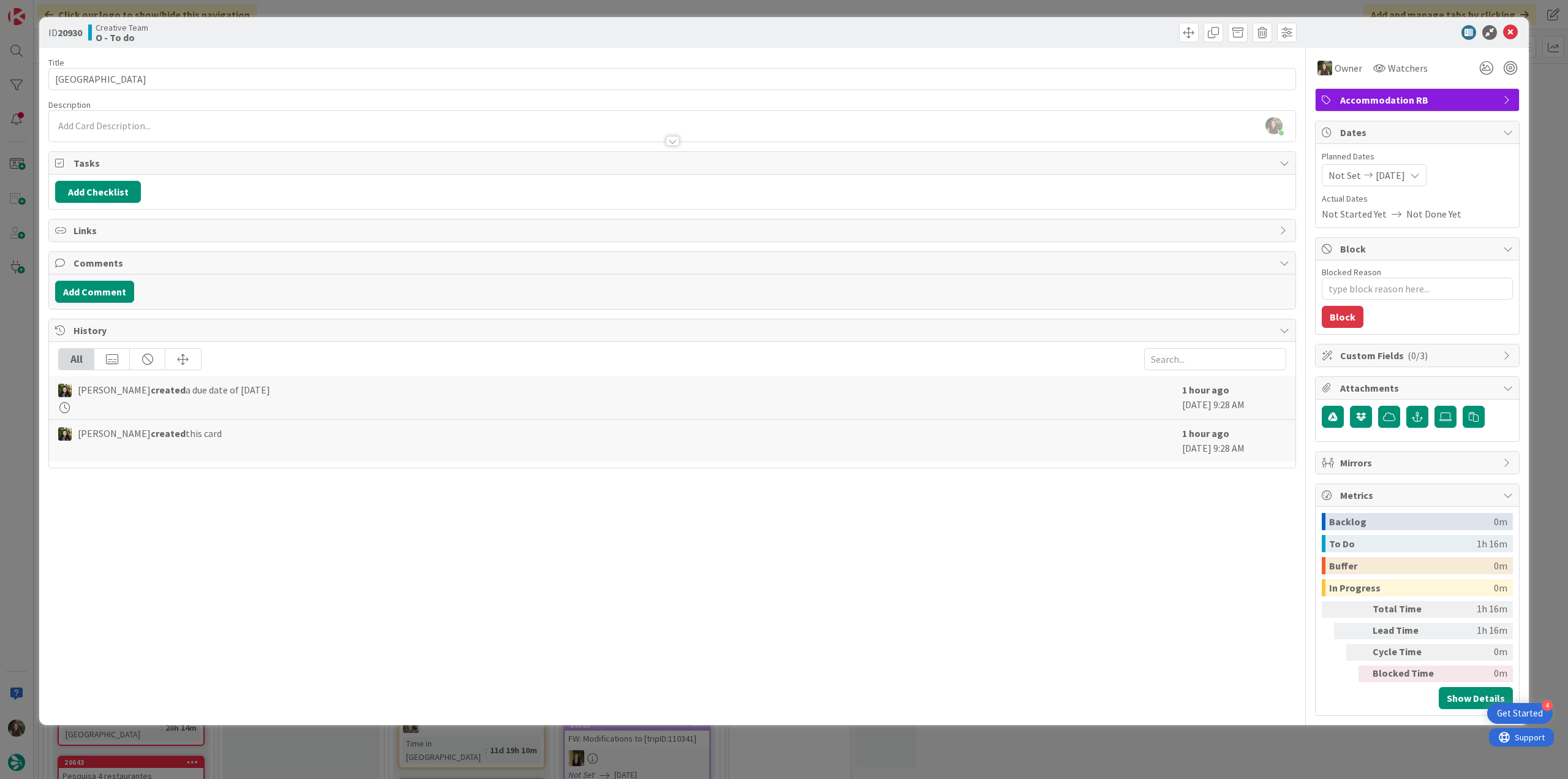
click at [1532, 124] on div "ID 20930 Creative Team O - To do Title 17 / 128 Ellenborough Park Description I…" at bounding box center [784, 390] width 1568 height 779
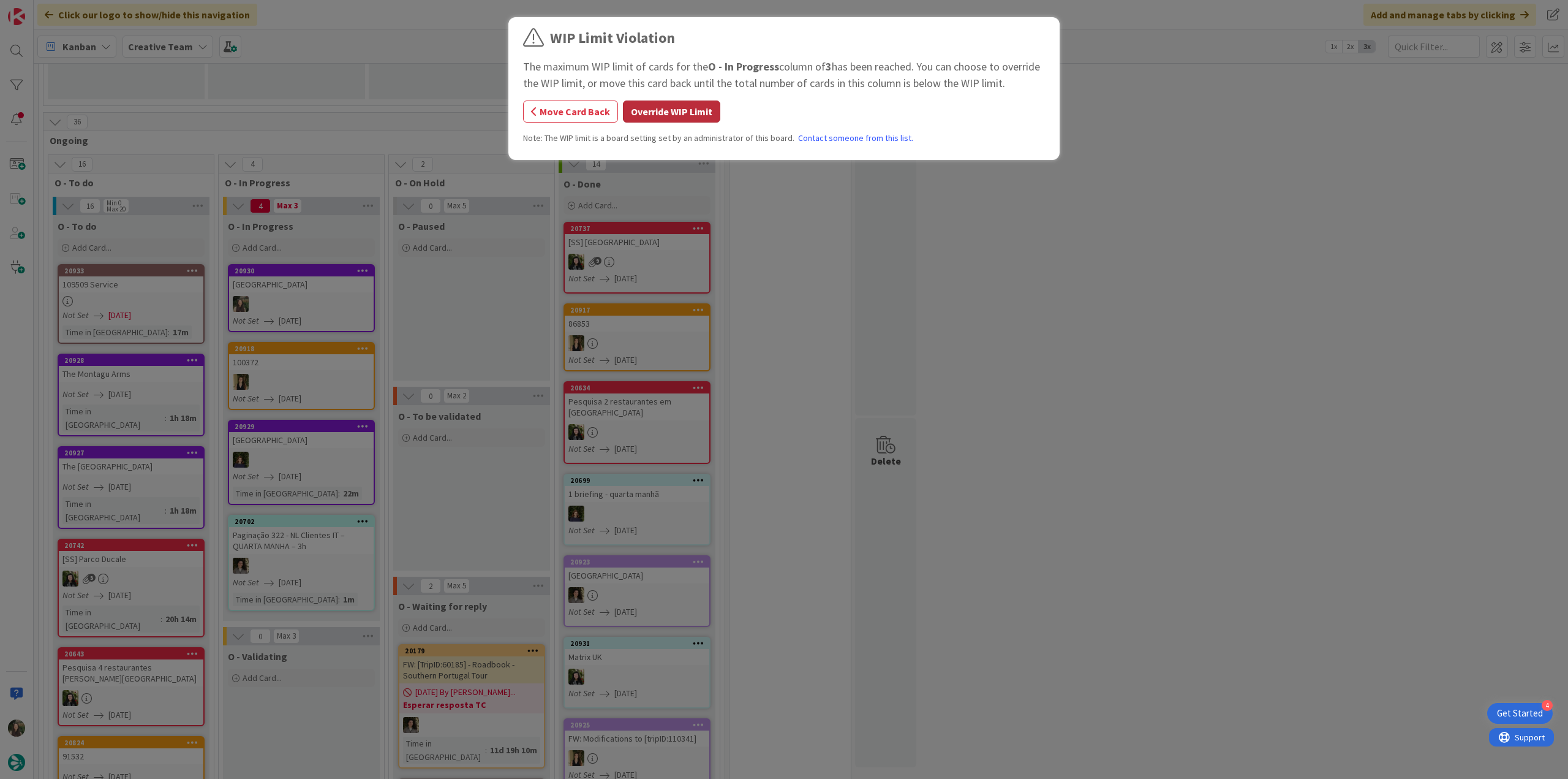
click at [686, 114] on button "Override WIP Limit" at bounding box center [671, 111] width 97 height 22
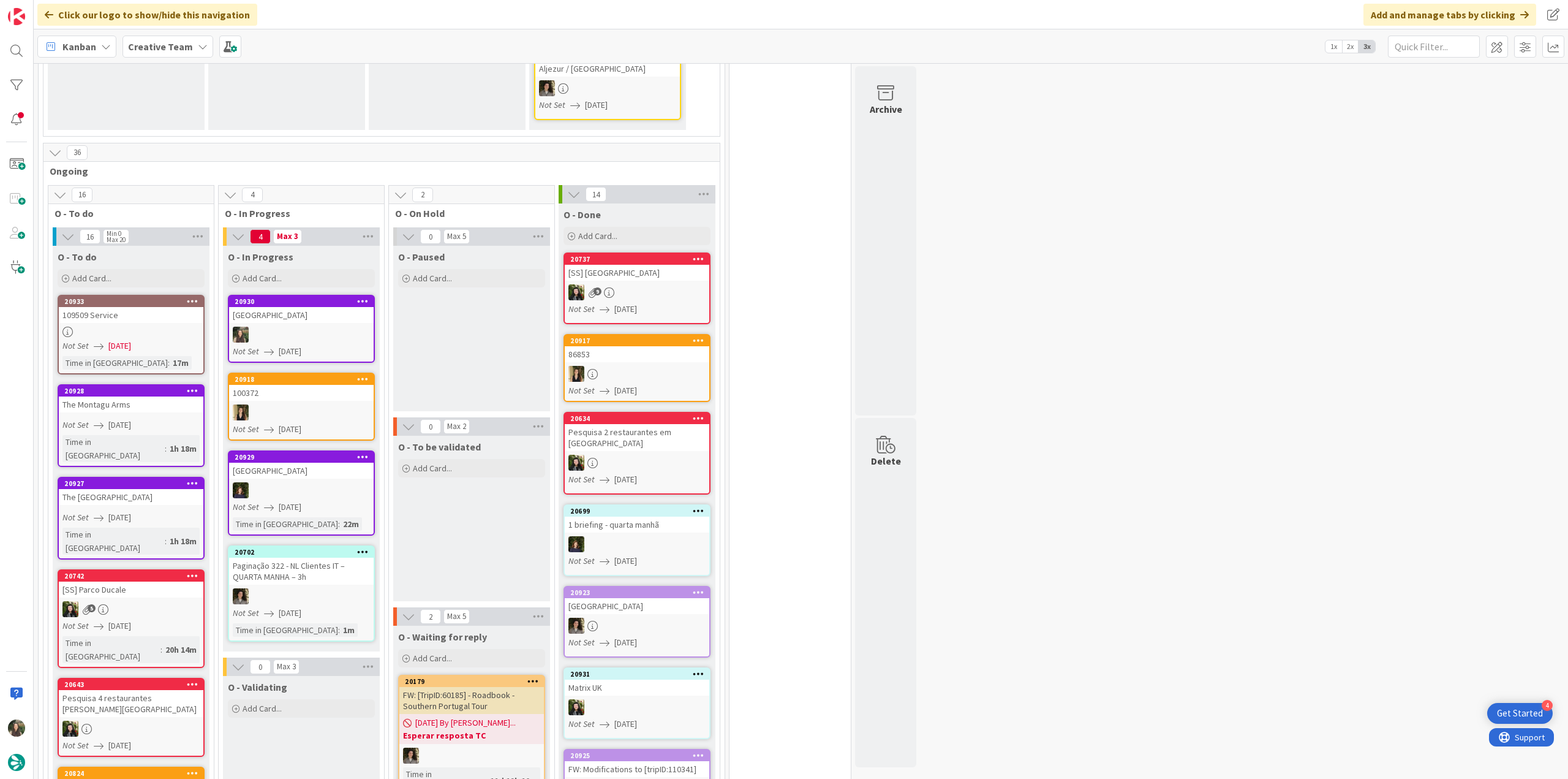
scroll to position [491, 0]
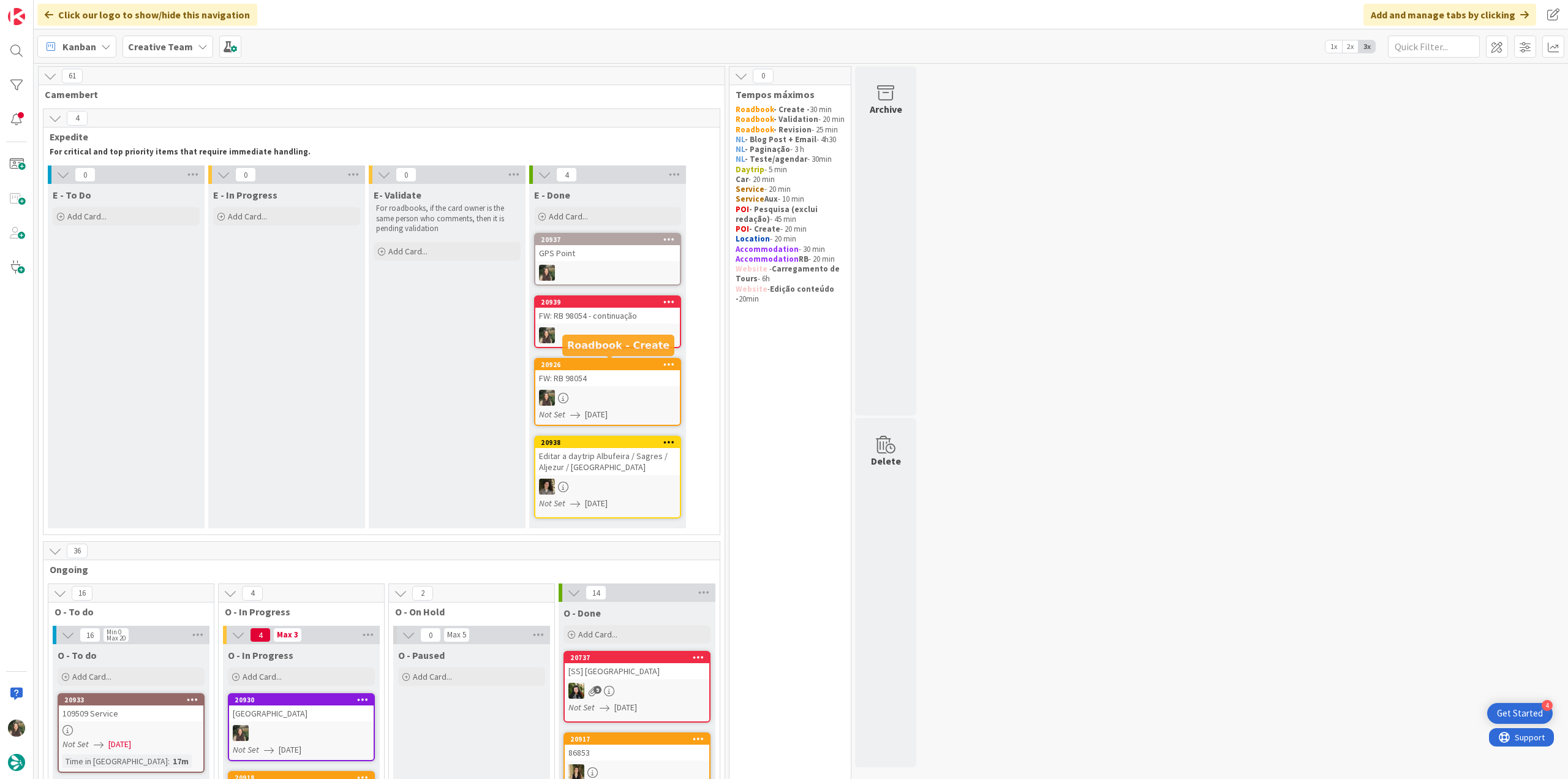
click at [603, 383] on div "FW: RB 98054" at bounding box center [608, 378] width 145 height 16
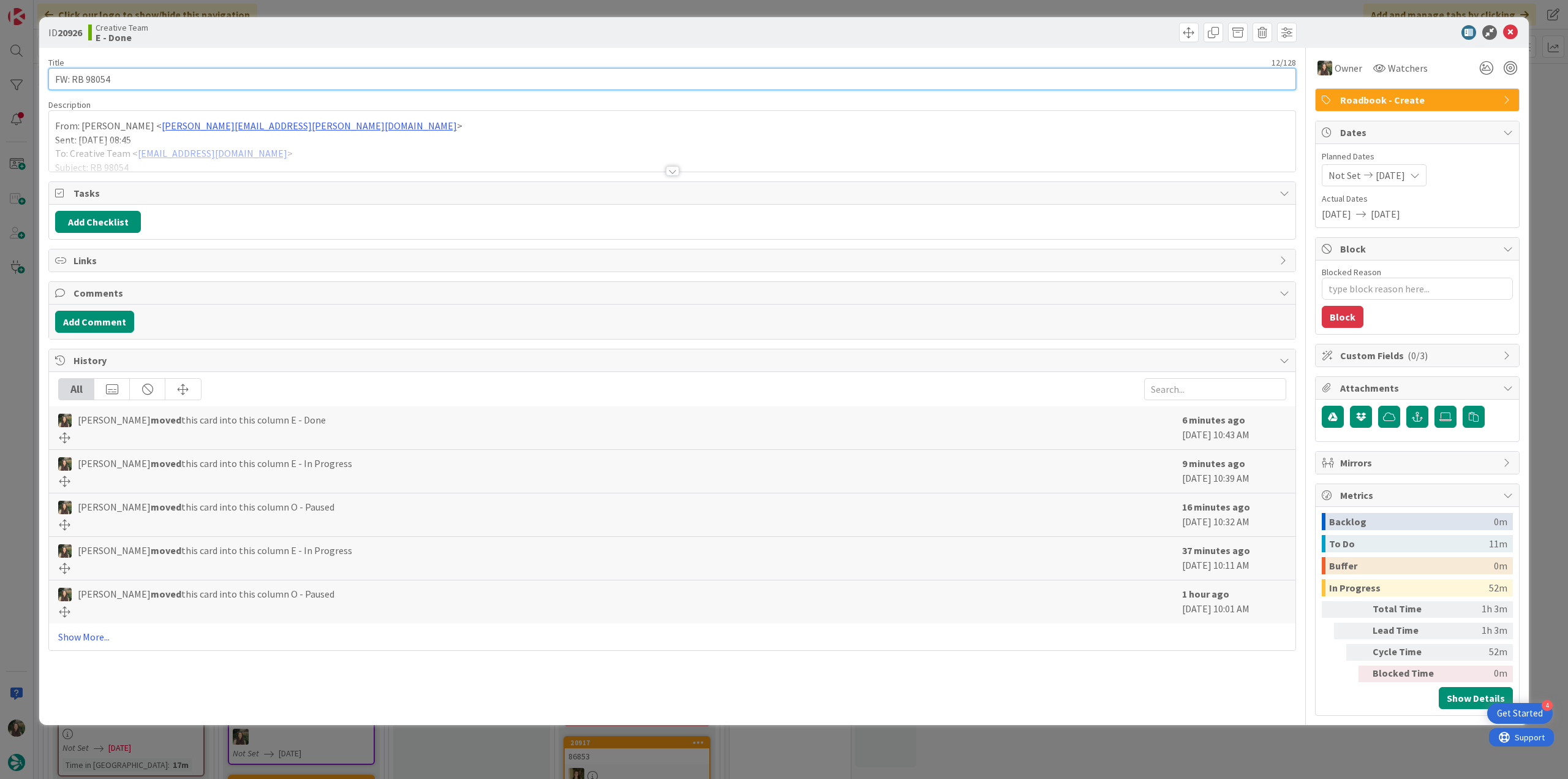
click at [97, 79] on input "FW: RB 98054" at bounding box center [672, 79] width 1248 height 22
click at [19, 323] on div "ID 20926 Creative Team E - Done Title 12 / 128 FW: RB 98054 Description [PERSON…" at bounding box center [784, 390] width 1568 height 779
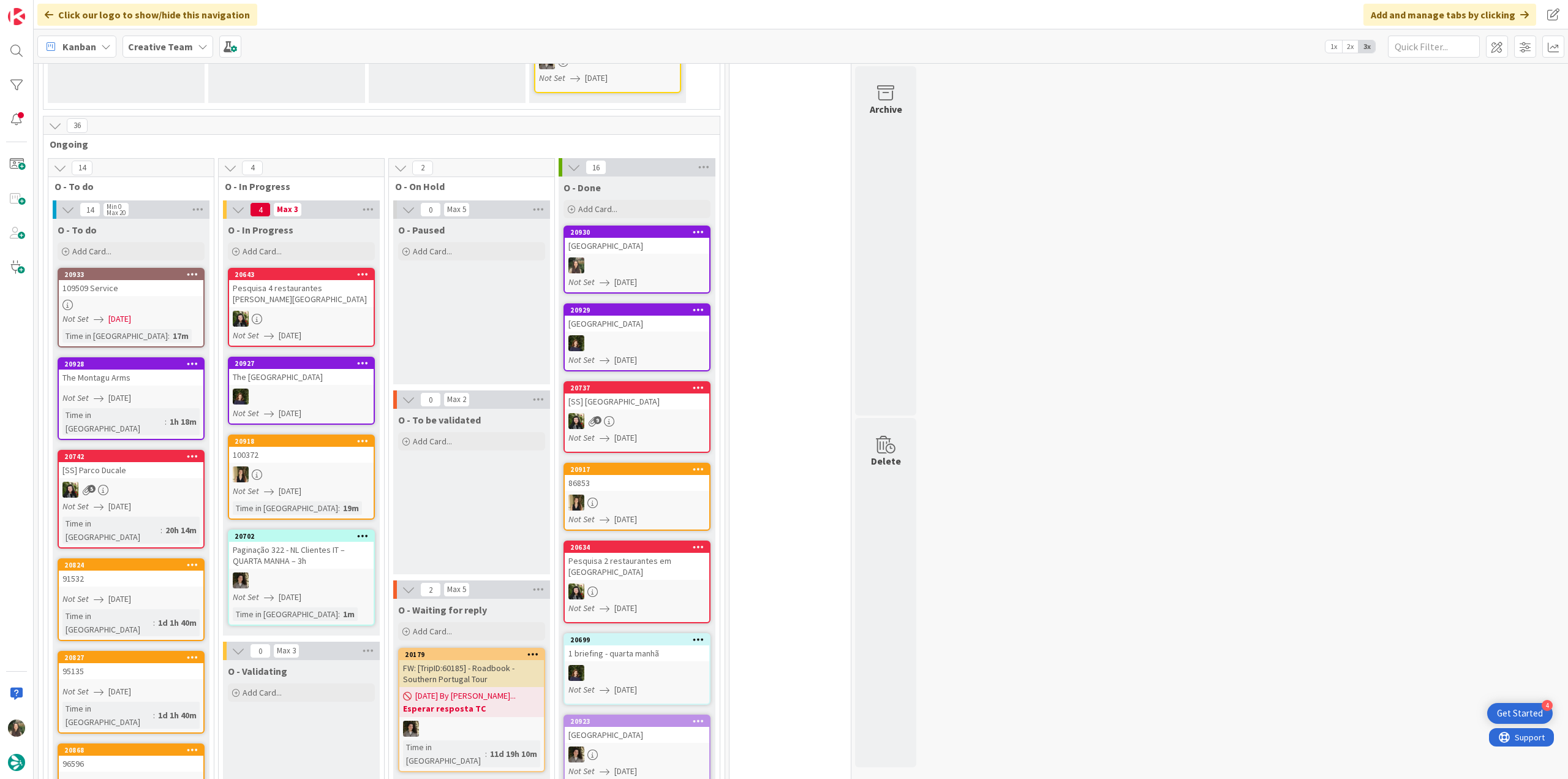
click at [646, 253] on link "[GEOGRAPHIC_DATA] Not Set [DATE]" at bounding box center [636, 259] width 147 height 68
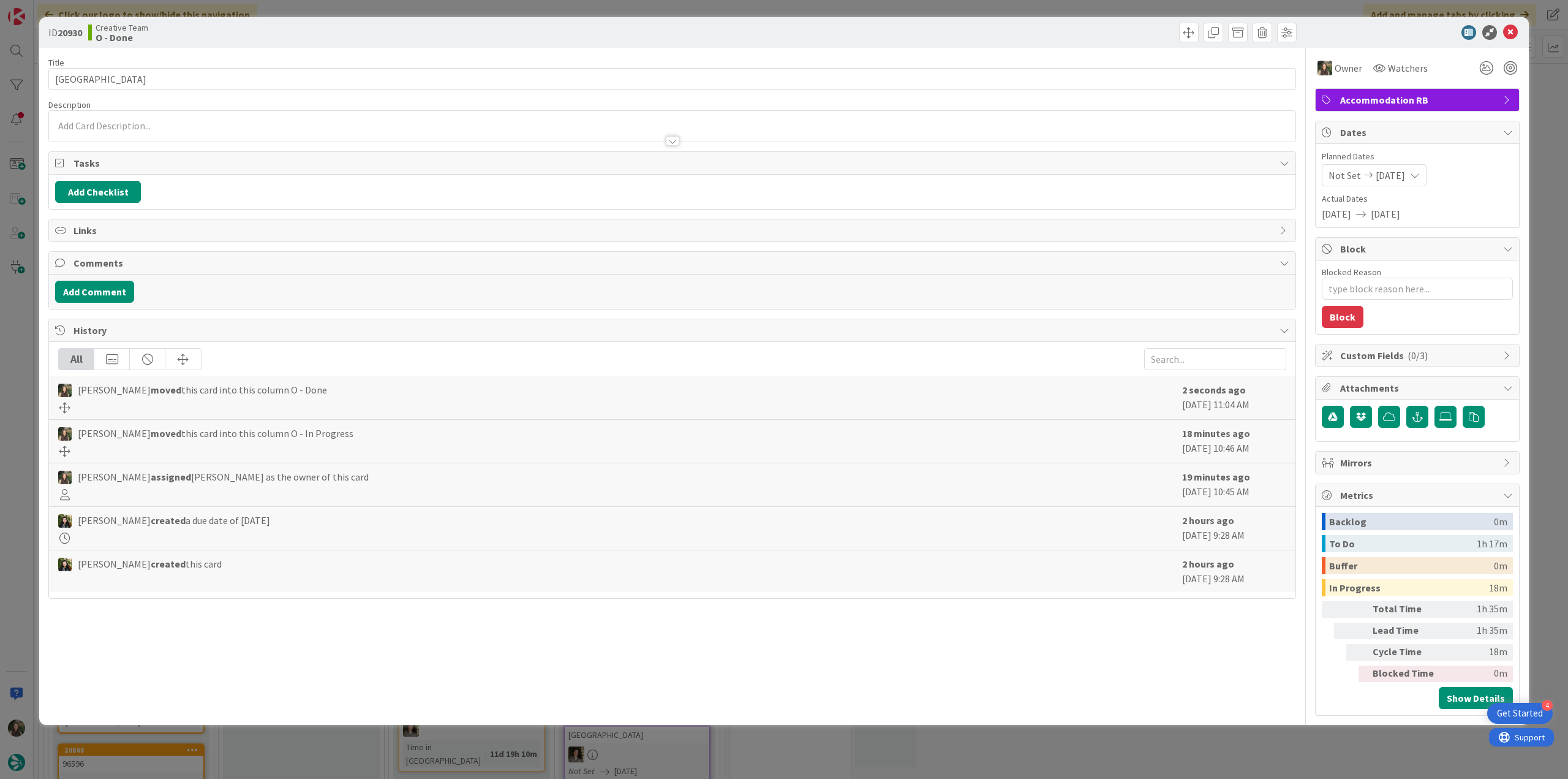
click at [1156, 733] on div "ID 20930 Creative Team O - Done Title 17 / 128 [GEOGRAPHIC_DATA] Description Ow…" at bounding box center [784, 390] width 1568 height 779
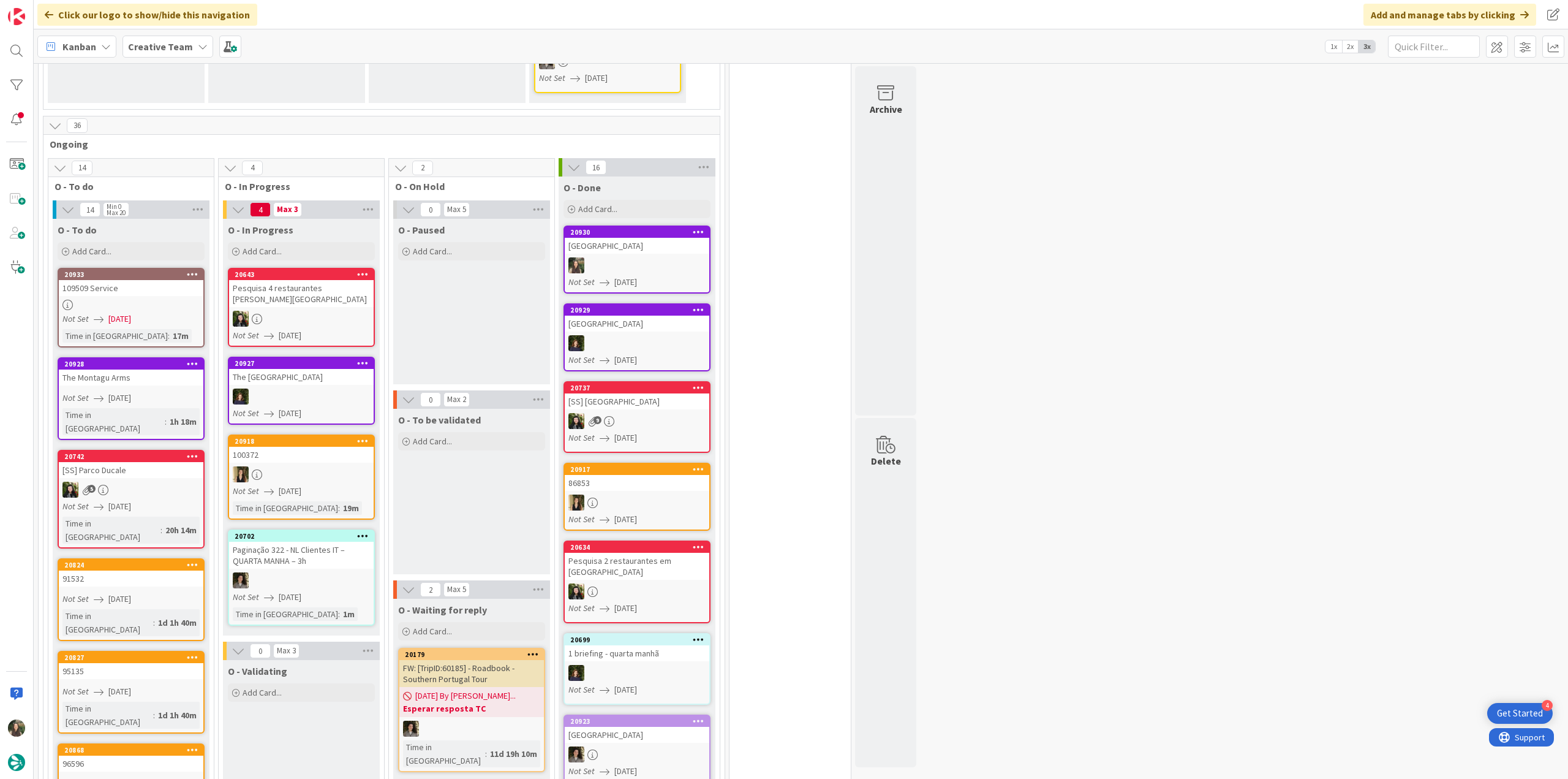
click at [131, 394] on span "[DATE]" at bounding box center [120, 398] width 23 height 13
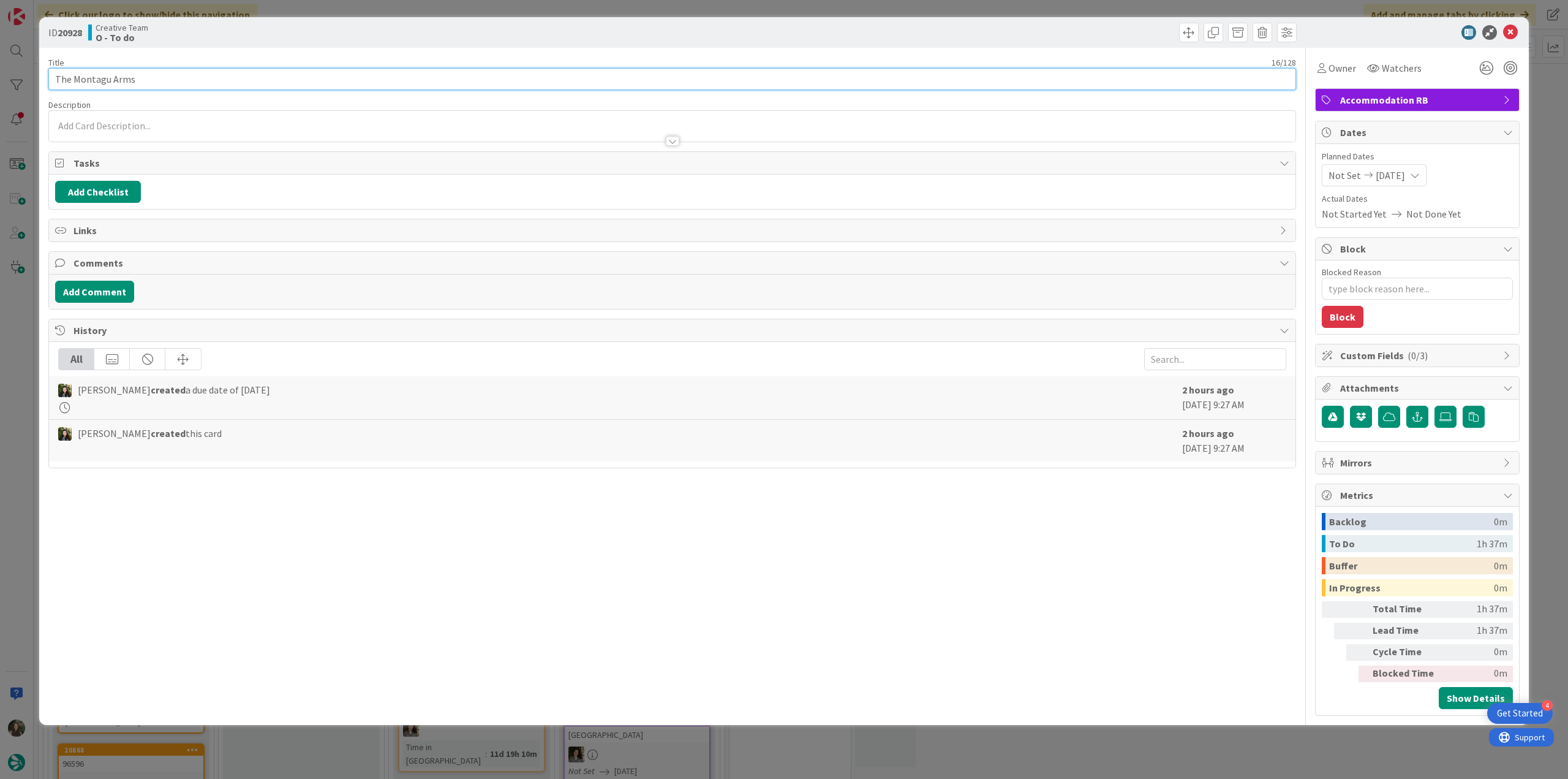
drag, startPoint x: 141, startPoint y: 79, endPoint x: 33, endPoint y: 78, distance: 108.0
click at [33, 78] on div "ID 20928 Creative Team O - To do Title 16 / 128 The Montagu Arms Description Ow…" at bounding box center [784, 390] width 1568 height 779
click at [1336, 78] on div "Owner" at bounding box center [1336, 68] width 44 height 22
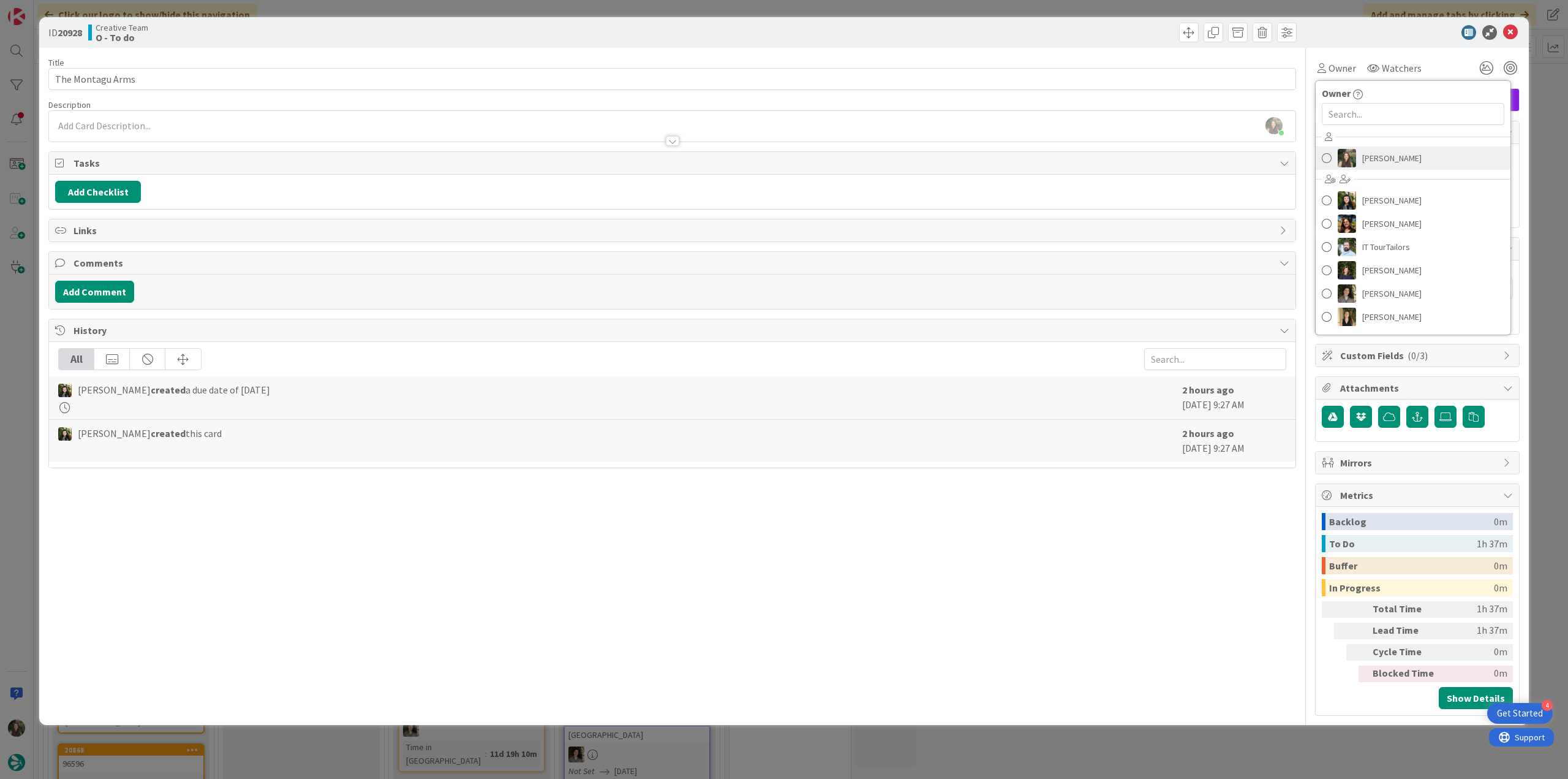
click at [1382, 144] on div "[PERSON_NAME] [PERSON_NAME] [PERSON_NAME] IT TourTailors [PERSON_NAME] [PERSON_…" at bounding box center [1413, 229] width 195 height 202
click at [1384, 155] on span "[PERSON_NAME]" at bounding box center [1392, 159] width 59 height 19
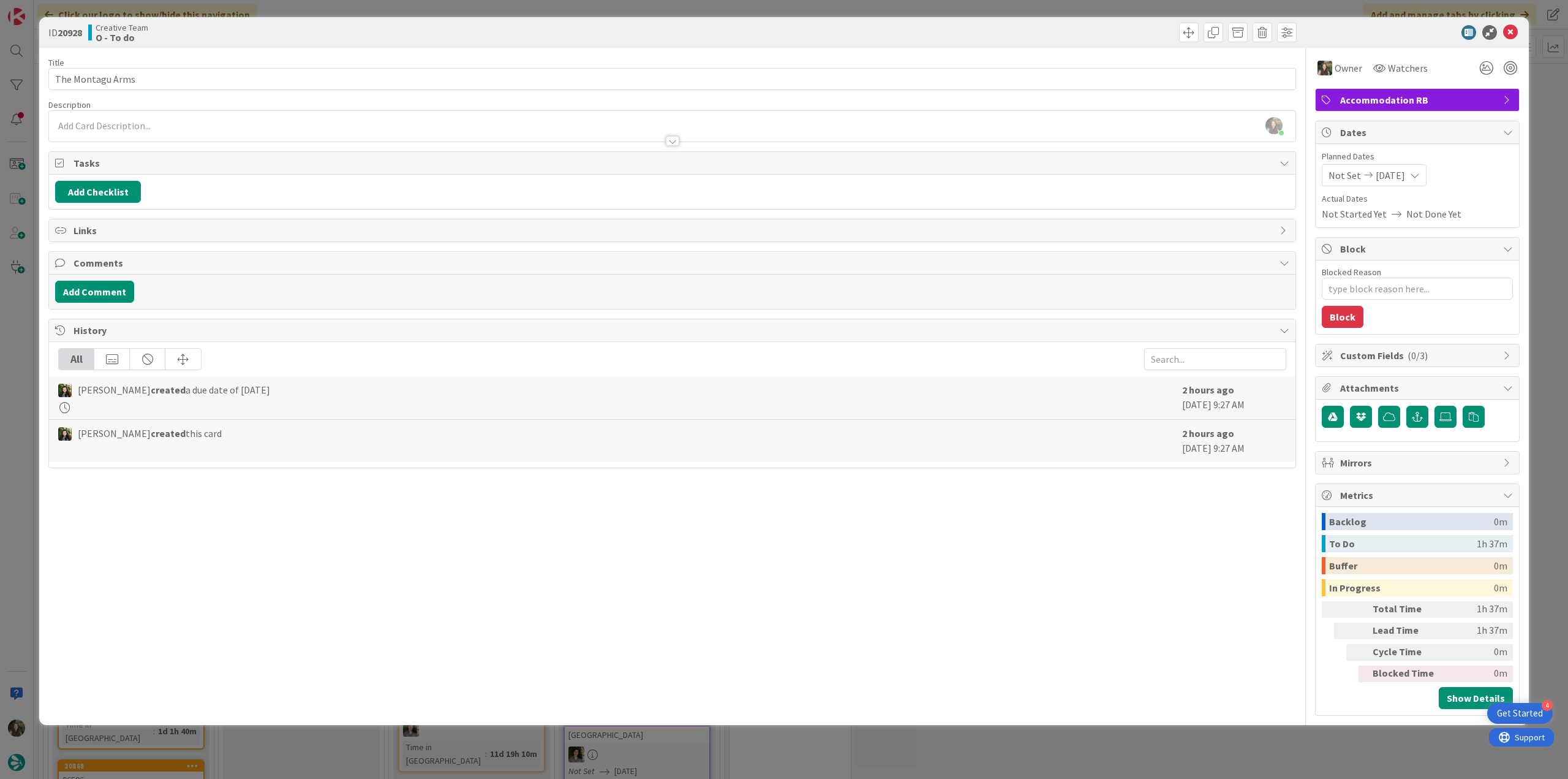
click at [1549, 109] on div "ID 20928 Creative Team O - To do Title 16 / 128 The Montagu Arms Description [P…" at bounding box center [784, 390] width 1568 height 779
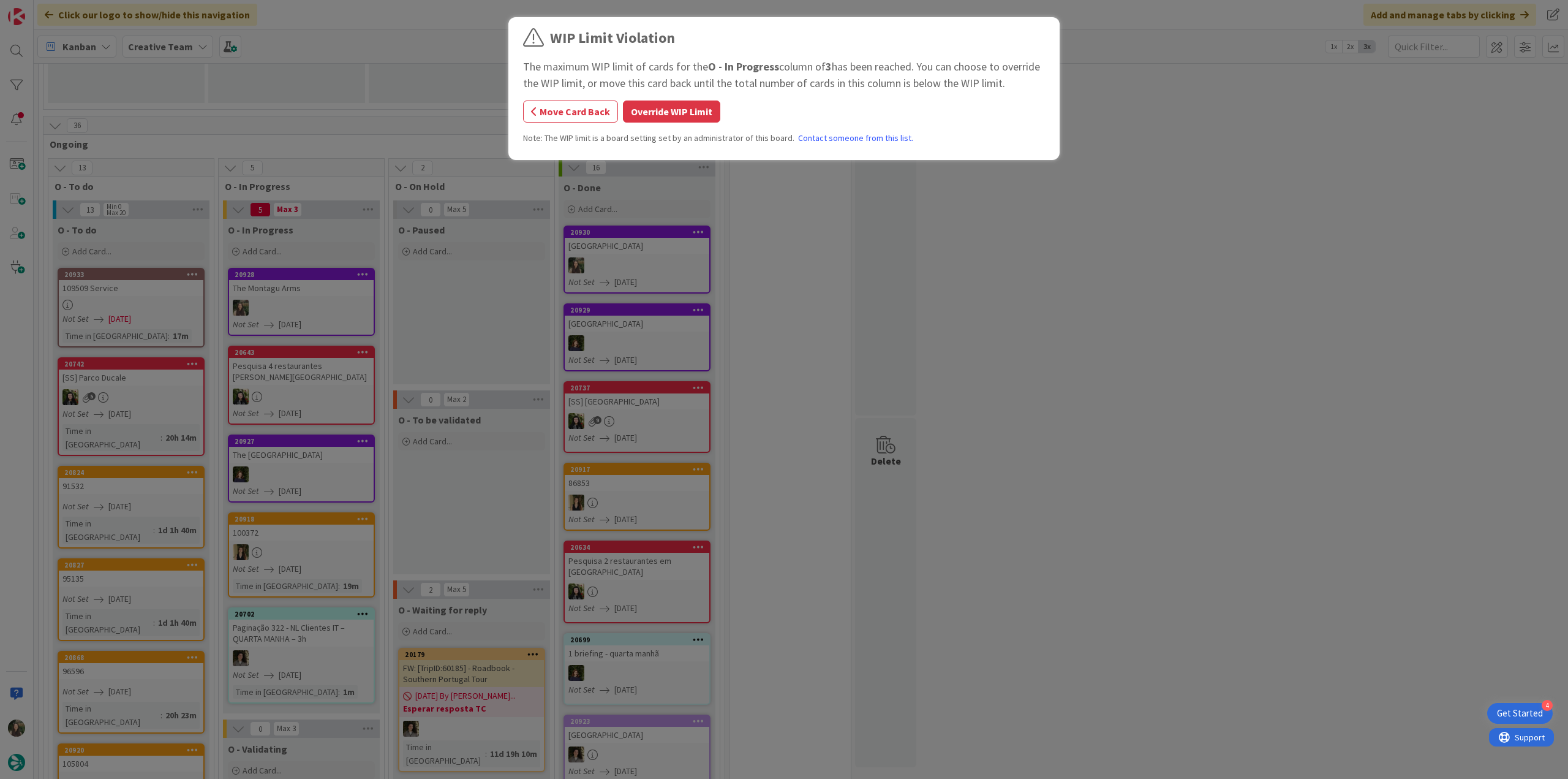
click at [675, 114] on button "Override WIP Limit" at bounding box center [671, 111] width 97 height 22
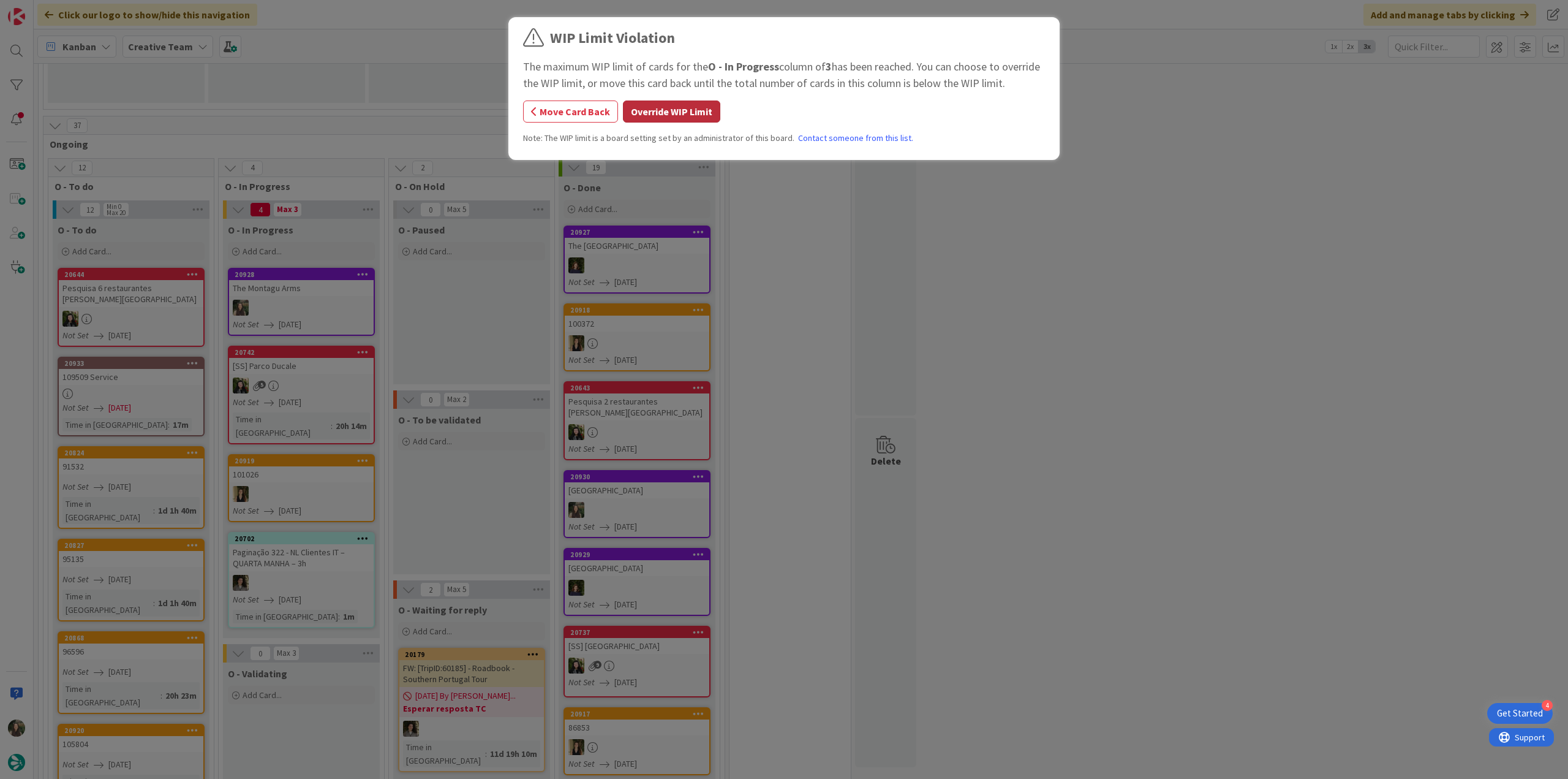
click at [679, 112] on button "Override WIP Limit" at bounding box center [671, 111] width 97 height 22
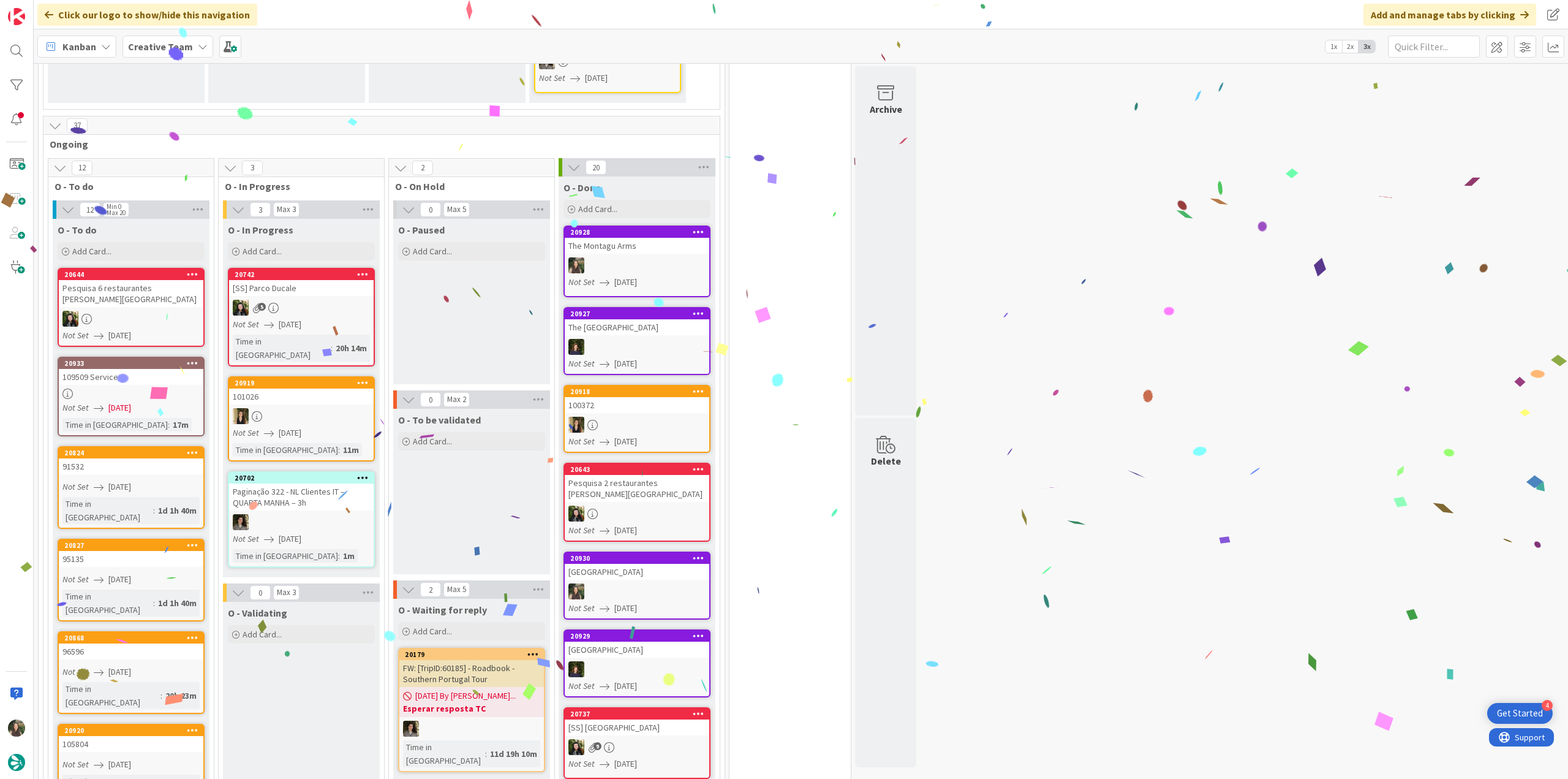
click at [661, 257] on div at bounding box center [637, 265] width 145 height 16
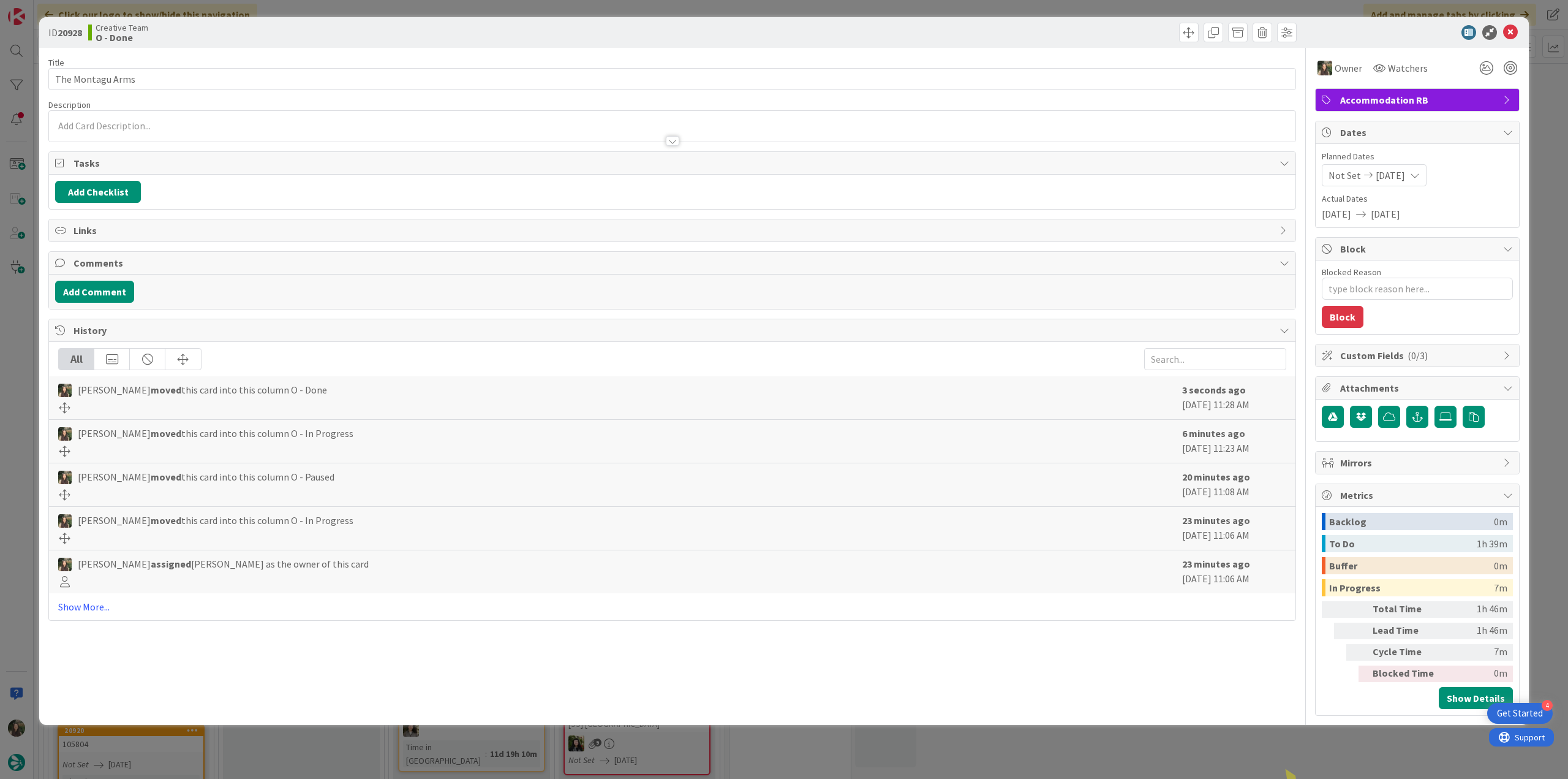
click at [1092, 742] on div "ID 20928 Creative Team O - Done Title 16 / 128 The Montagu Arms Description Own…" at bounding box center [784, 390] width 1568 height 779
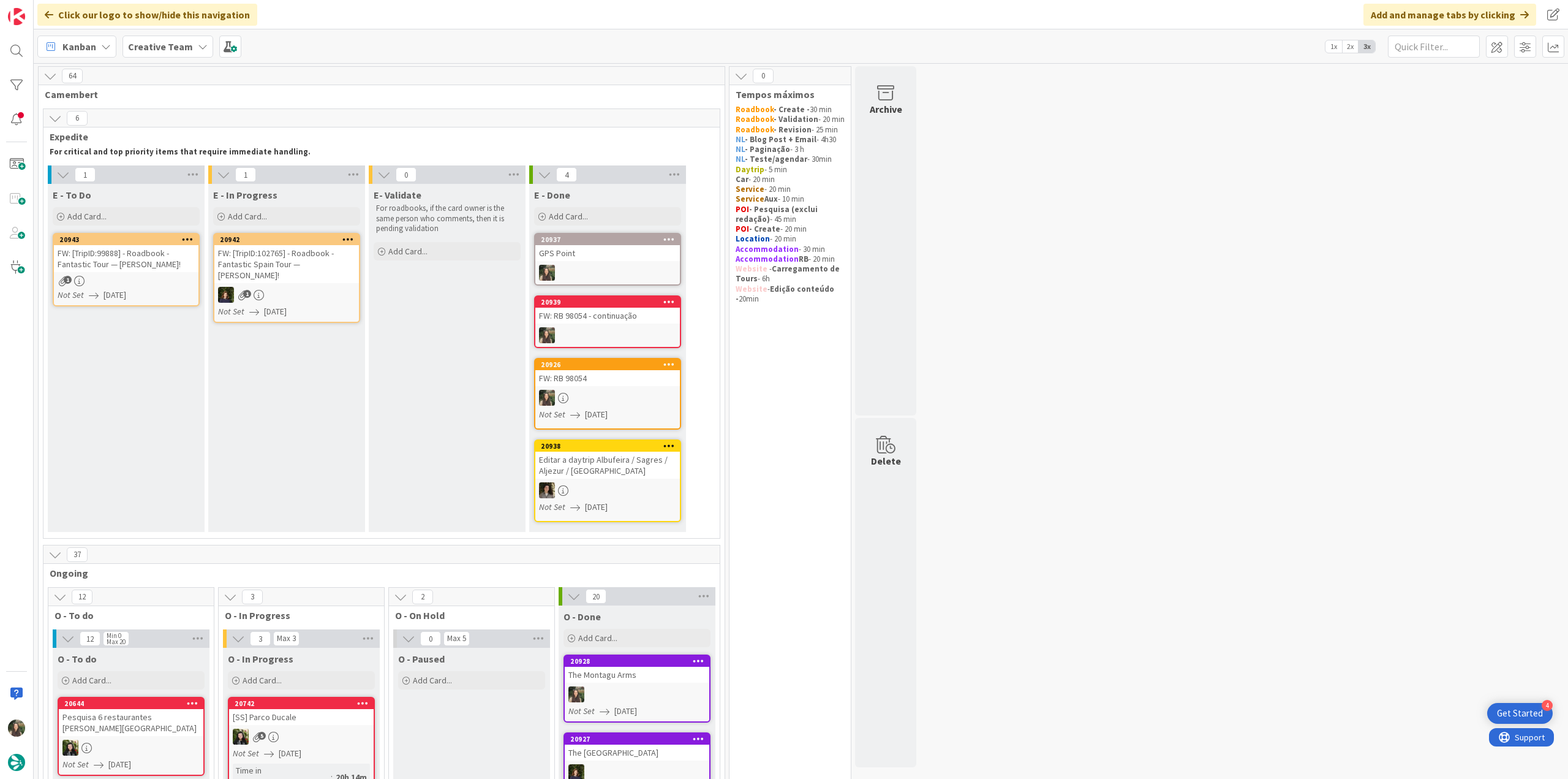
click at [119, 265] on div "FW: [TripID:99888] - Roadbook - Fantastic Tour — [PERSON_NAME]!" at bounding box center [126, 258] width 145 height 27
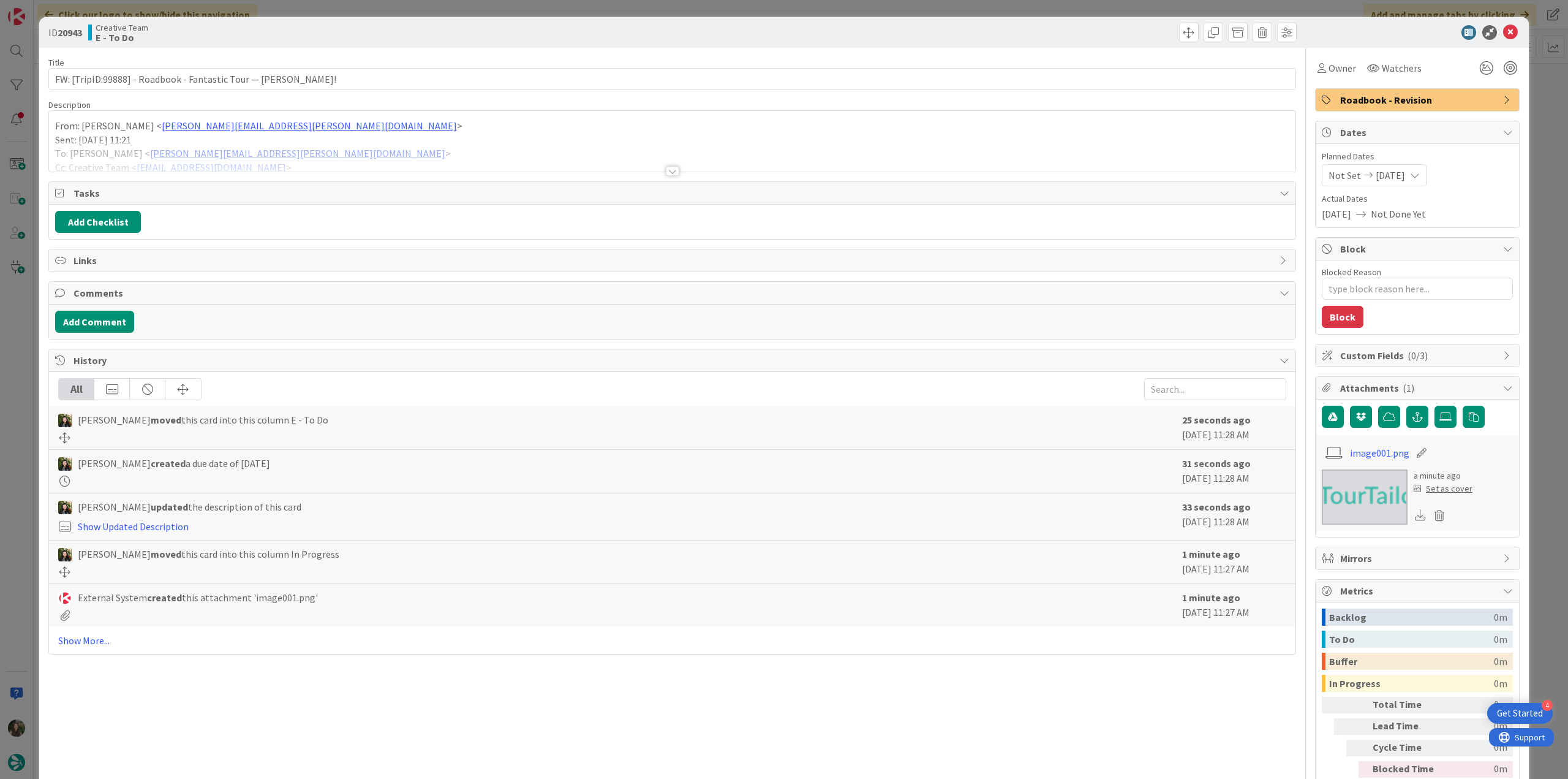
click at [371, 146] on div at bounding box center [672, 156] width 1246 height 31
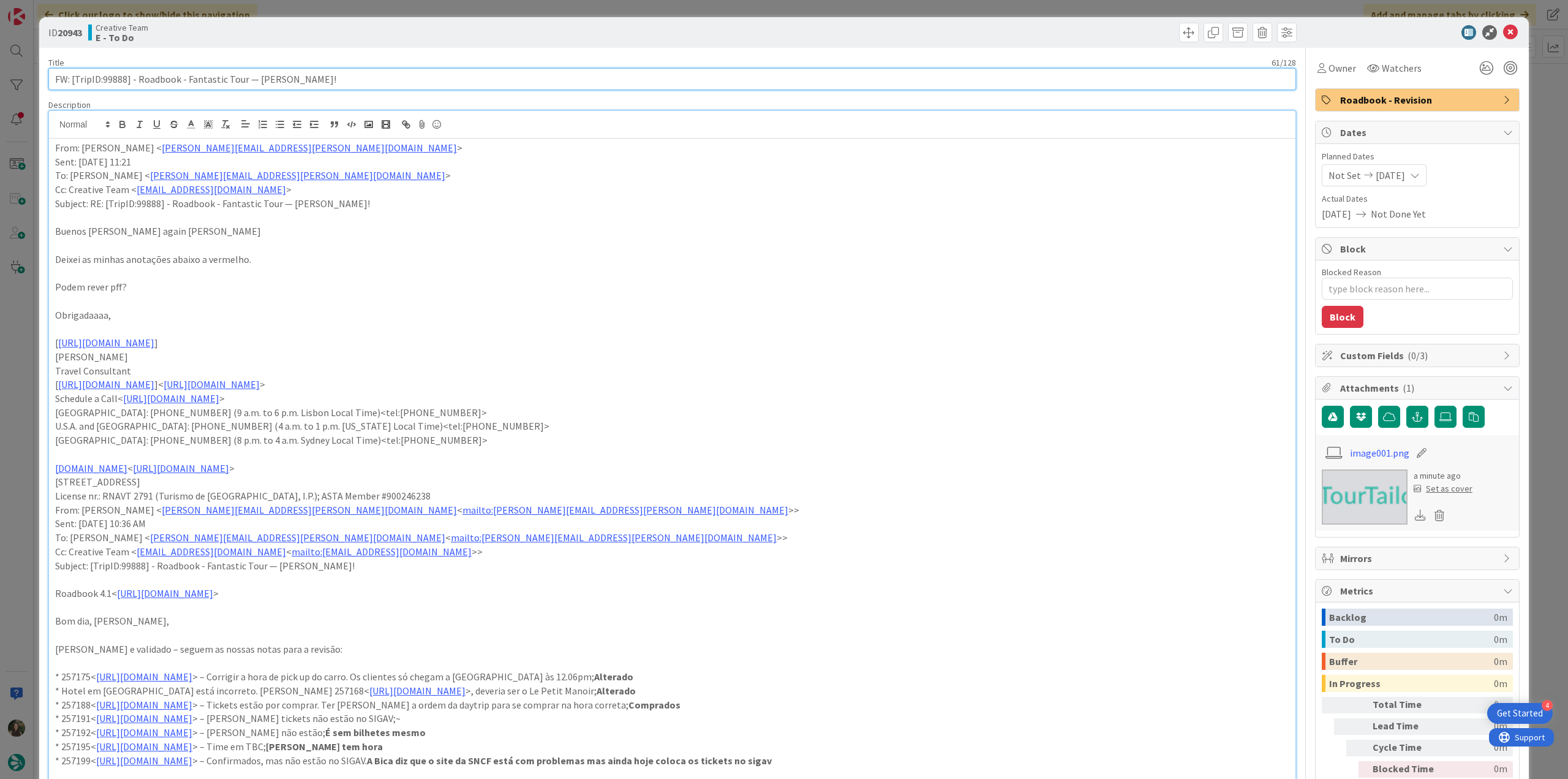
click at [115, 75] on input "FW: [TripID:99888] - Roadbook - Fantastic Tour — [PERSON_NAME]!" at bounding box center [672, 79] width 1248 height 22
click at [12, 378] on div "ID 20943 Creative Team E - To Do Title 61 / 128 FW: [TripID:99888] - Roadbook -…" at bounding box center [784, 390] width 1568 height 779
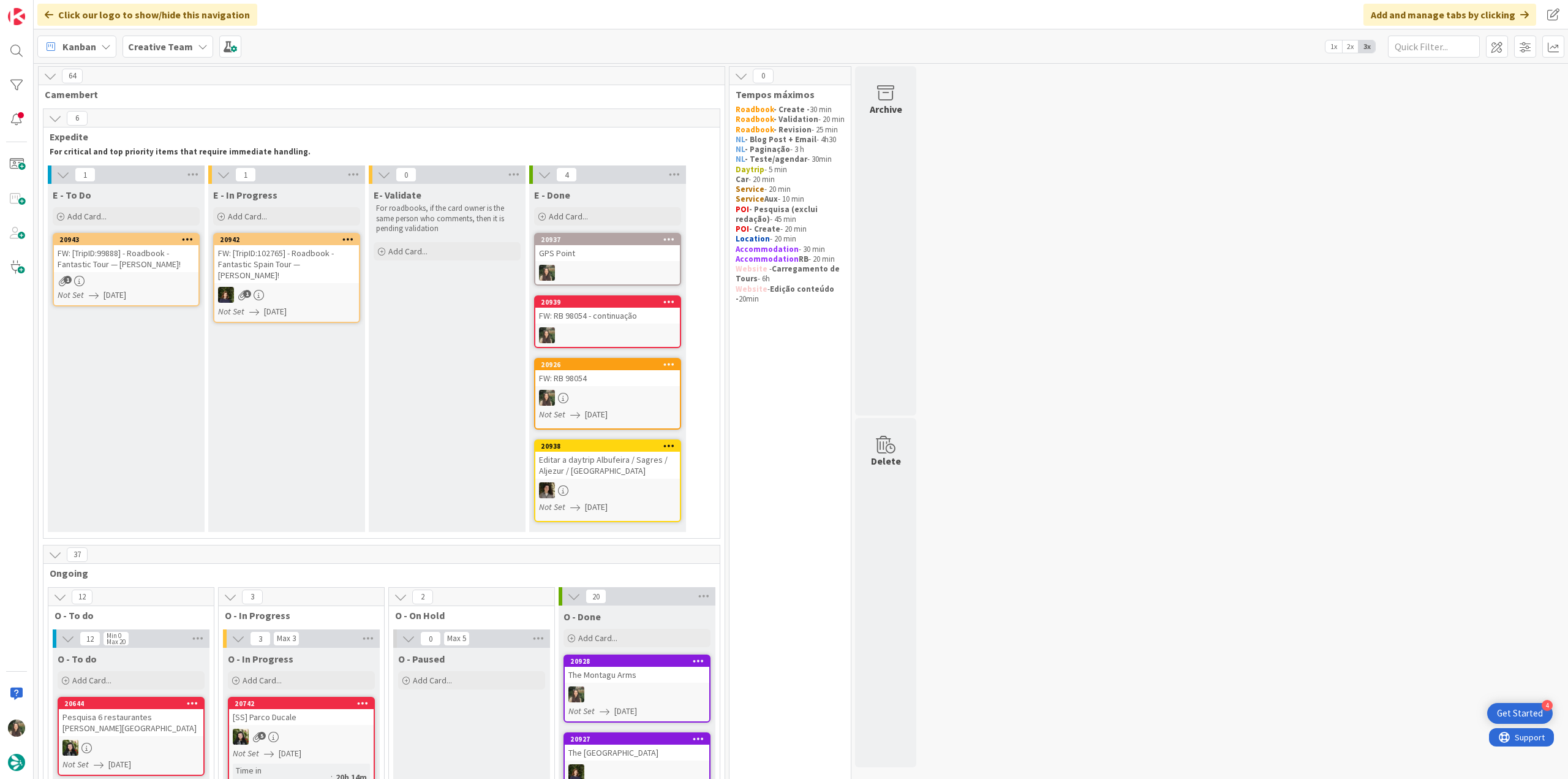
click at [126, 291] on span "[DATE]" at bounding box center [114, 295] width 23 height 13
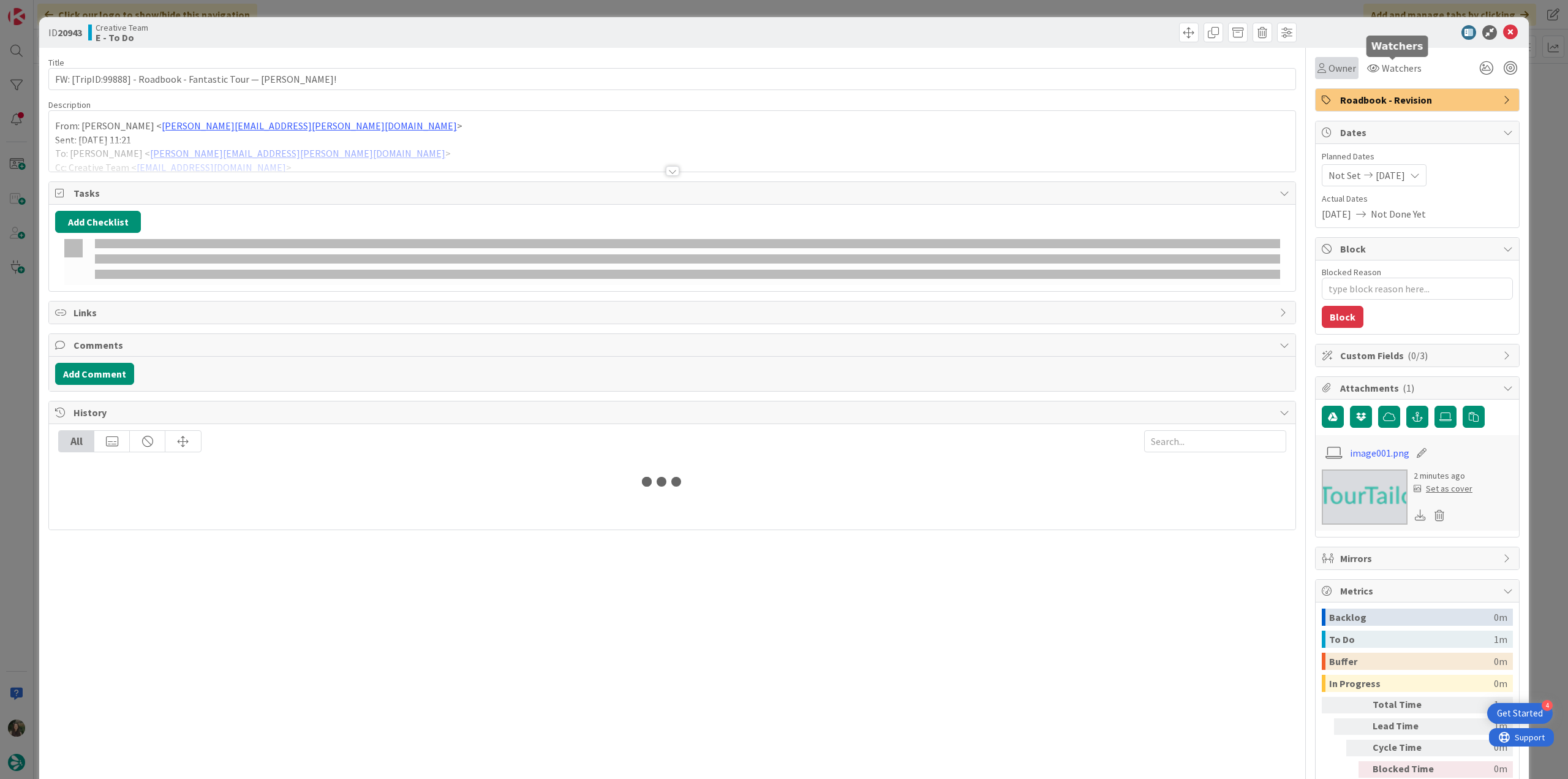
click at [1347, 71] on div "Owner" at bounding box center [1336, 68] width 44 height 22
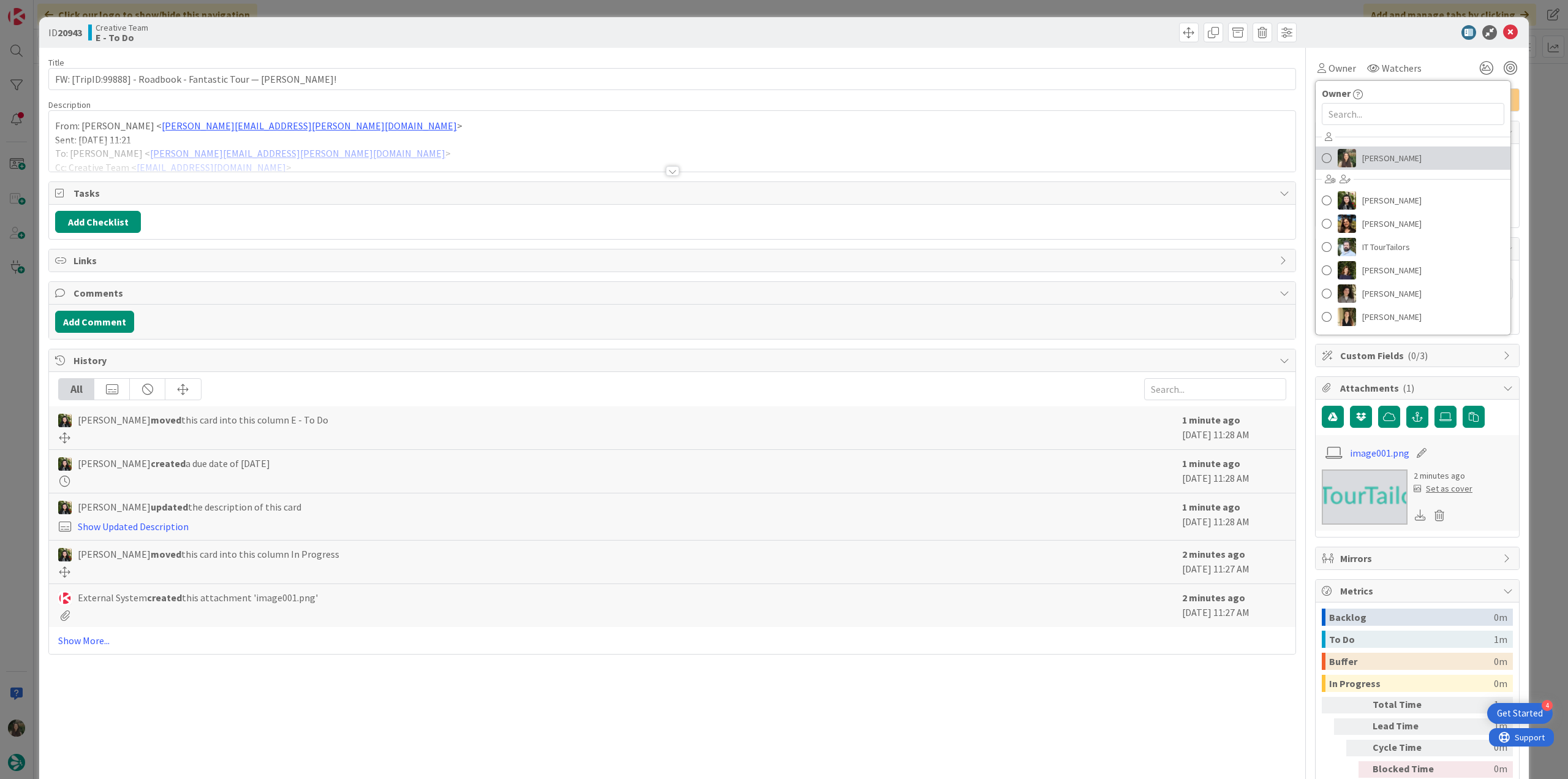
drag, startPoint x: 1354, startPoint y: 161, endPoint x: 1366, endPoint y: 161, distance: 12.0
click at [1362, 161] on span "[PERSON_NAME]" at bounding box center [1392, 159] width 59 height 19
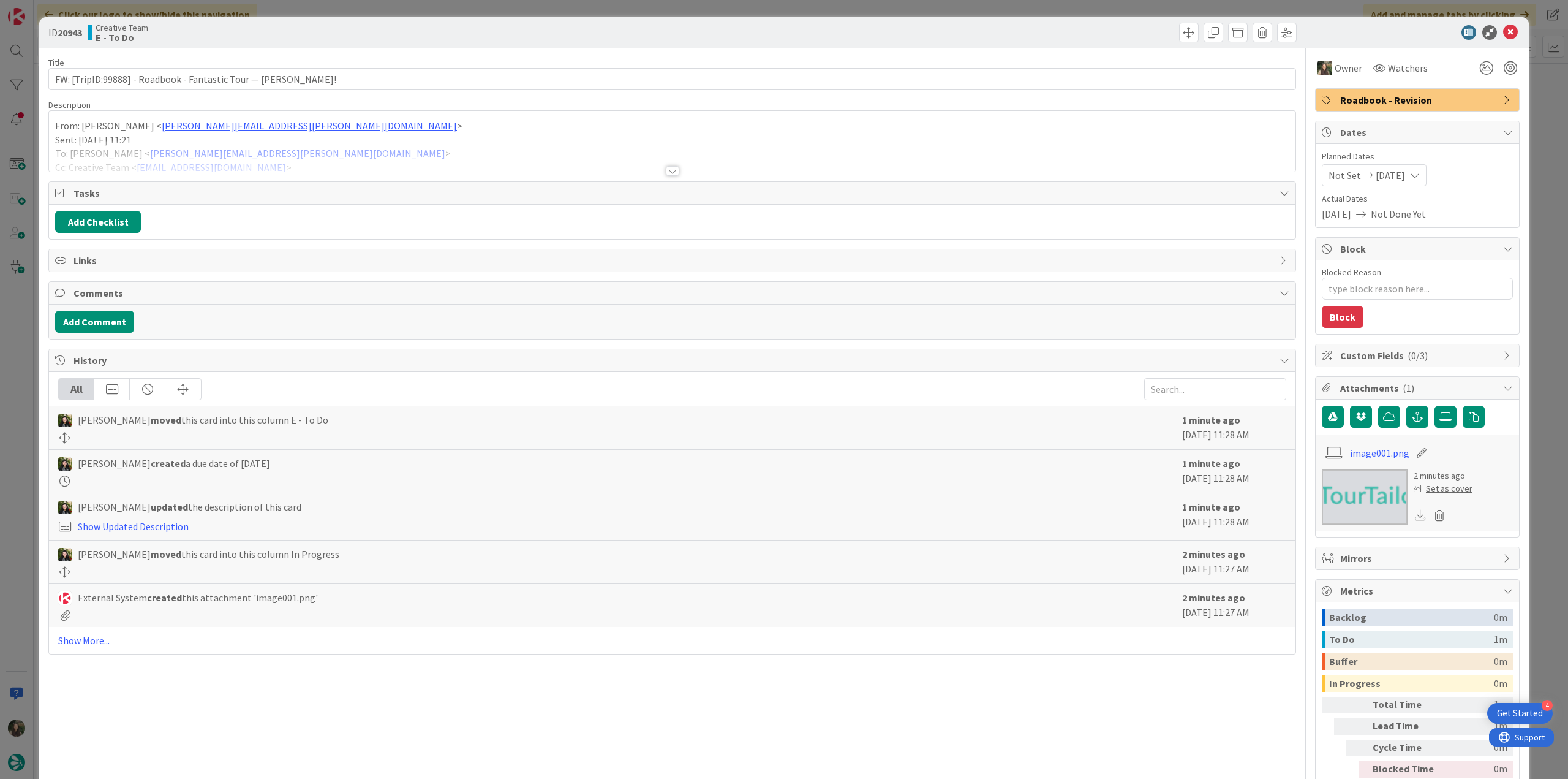
drag, startPoint x: 1530, startPoint y: 95, endPoint x: 1382, endPoint y: 136, distance: 153.6
click at [1530, 95] on div "ID 20943 Creative Team E - To Do Title 61 / 128 FW: [TripID:99888] - Roadbook -…" at bounding box center [784, 390] width 1568 height 779
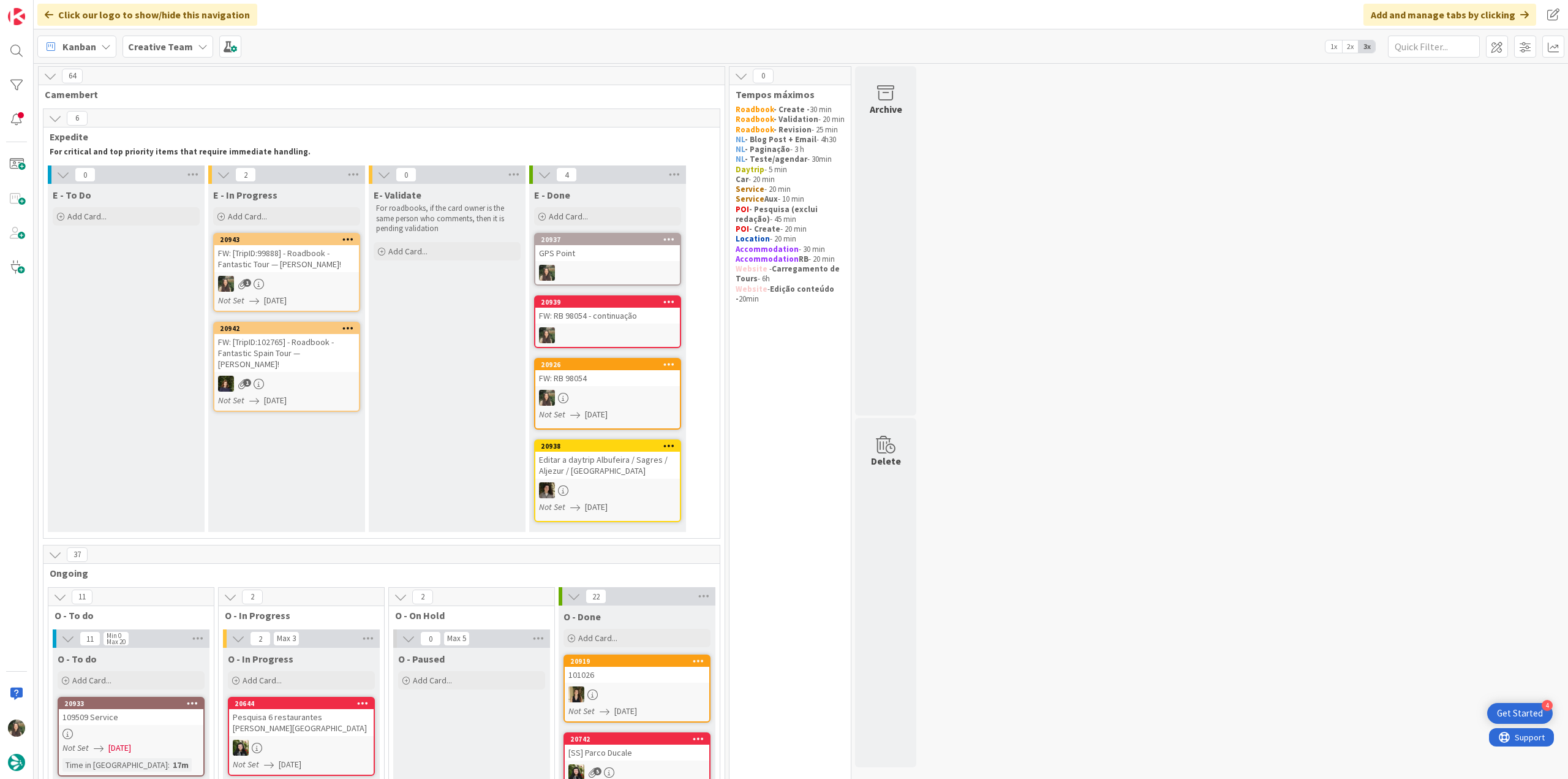
click at [333, 284] on div "1" at bounding box center [287, 284] width 145 height 16
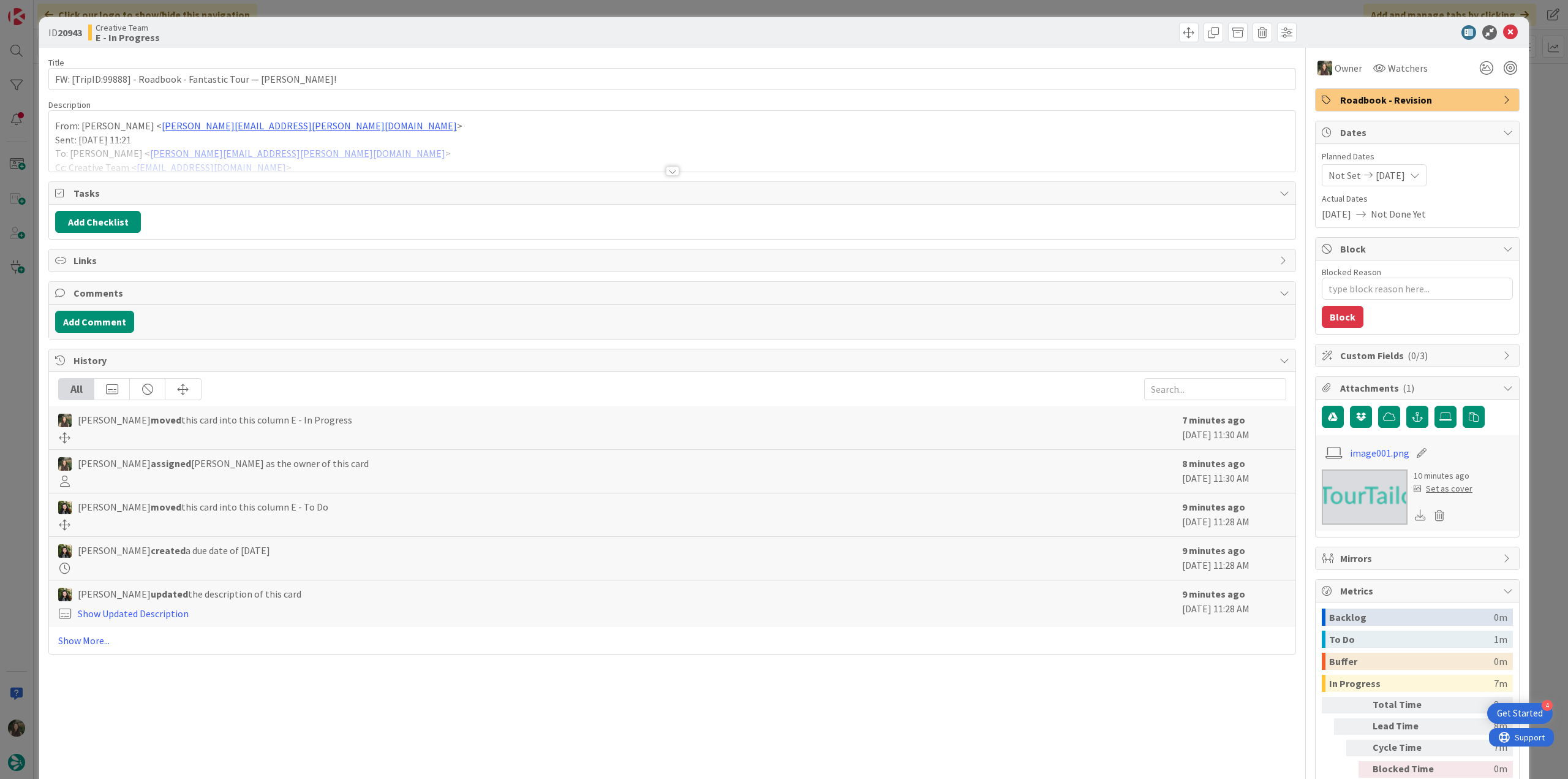
click at [350, 150] on div at bounding box center [672, 156] width 1246 height 31
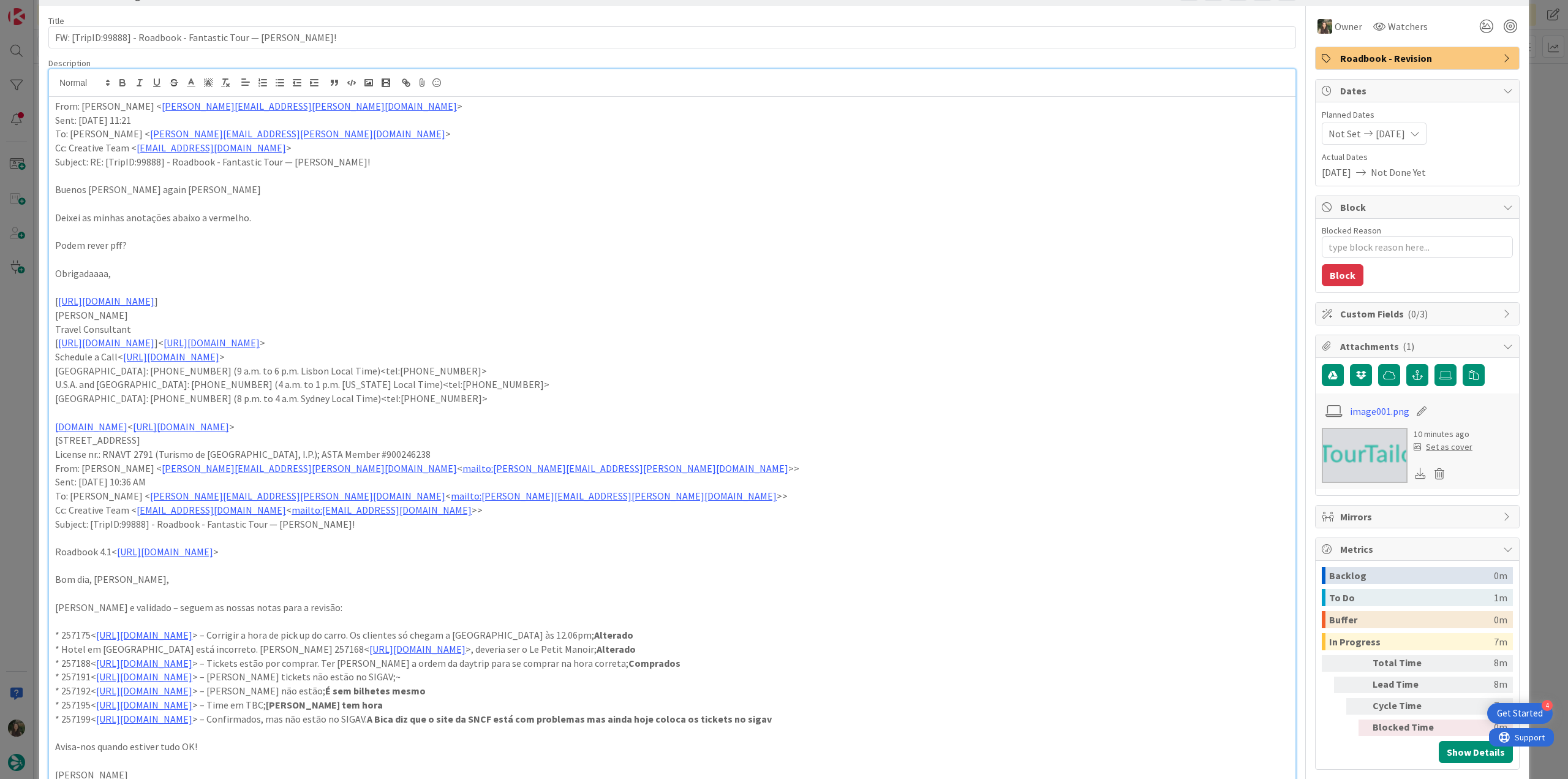
scroll to position [61, 0]
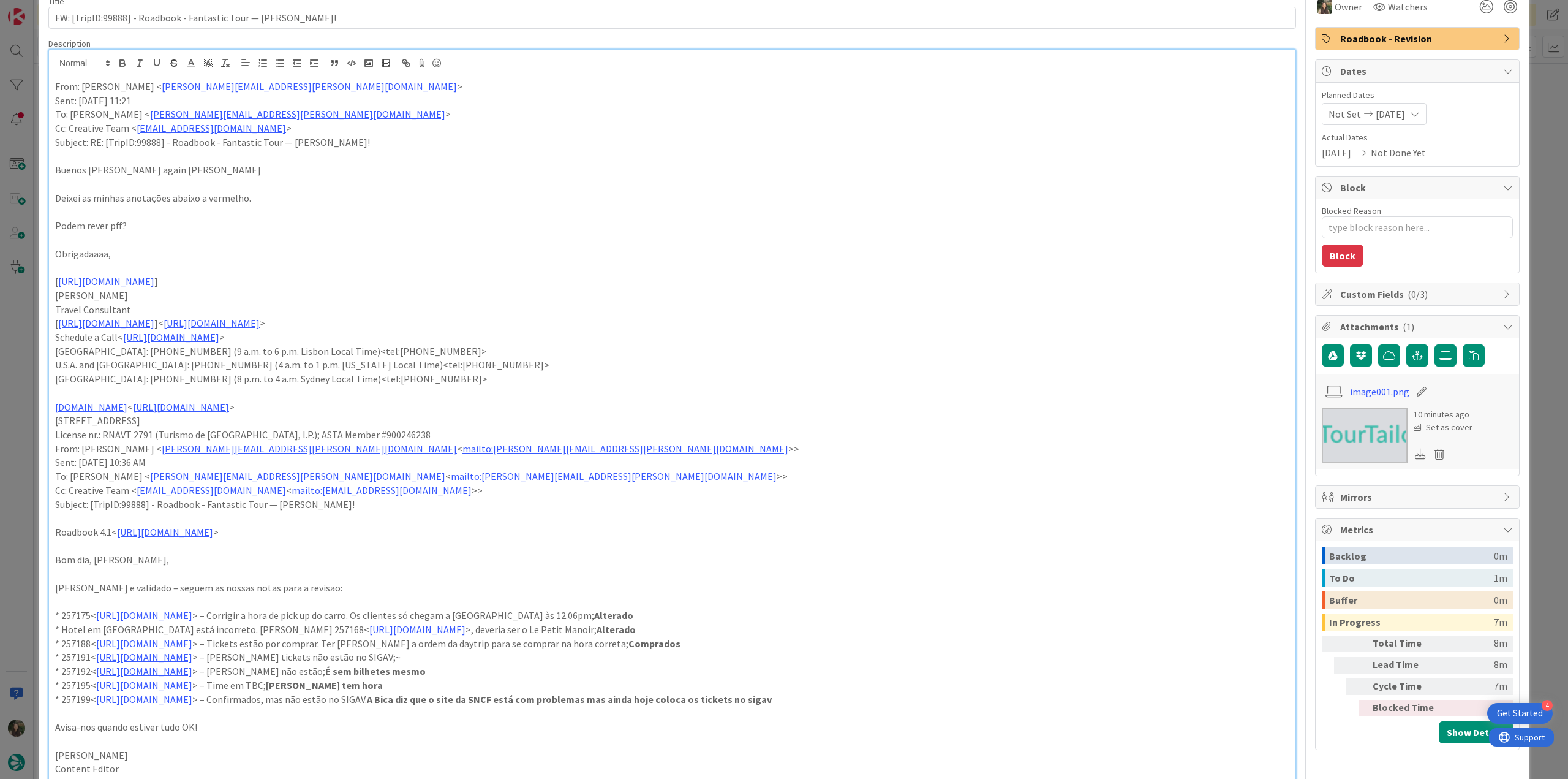
click at [25, 444] on div "ID 20943 Creative Team E - In Progress Title 61 / 128 FW: [TripID:99888] - Road…" at bounding box center [784, 390] width 1568 height 779
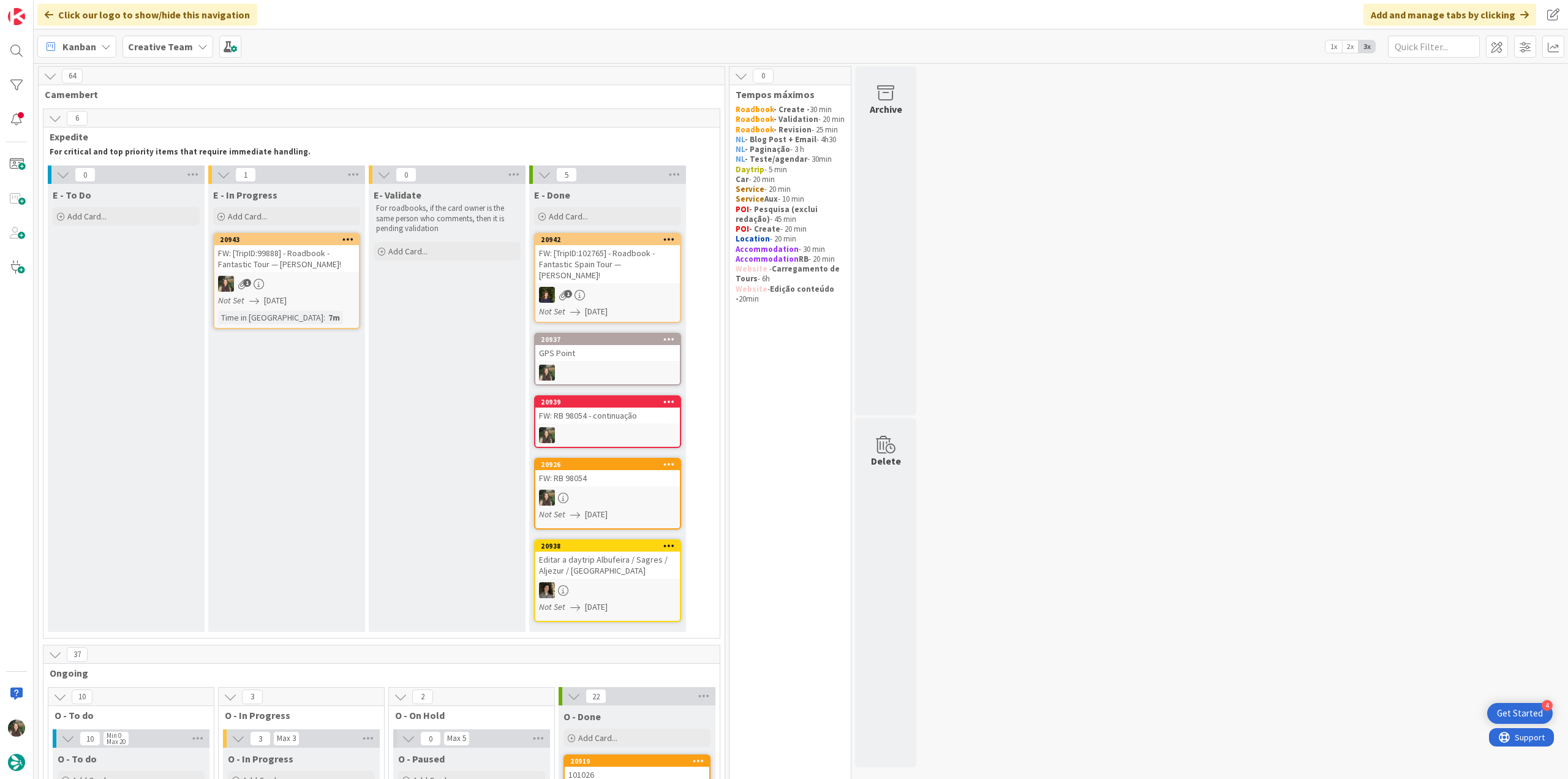
click at [308, 282] on div "1" at bounding box center [287, 284] width 145 height 16
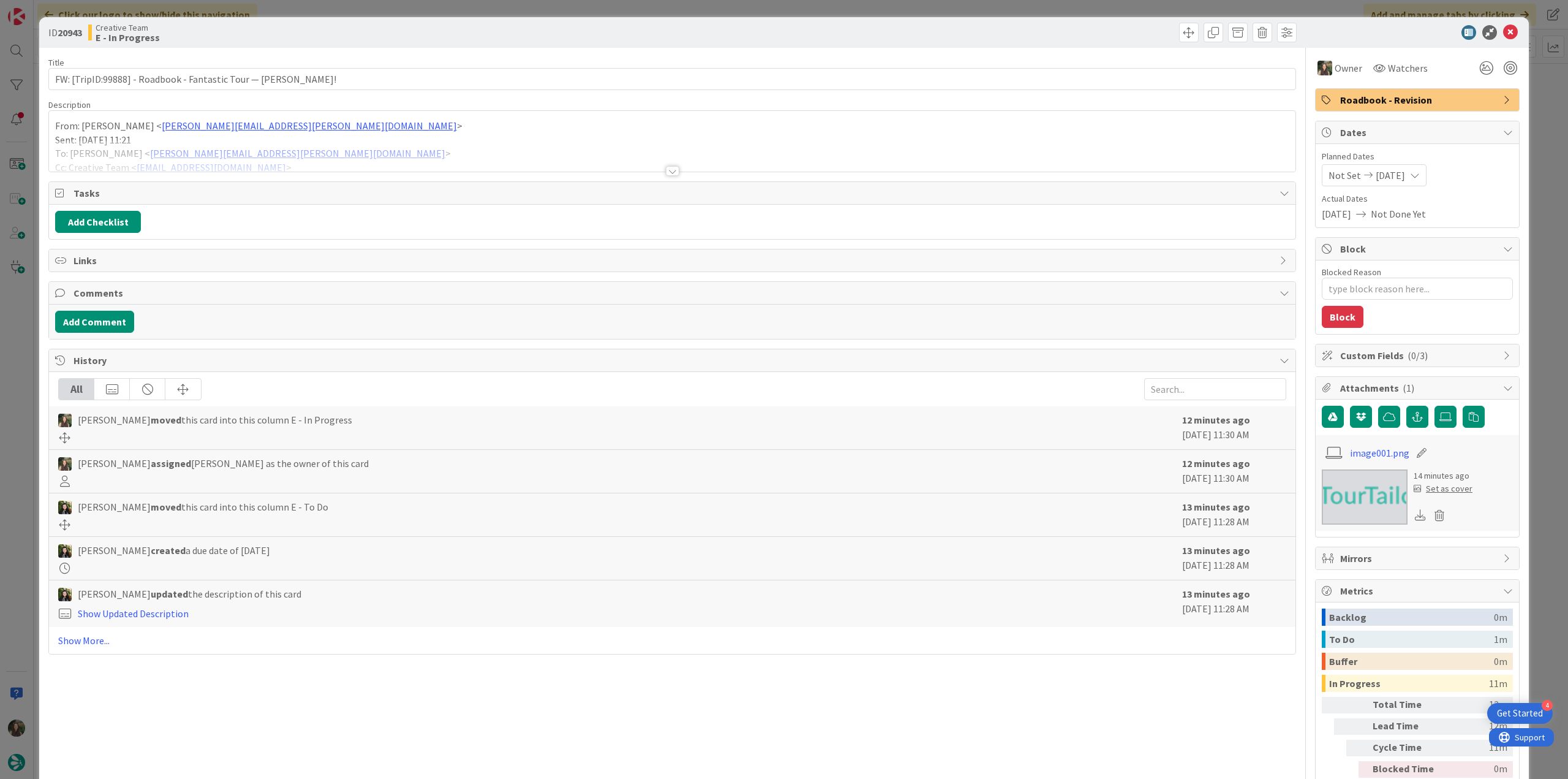
click at [319, 143] on div at bounding box center [672, 156] width 1246 height 31
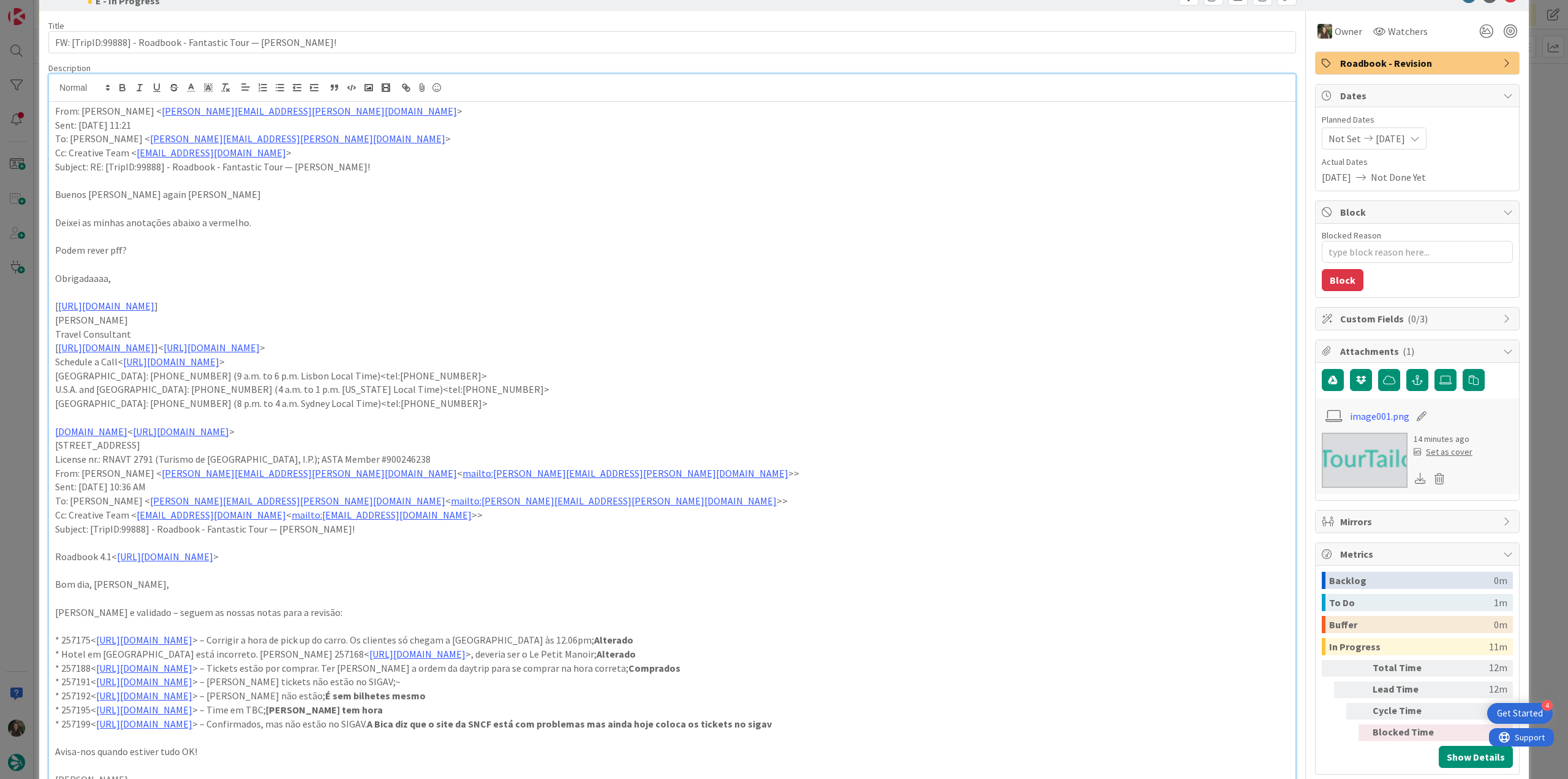
scroll to position [61, 0]
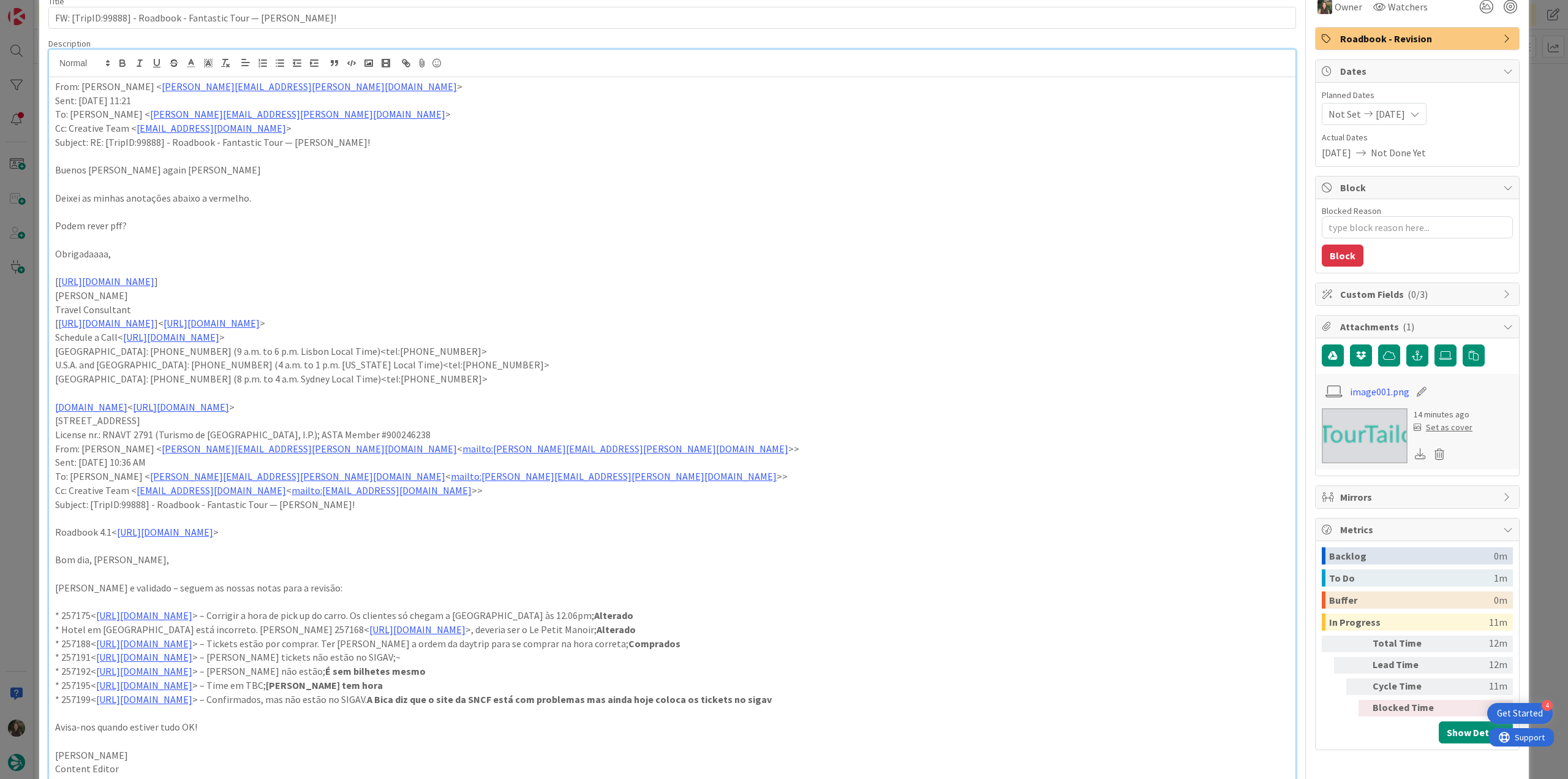
click at [19, 398] on div "ID 20943 Creative Team E - In Progress Title 61 / 128 FW: [TripID:99888] - Road…" at bounding box center [784, 390] width 1568 height 779
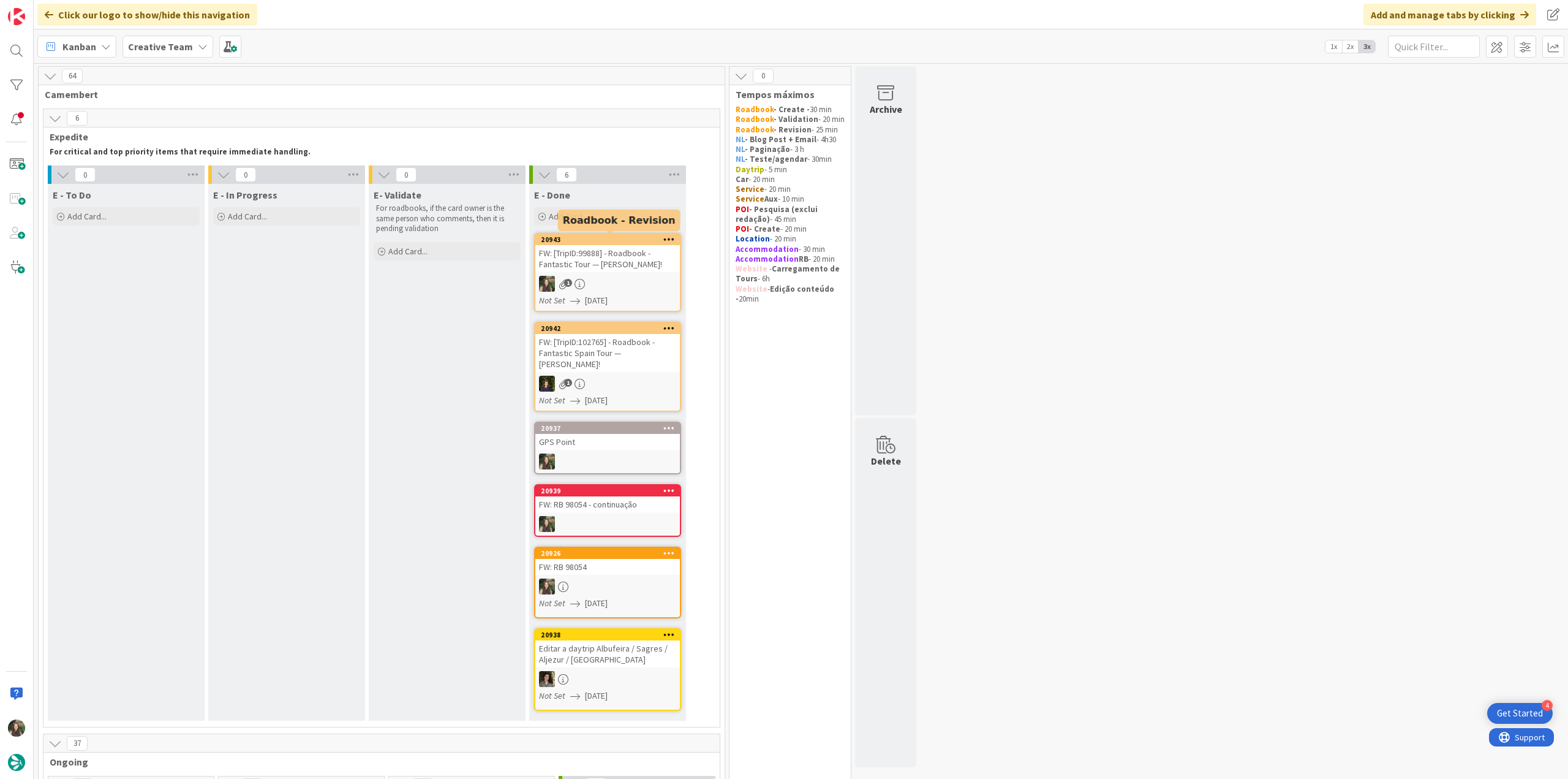
click at [608, 262] on div "FW: [TripID:99888] - Roadbook - Fantastic Tour — [PERSON_NAME]!" at bounding box center [608, 258] width 145 height 27
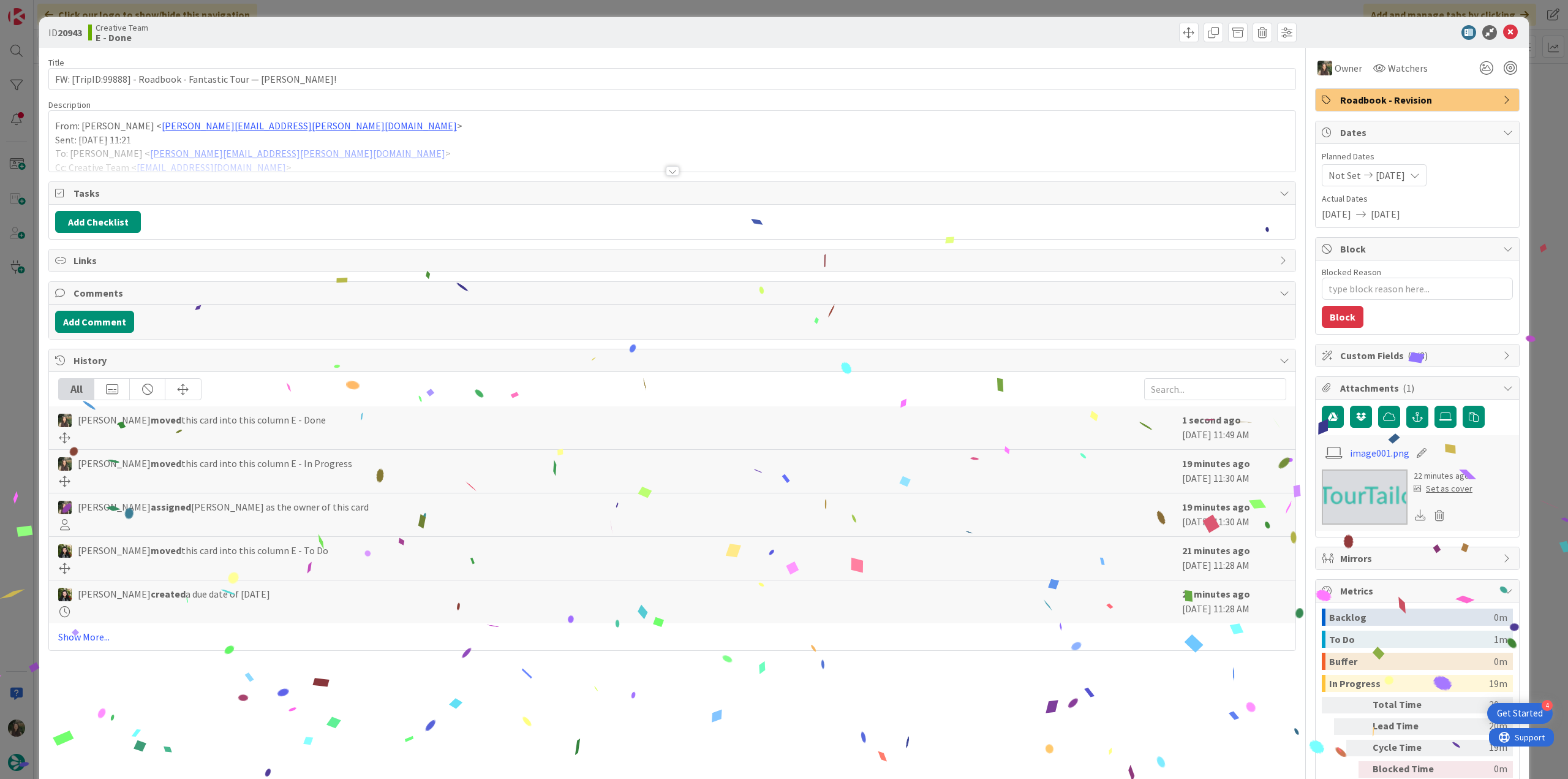
click at [1542, 576] on div "ID 20943 Creative Team E - Done Title 61 / 128 FW: [TripID:99888] - Roadbook - …" at bounding box center [784, 390] width 1568 height 779
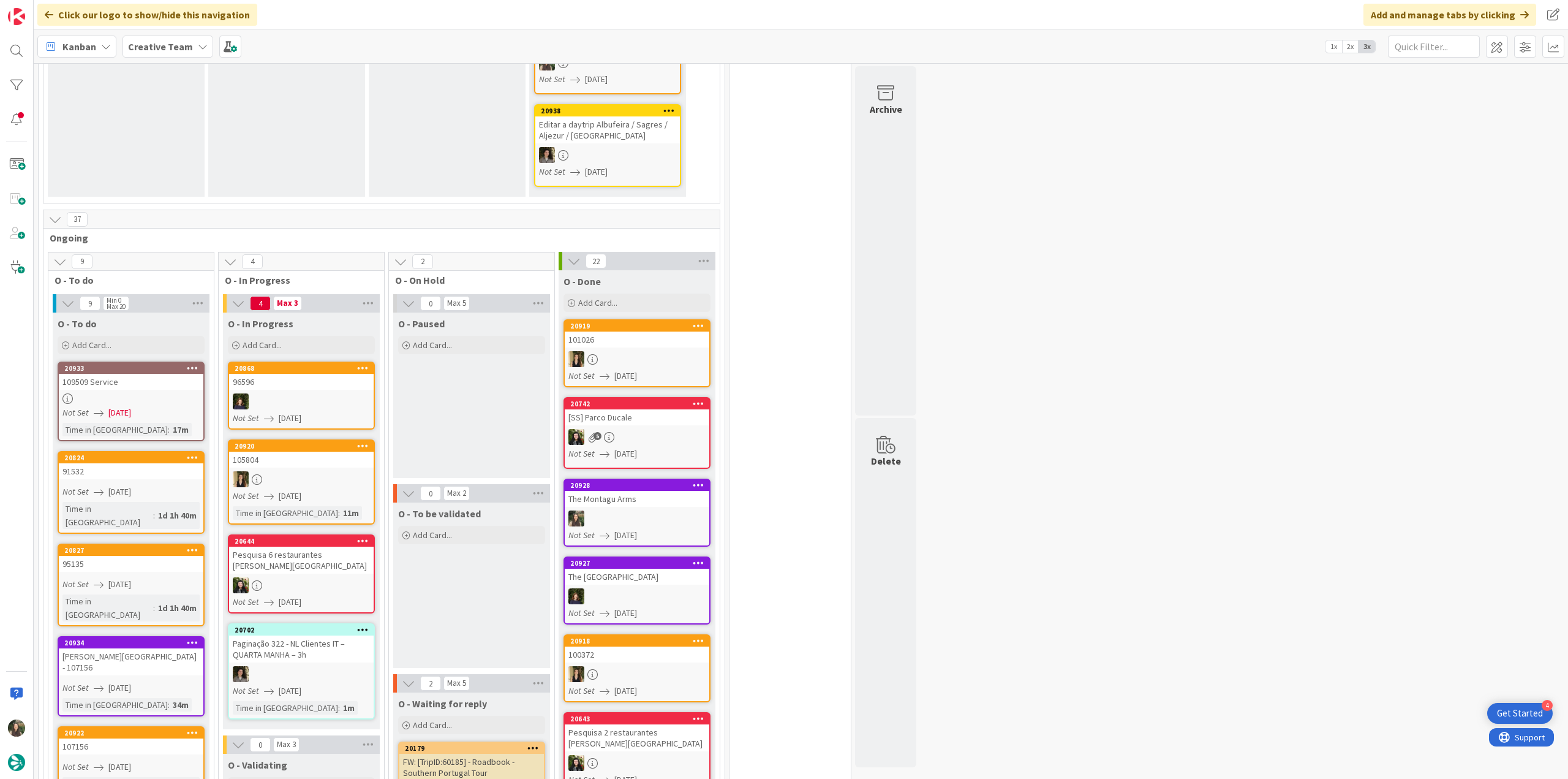
scroll to position [551, 0]
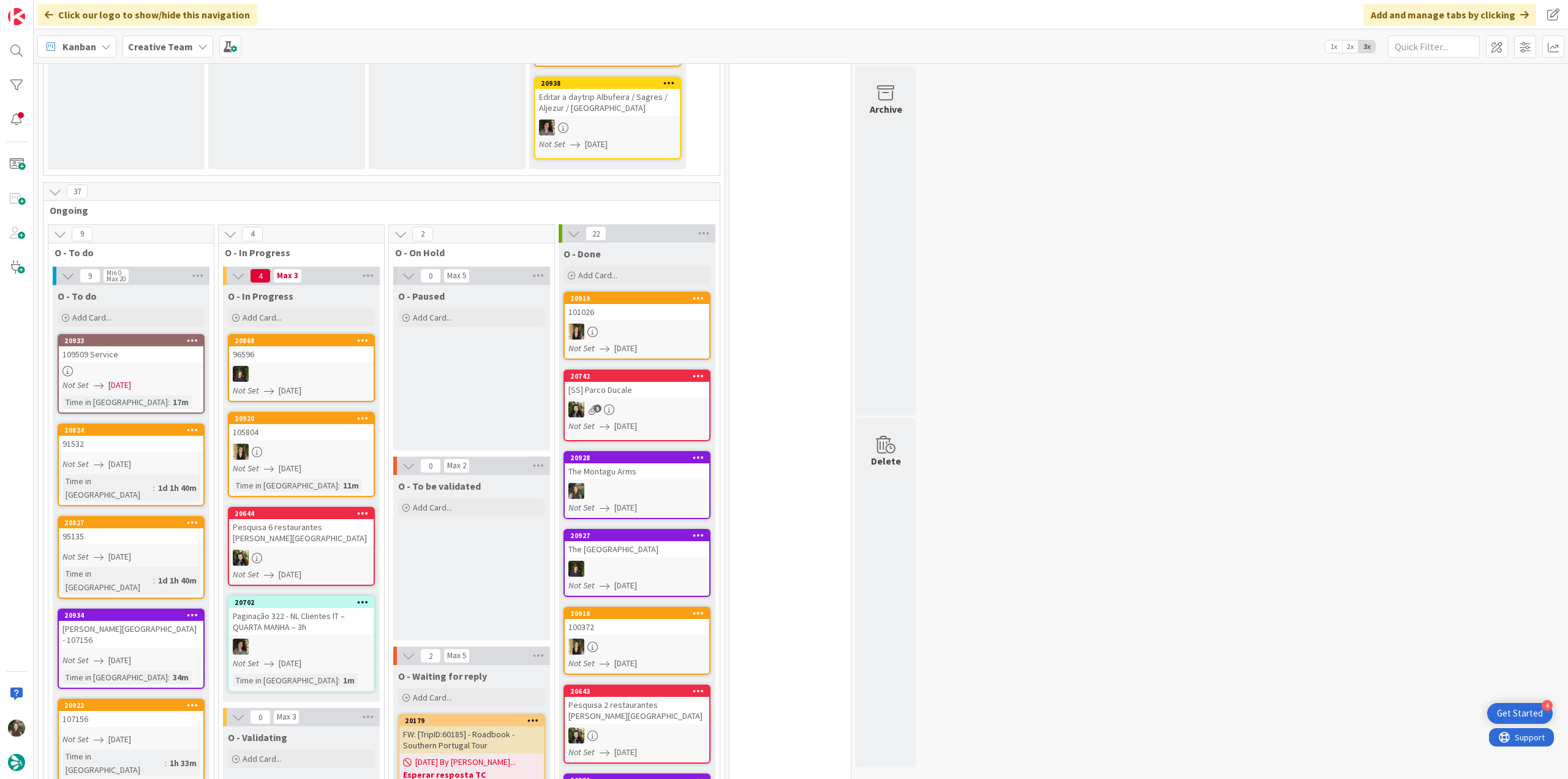
click at [158, 438] on div "91532" at bounding box center [131, 443] width 145 height 16
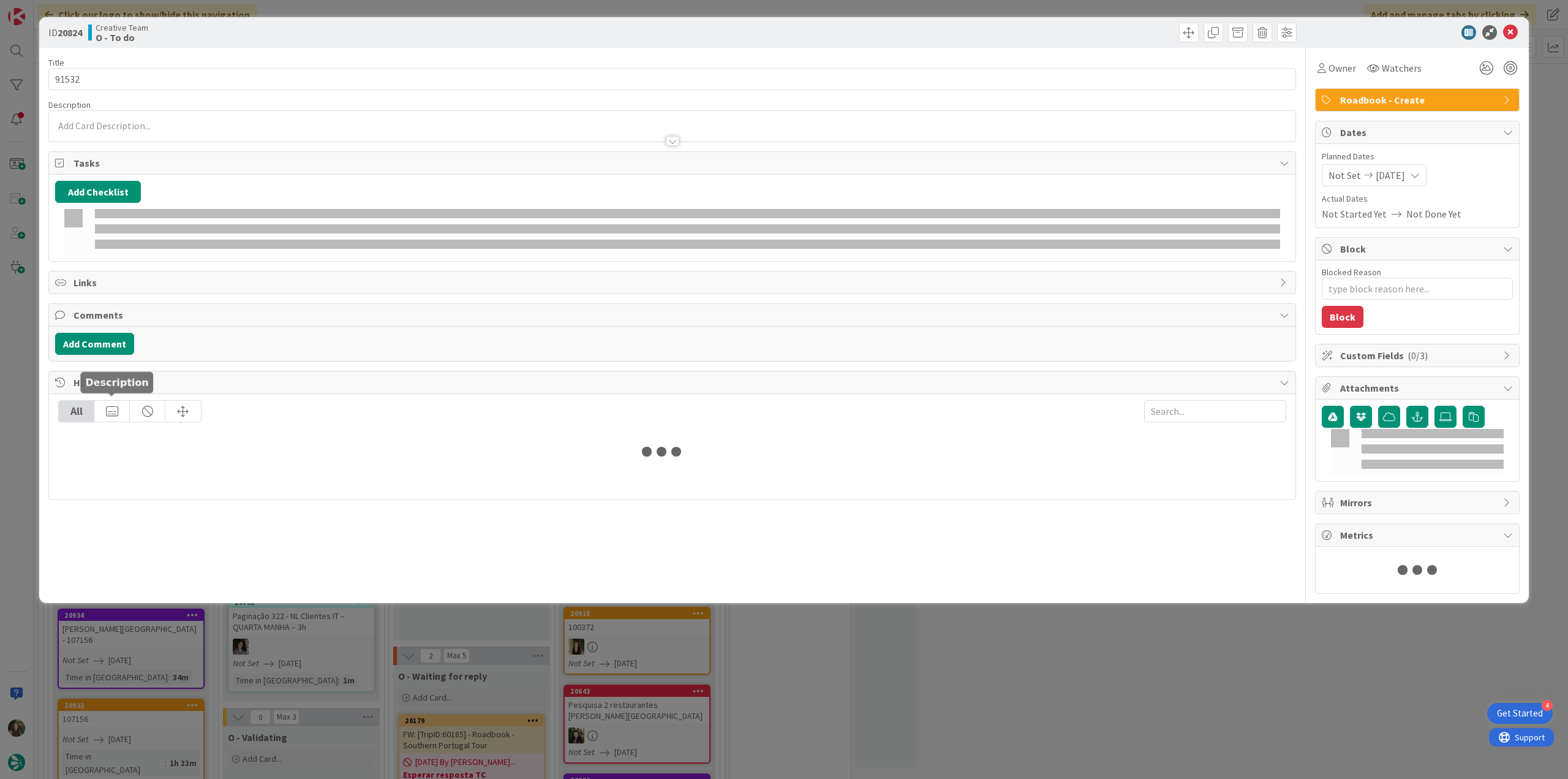
type textarea "x"
type input "91532"
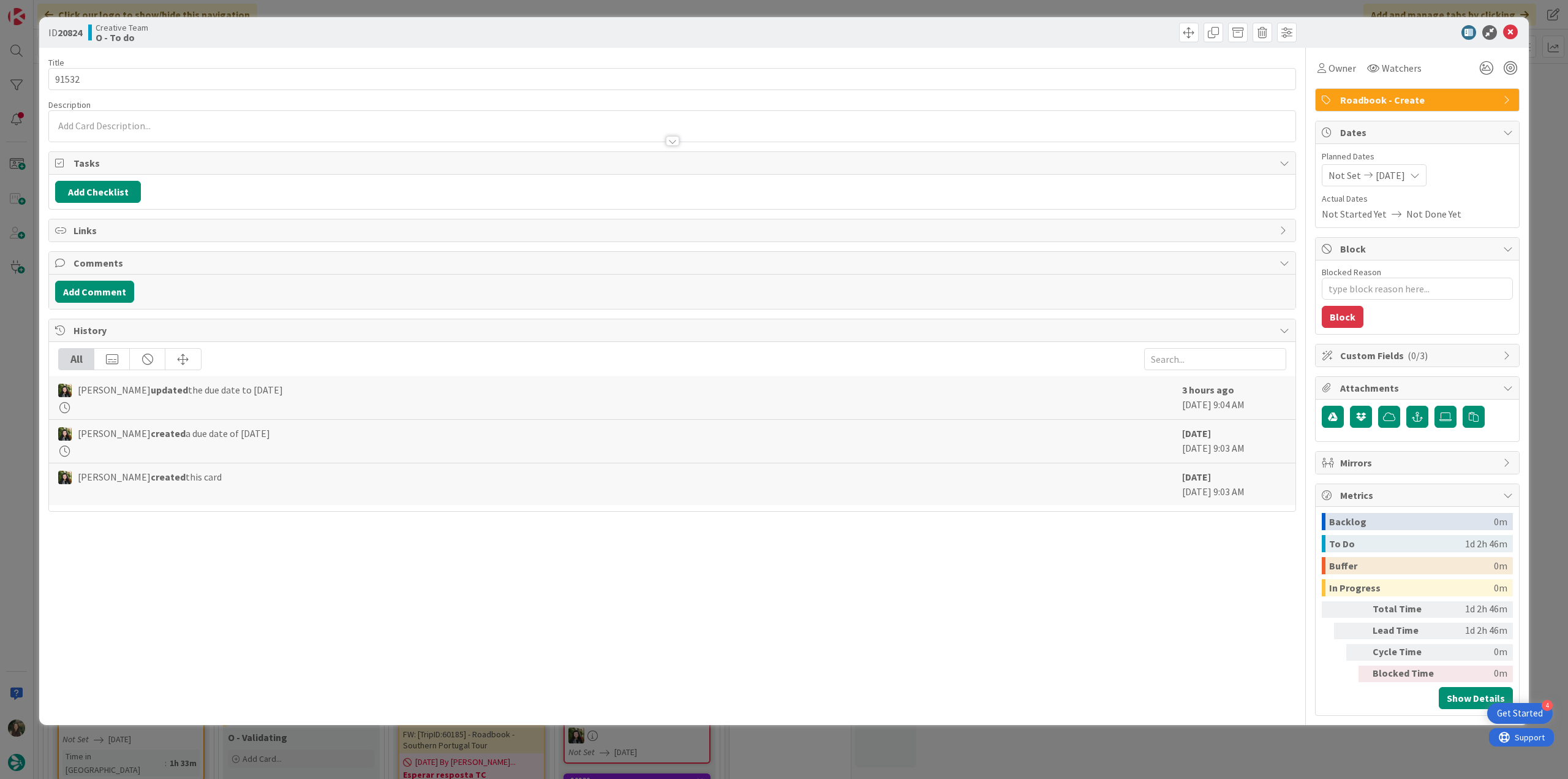
type textarea "x"
type input "91532"
click at [68, 74] on input "91532" at bounding box center [672, 79] width 1248 height 22
type textarea "x"
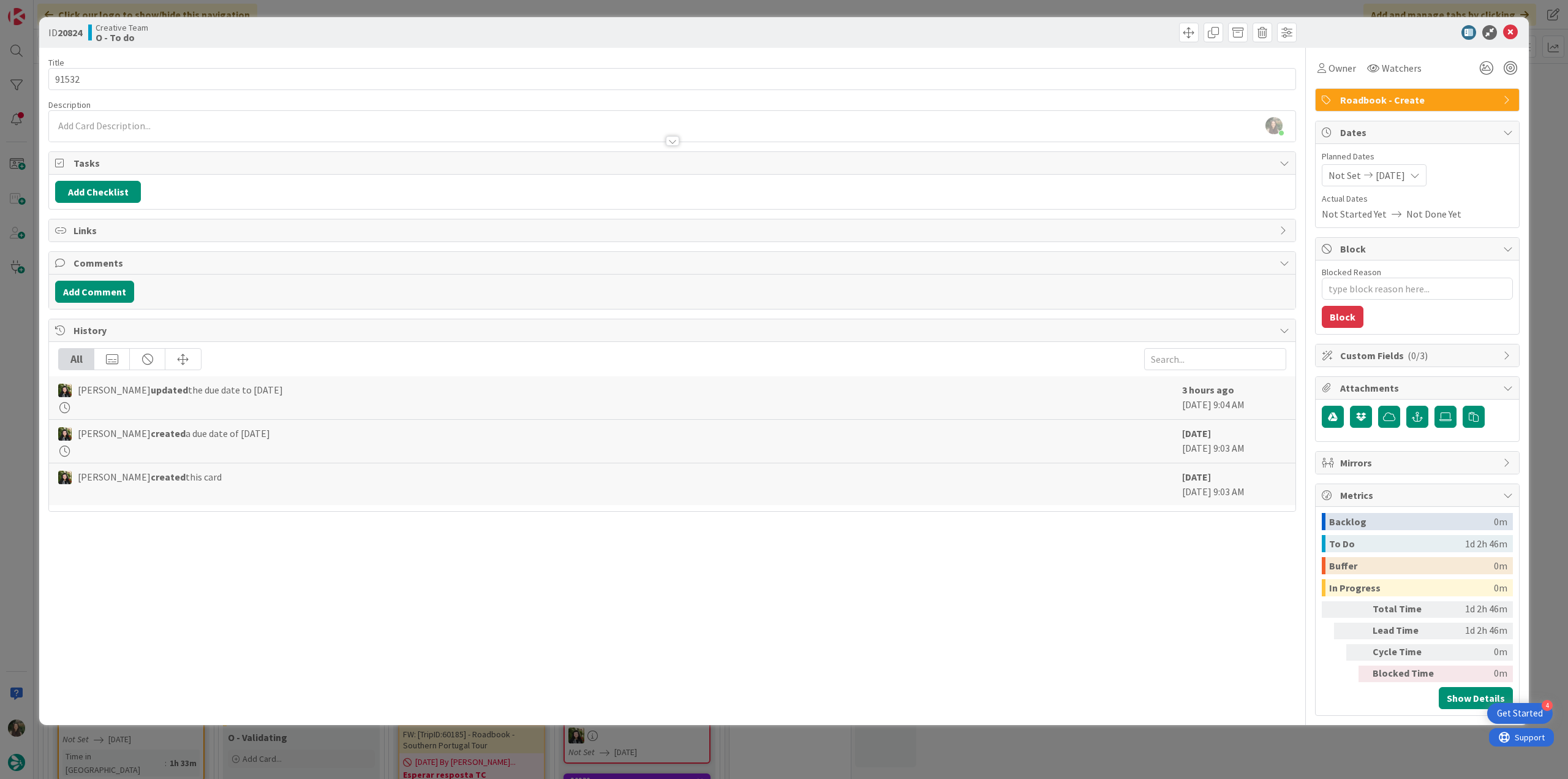
type input "91532"
type textarea "x"
type input "91532"
click at [25, 417] on div "ID 20824 Creative Team O - To do Title 6 / 128 91532 Description [PERSON_NAME] …" at bounding box center [784, 390] width 1568 height 779
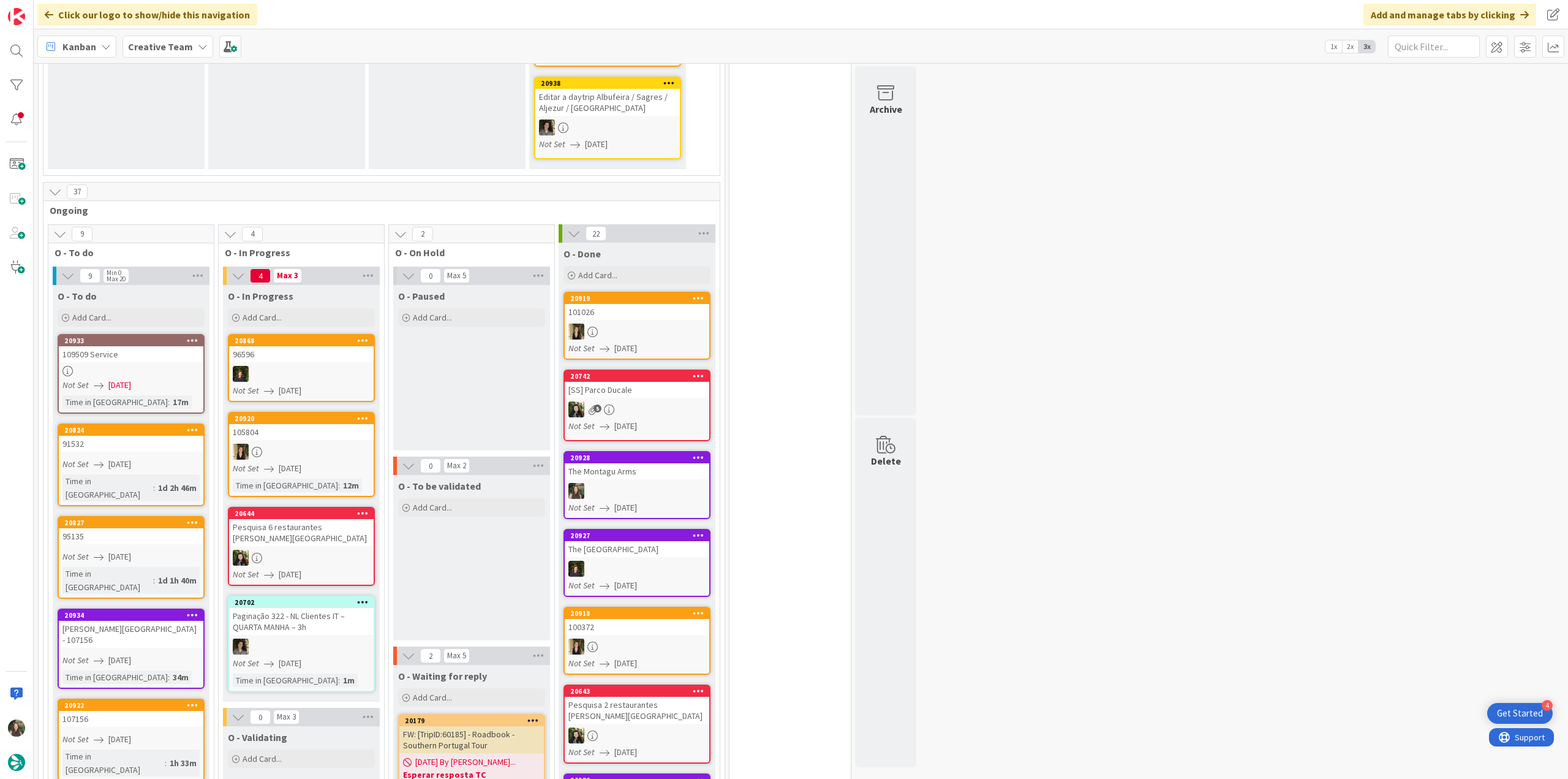
click at [147, 528] on div "95135" at bounding box center [131, 536] width 145 height 16
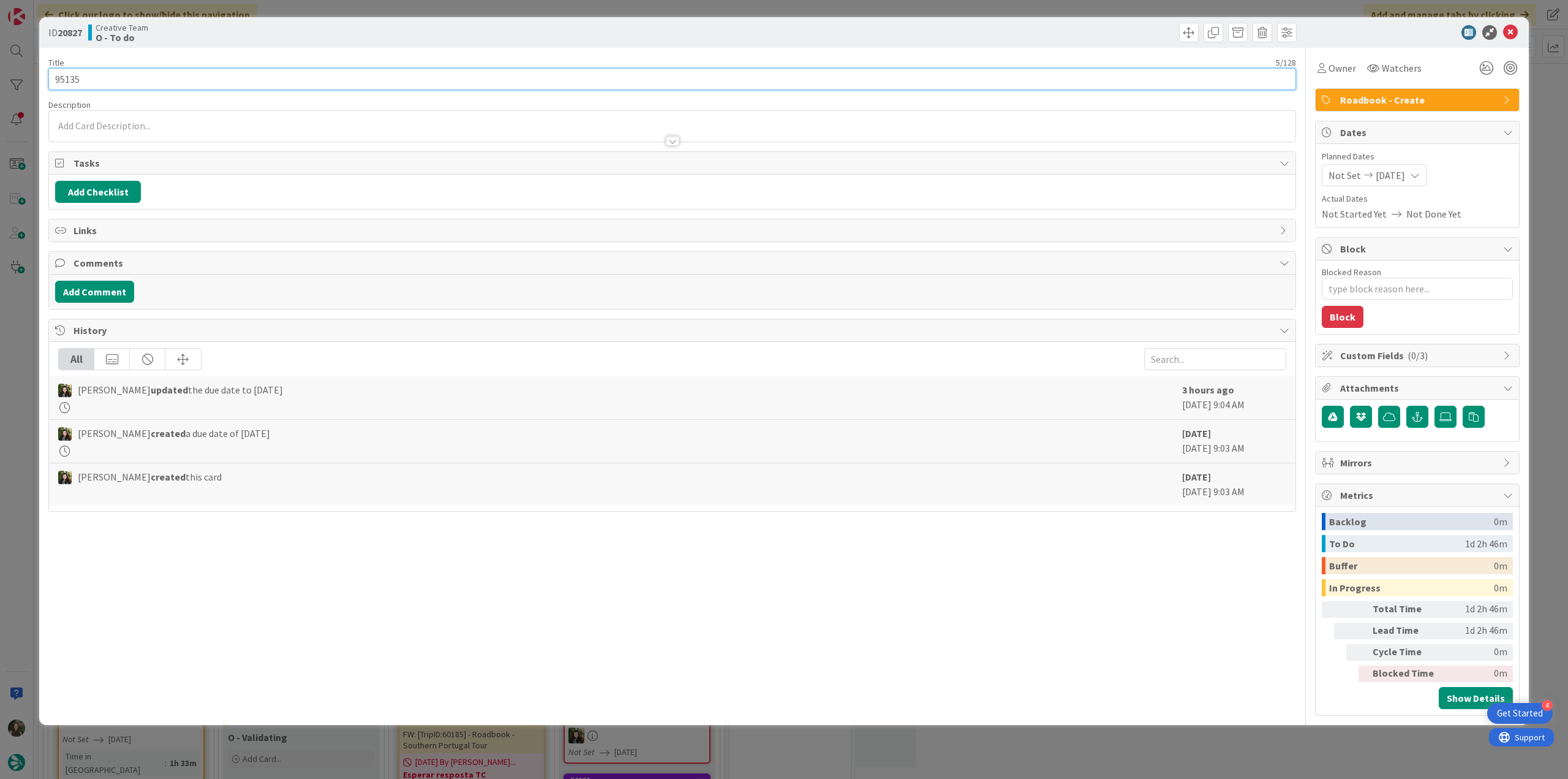
click at [68, 77] on input "95135" at bounding box center [672, 79] width 1248 height 22
click at [33, 342] on div "ID 20827 Creative Team O - To do Title 5 / 128 95135 Description [PERSON_NAME] …" at bounding box center [784, 390] width 1568 height 779
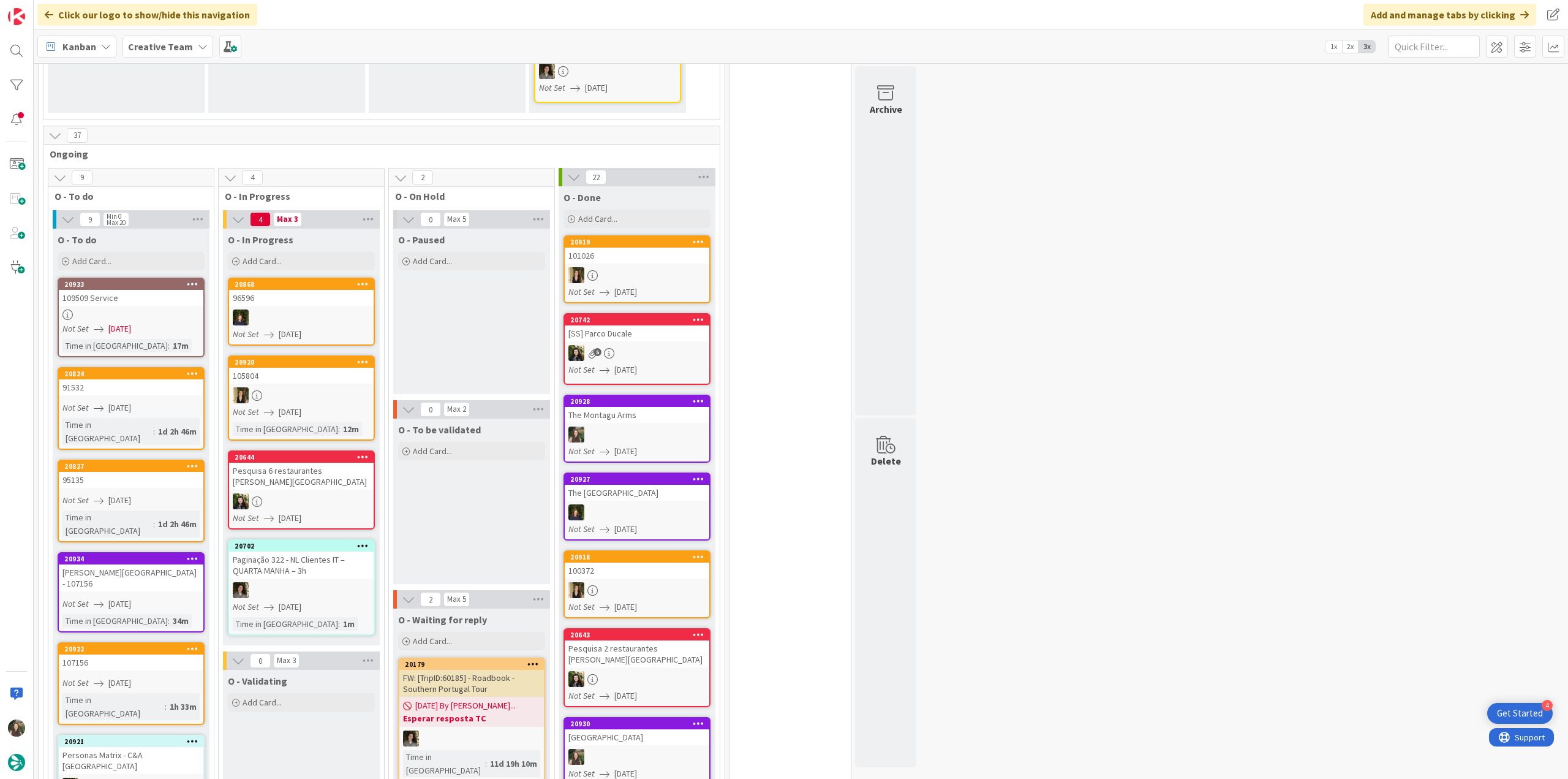
scroll to position [674, 0]
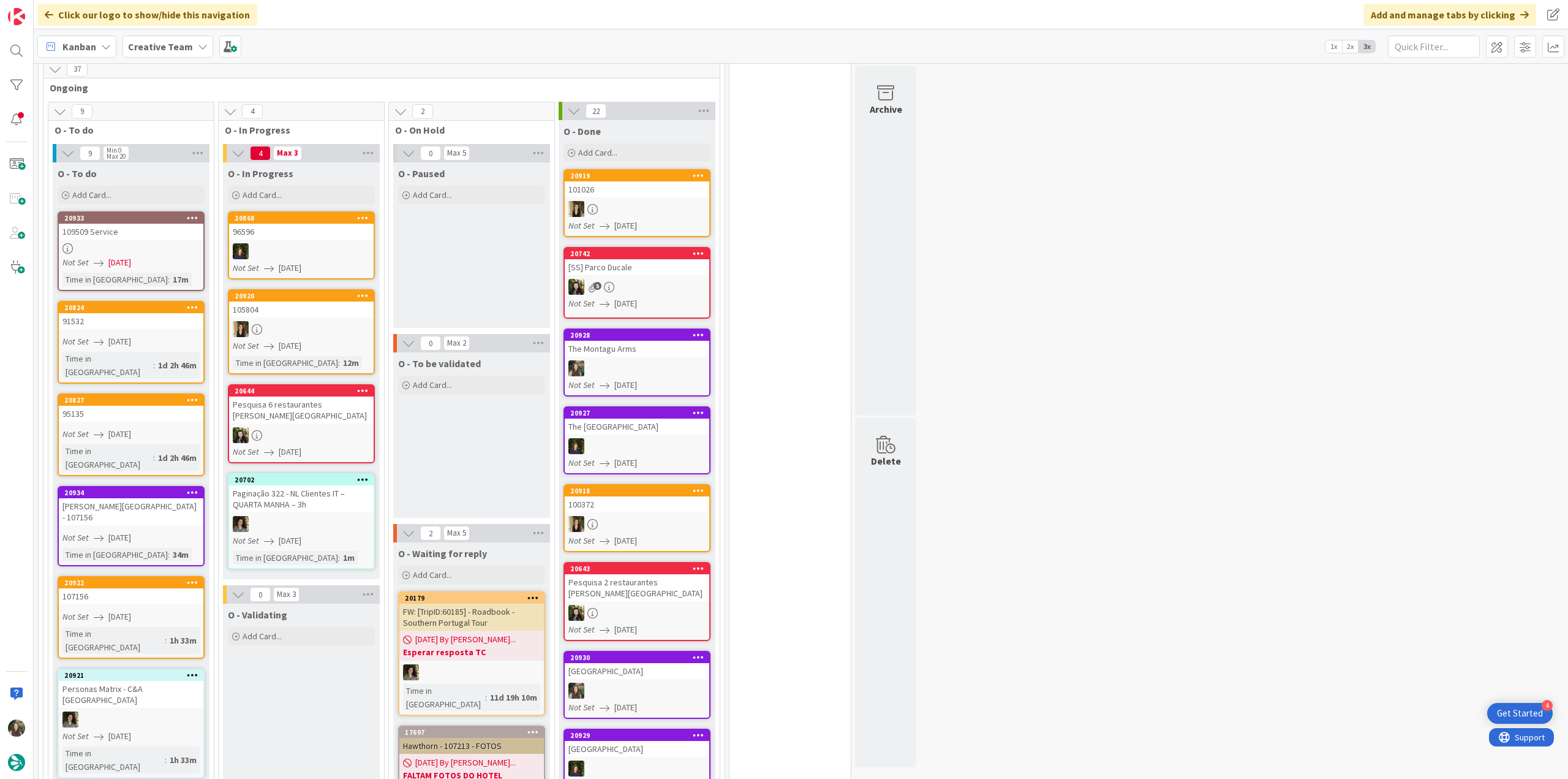
click at [179, 576] on link "20922 107156 Not Set [DATE] Time in [GEOGRAPHIC_DATA] : 1h 33m" at bounding box center [131, 617] width 147 height 82
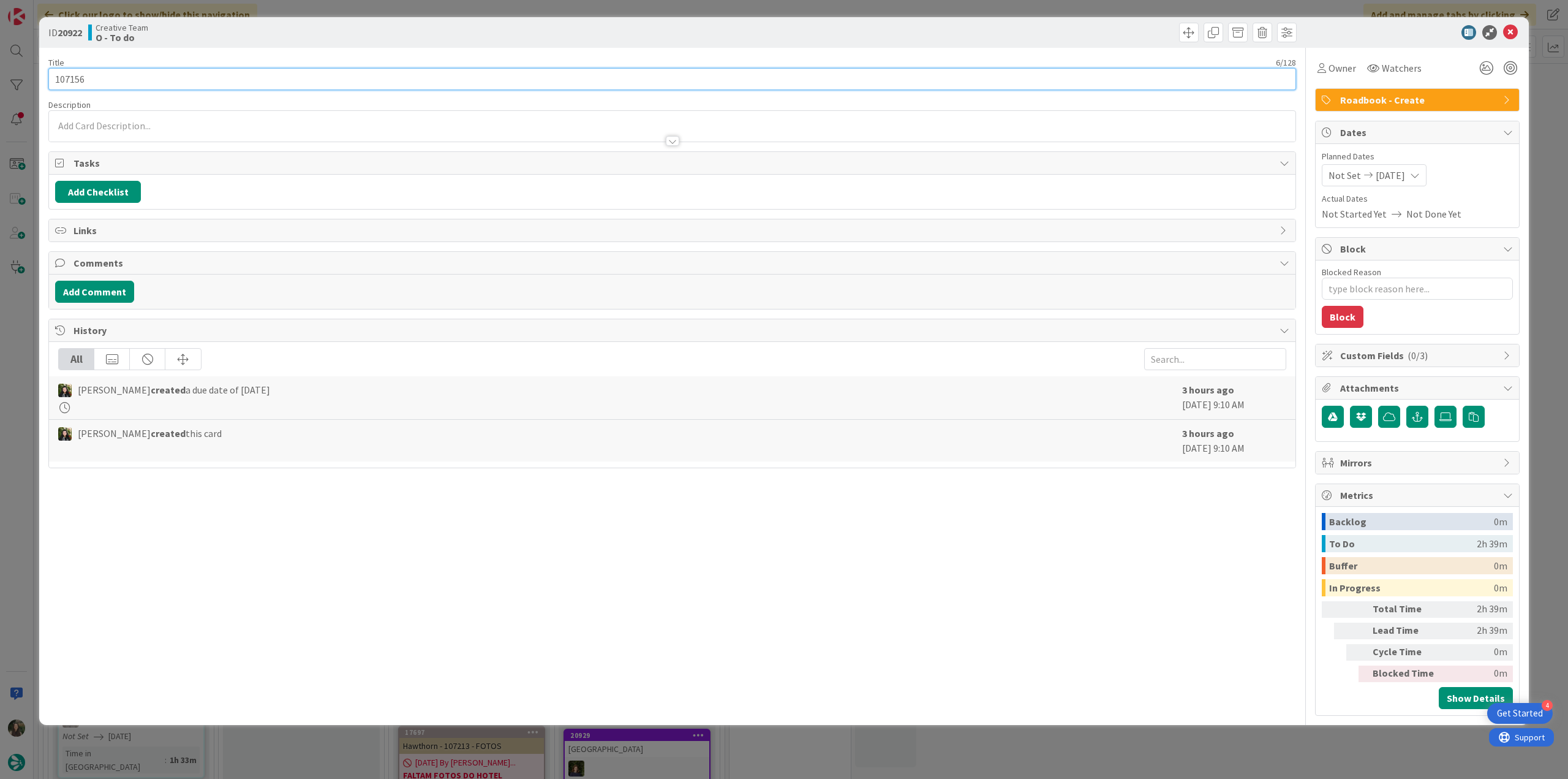
click at [74, 75] on input "107156" at bounding box center [672, 79] width 1248 height 22
click at [19, 323] on div "ID 20922 Creative Team O - To do Title 6 / 128 107156 Description [PERSON_NAME]…" at bounding box center [784, 390] width 1568 height 779
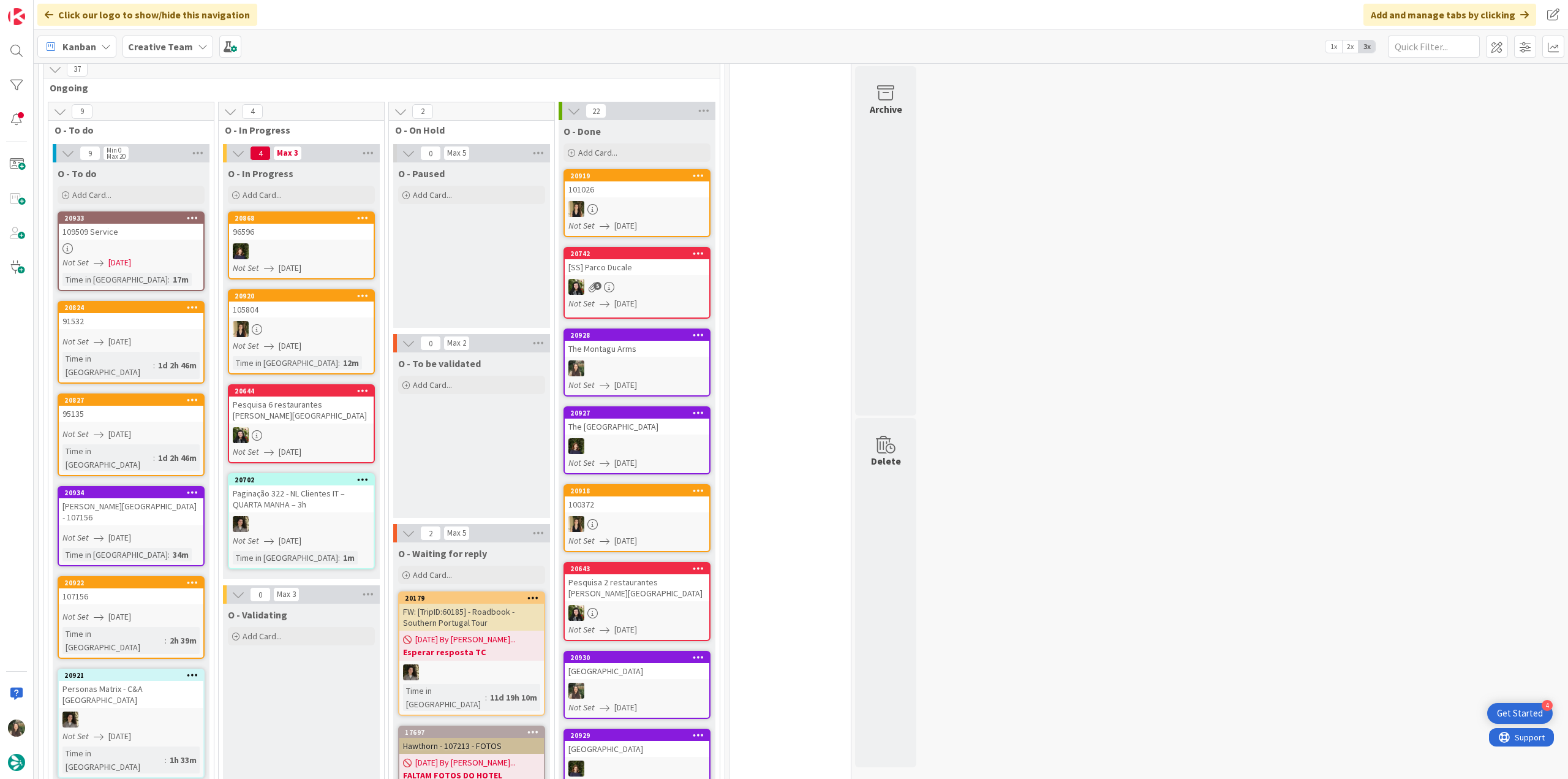
click at [157, 320] on link "20824 91532 Not Set [DATE] Time in [GEOGRAPHIC_DATA] : 1d 2h 46m" at bounding box center [131, 342] width 147 height 82
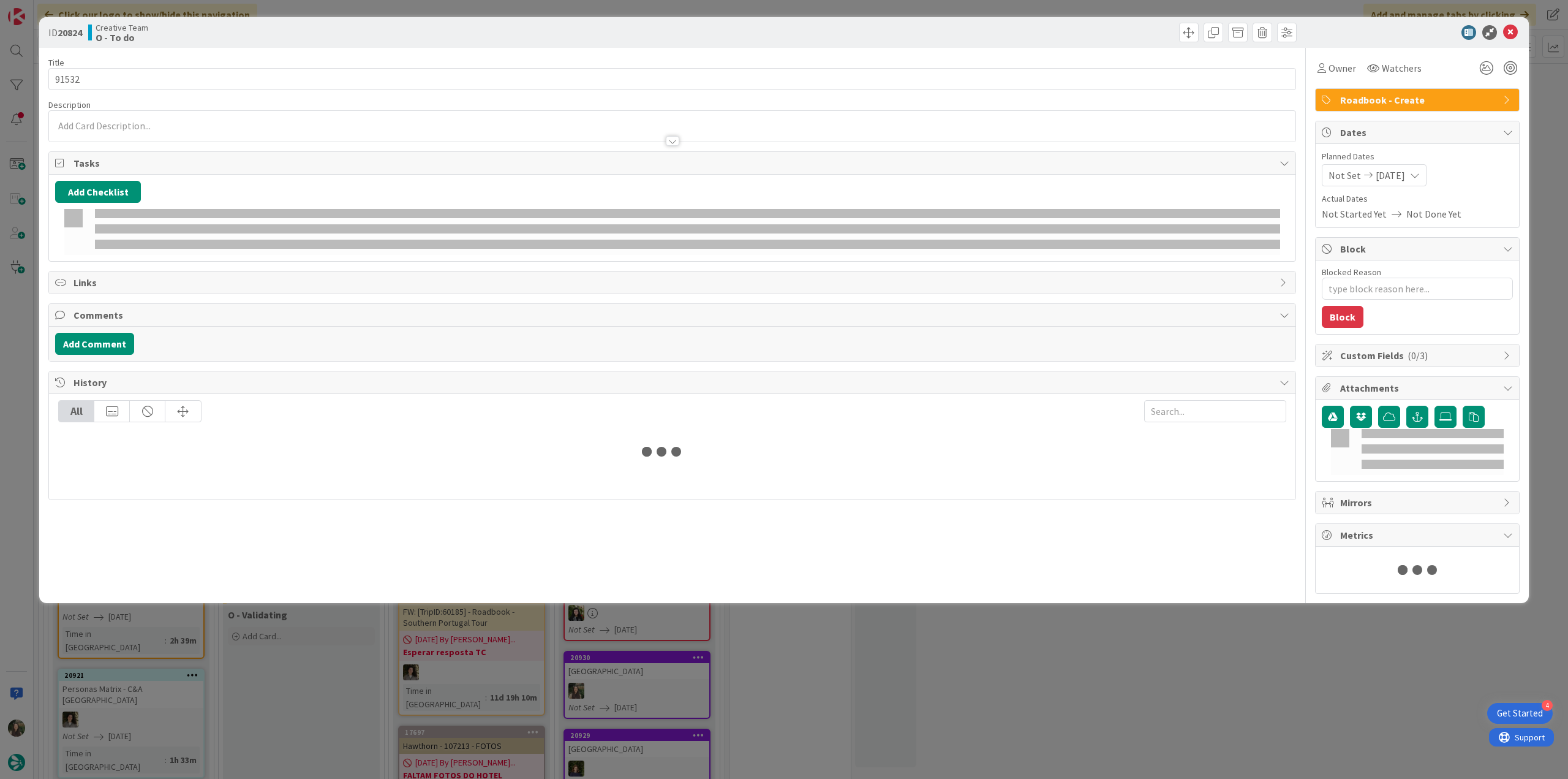
type textarea "x"
type input "91532"
type textarea "x"
type input "91532"
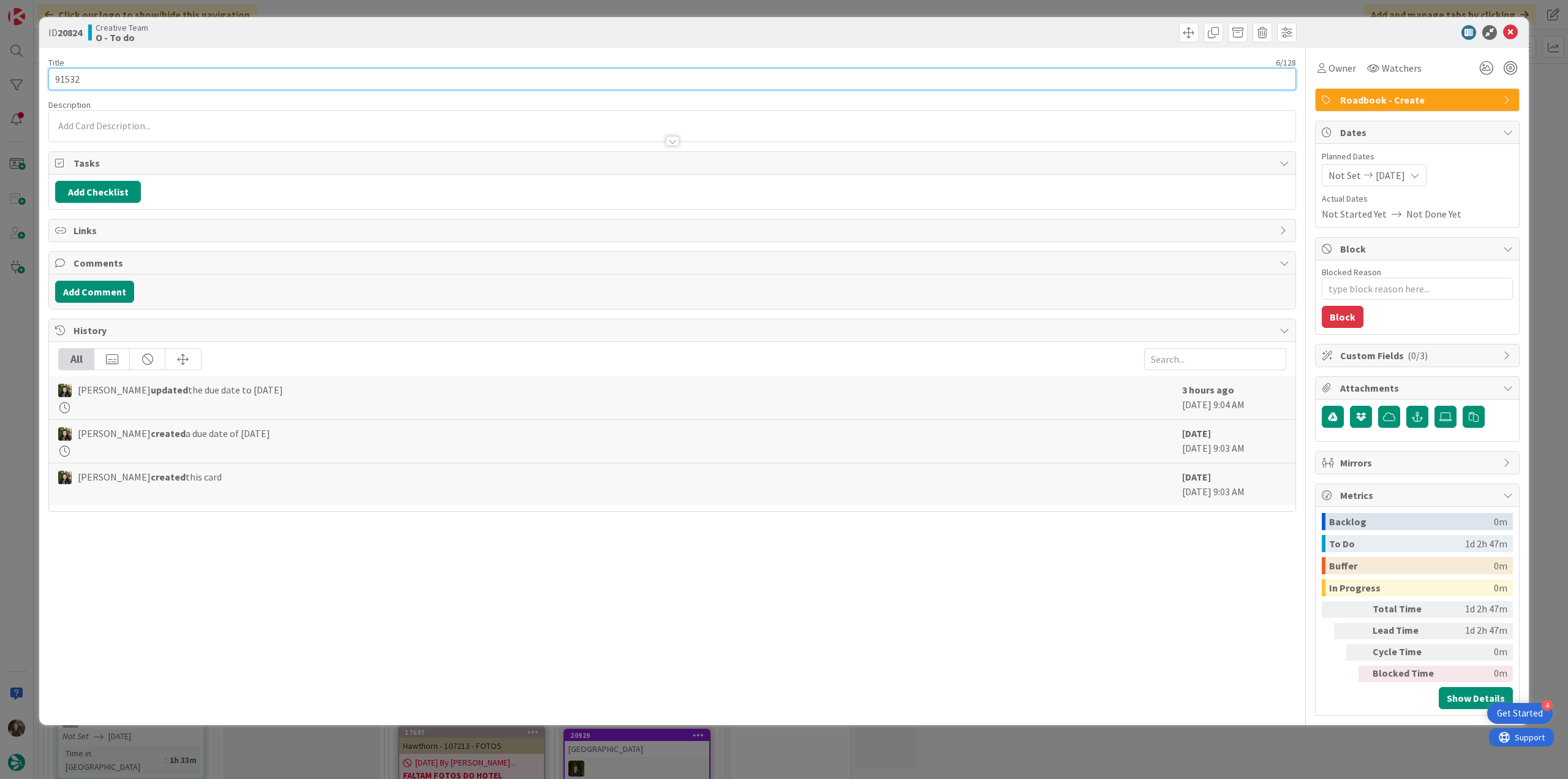
click at [68, 74] on input "91532" at bounding box center [672, 79] width 1248 height 22
click at [1348, 71] on span "Owner" at bounding box center [1342, 68] width 27 height 15
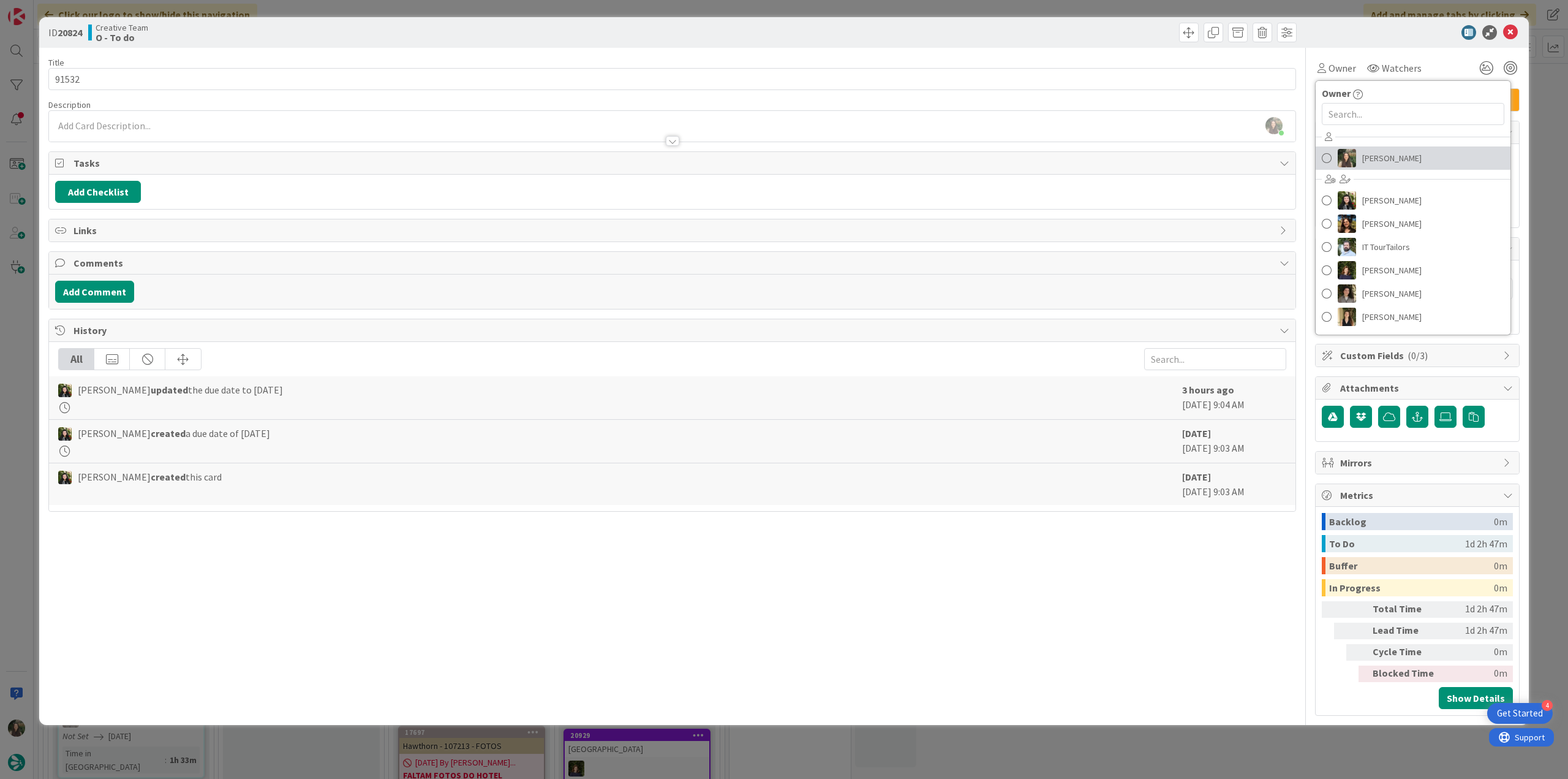
click at [1384, 155] on span "[PERSON_NAME]" at bounding box center [1392, 159] width 59 height 19
type textarea "x"
type input "91532"
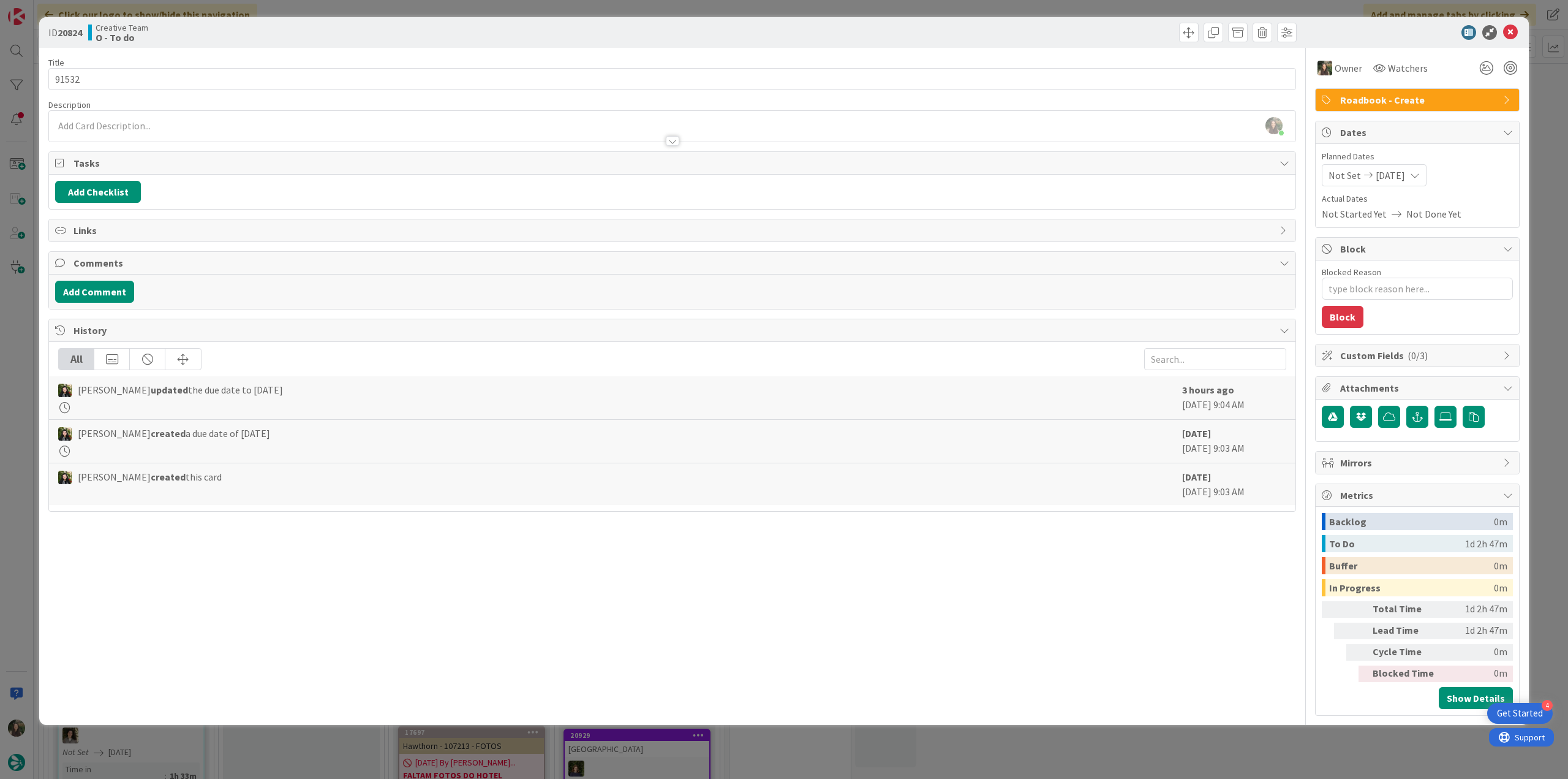
type textarea "x"
type input "91532"
click at [22, 388] on div "ID 20824 Creative Team O - To do Title 6 / 128 91532 Description [PERSON_NAME] …" at bounding box center [784, 390] width 1568 height 779
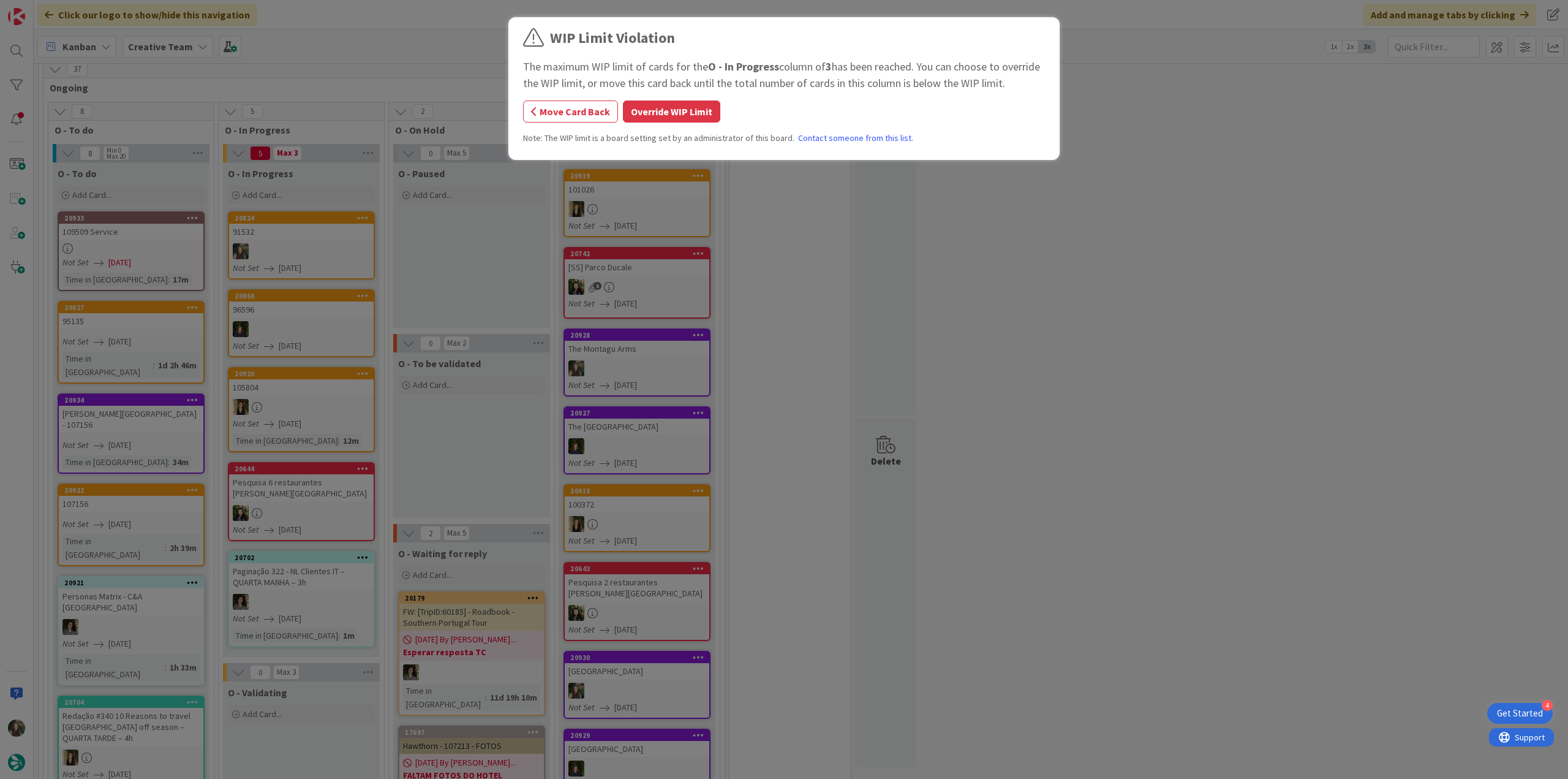
click at [678, 114] on button "Override WIP Limit" at bounding box center [671, 111] width 97 height 22
